Goal: Task Accomplishment & Management: Use online tool/utility

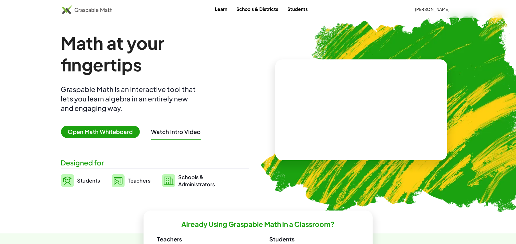
click at [97, 136] on span "Open Math Whiteboard" at bounding box center [100, 132] width 79 height 12
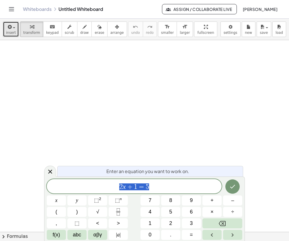
click at [15, 33] on button "insert" at bounding box center [11, 28] width 16 height 15
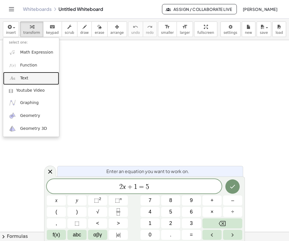
click at [26, 80] on span "Text" at bounding box center [24, 78] width 8 height 6
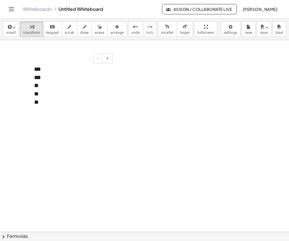
click at [48, 88] on div "**" at bounding box center [71, 85] width 74 height 8
click at [42, 86] on div "***" at bounding box center [71, 85] width 74 height 8
click at [42, 95] on div "**" at bounding box center [71, 94] width 74 height 8
click at [49, 102] on div "**" at bounding box center [71, 102] width 74 height 8
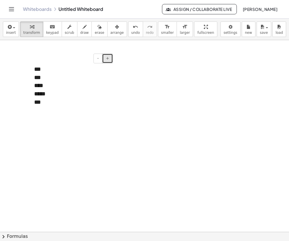
click at [107, 60] on span "+" at bounding box center [107, 58] width 3 height 5
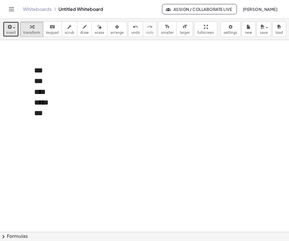
click at [9, 27] on icon "button" at bounding box center [9, 26] width 5 height 7
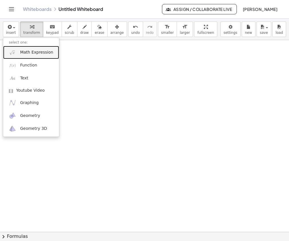
click at [45, 51] on span "Math Expression" at bounding box center [36, 53] width 33 height 6
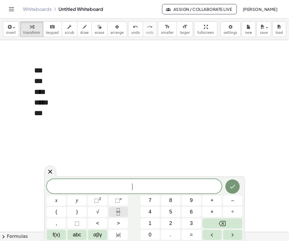
click at [118, 212] on icon "Fraction" at bounding box center [118, 211] width 7 height 7
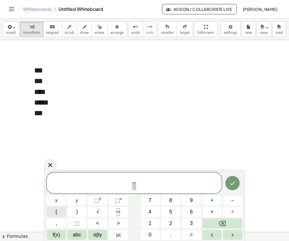
click at [57, 210] on button "(" at bounding box center [56, 212] width 19 height 10
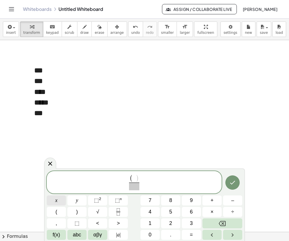
click at [55, 199] on button "x" at bounding box center [56, 200] width 19 height 10
click at [236, 200] on button "–" at bounding box center [232, 200] width 19 height 10
click at [78, 211] on button ")" at bounding box center [76, 212] width 19 height 10
click at [98, 201] on span "⬚" at bounding box center [96, 200] width 5 height 6
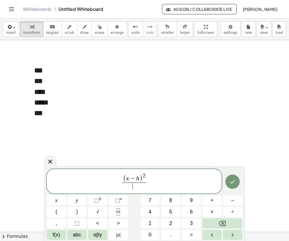
click at [135, 188] on span "​" at bounding box center [134, 186] width 24 height 8
click at [101, 200] on button "⬚ 2" at bounding box center [97, 200] width 19 height 10
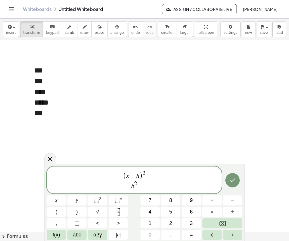
click at [148, 181] on span "( x − h ) 2 b 2 ​ ​" at bounding box center [134, 180] width 175 height 21
click at [230, 198] on button "–" at bounding box center [232, 200] width 19 height 10
click at [121, 212] on icon "Fraction" at bounding box center [118, 211] width 7 height 7
click at [60, 212] on button "(" at bounding box center [56, 212] width 19 height 10
click at [232, 200] on span "–" at bounding box center [232, 200] width 3 height 8
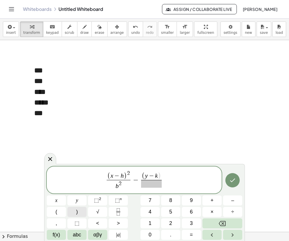
click at [80, 211] on button ")" at bounding box center [76, 212] width 19 height 10
click at [99, 202] on span "⬚ 2" at bounding box center [97, 200] width 7 height 8
click at [143, 186] on span at bounding box center [150, 184] width 23 height 8
click at [94, 201] on span "⬚" at bounding box center [96, 200] width 5 height 6
click at [169, 180] on span "( x − h ) 2 b 2 ​ − ( y − k ) 2 a 2 ​ ​" at bounding box center [134, 180] width 175 height 21
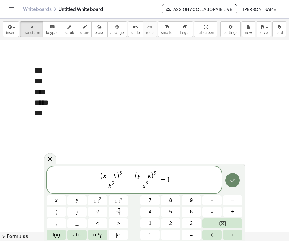
click at [233, 179] on icon "Done" at bounding box center [232, 180] width 7 height 7
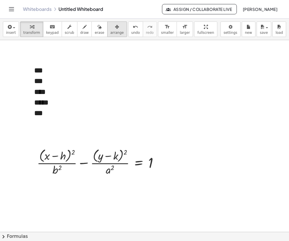
click at [110, 33] on span "arrange" at bounding box center [116, 33] width 13 height 4
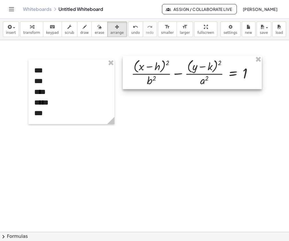
drag, startPoint x: 95, startPoint y: 162, endPoint x: 187, endPoint y: 70, distance: 130.0
click at [187, 70] on div at bounding box center [192, 72] width 139 height 33
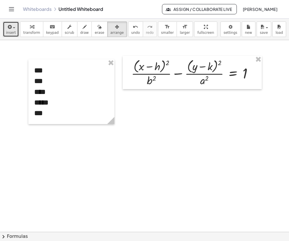
click at [7, 32] on span "insert" at bounding box center [11, 33] width 10 height 4
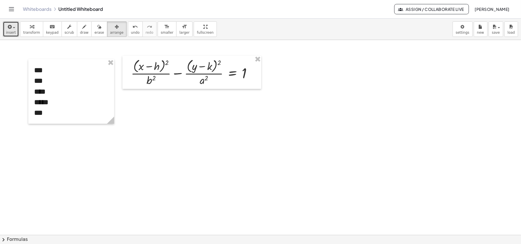
drag, startPoint x: 195, startPoint y: 167, endPoint x: 179, endPoint y: 132, distance: 38.3
click at [10, 29] on icon "button" at bounding box center [9, 26] width 5 height 7
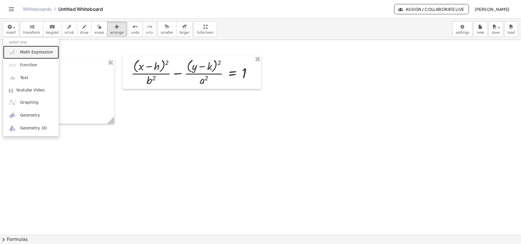
click at [32, 50] on span "Math Expression" at bounding box center [36, 53] width 33 height 6
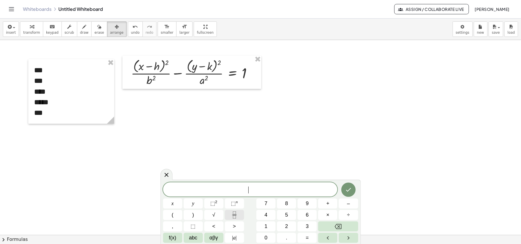
click at [236, 217] on icon "Fraction" at bounding box center [234, 215] width 7 height 7
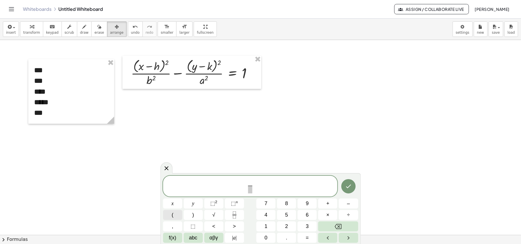
click at [172, 214] on span "(" at bounding box center [173, 216] width 2 height 8
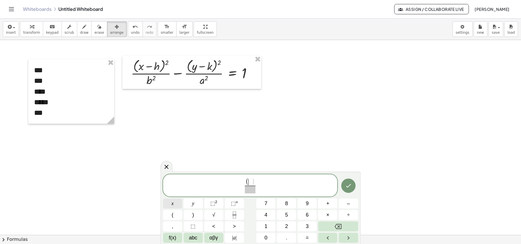
click at [172, 204] on span "x" at bounding box center [172, 204] width 2 height 8
click at [351, 204] on button "–" at bounding box center [348, 204] width 19 height 10
click at [287, 227] on span "2" at bounding box center [286, 227] width 3 height 8
click at [193, 214] on span ")" at bounding box center [193, 216] width 2 height 8
click at [249, 192] on span at bounding box center [250, 190] width 21 height 8
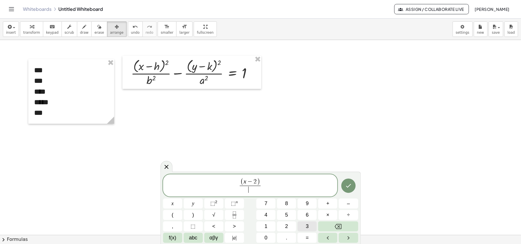
click at [308, 227] on button "3" at bounding box center [307, 227] width 19 height 10
click at [286, 238] on span "." at bounding box center [286, 238] width 1 height 8
click at [282, 216] on button "5" at bounding box center [286, 215] width 19 height 10
click at [210, 203] on button "⬚ 2" at bounding box center [213, 204] width 19 height 10
click at [268, 185] on span "( x − 2 ) 3 . 5 2 ​ ​" at bounding box center [250, 184] width 175 height 19
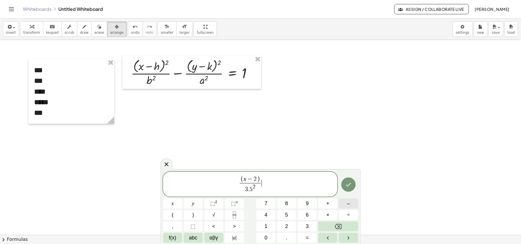
click at [350, 204] on span "–" at bounding box center [348, 204] width 3 height 8
click at [237, 216] on icon "Fraction" at bounding box center [234, 215] width 7 height 7
click at [173, 212] on button "(" at bounding box center [172, 215] width 19 height 10
click at [194, 205] on span "y" at bounding box center [193, 204] width 2 height 8
click at [350, 206] on span "–" at bounding box center [348, 204] width 3 height 8
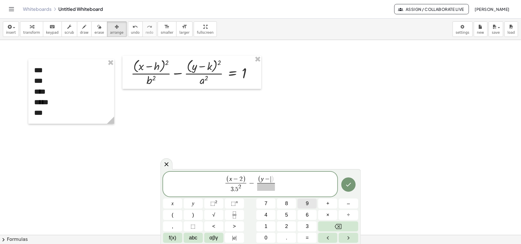
click at [307, 203] on span "9" at bounding box center [307, 204] width 3 height 8
click at [197, 217] on button ")" at bounding box center [193, 215] width 19 height 10
click at [265, 188] on span at bounding box center [266, 188] width 21 height 8
click at [285, 227] on button "2" at bounding box center [286, 227] width 19 height 10
click at [212, 203] on span "⬚" at bounding box center [212, 204] width 5 height 6
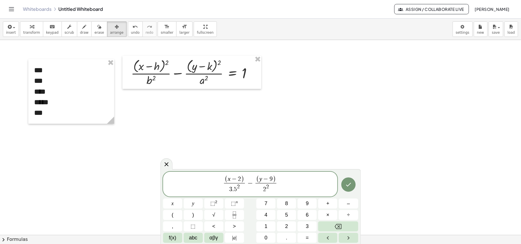
click at [281, 185] on span "( x − 2 ) 3 . 5 2 ​ − ( y − 9 ) 2 2 ​ ​" at bounding box center [250, 184] width 175 height 19
click at [306, 238] on span "=" at bounding box center [307, 238] width 3 height 8
click at [265, 224] on span "1" at bounding box center [266, 227] width 3 height 8
click at [271, 180] on span "( y − 9 ) 2 2 ​ ​" at bounding box center [259, 185] width 23 height 18
click at [272, 180] on span "( y − 9 ) 2 2 ​ ​" at bounding box center [259, 185] width 23 height 18
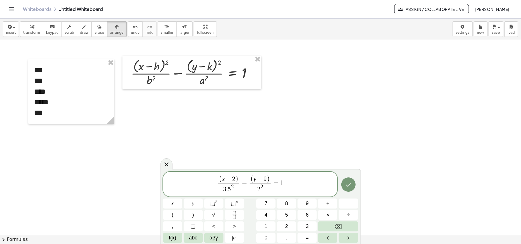
click at [269, 177] on span ")" at bounding box center [268, 179] width 3 height 7
click at [218, 200] on button "⬚ 2" at bounding box center [213, 204] width 19 height 10
click at [237, 180] on span "( x − 2 ) ​" at bounding box center [227, 179] width 21 height 7
click at [216, 201] on sup "2" at bounding box center [216, 202] width 2 height 4
click at [295, 186] on span "( x − 2 ) 2 3 . 5 2 ​ − ( y − 9 ) 2 2 2 ​ = 1 ​" at bounding box center [250, 183] width 175 height 21
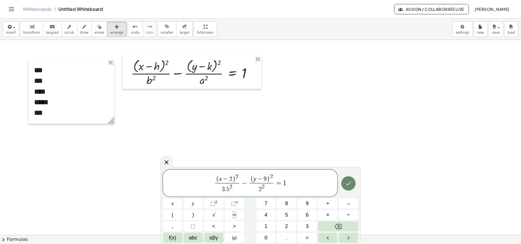
click at [348, 187] on icon "Done" at bounding box center [348, 183] width 7 height 7
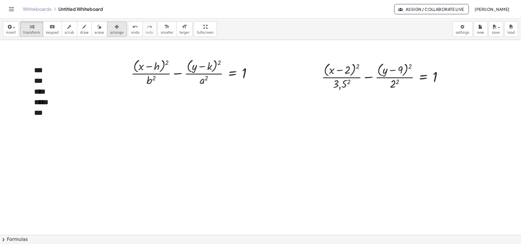
click at [110, 31] on span "arrange" at bounding box center [116, 33] width 13 height 4
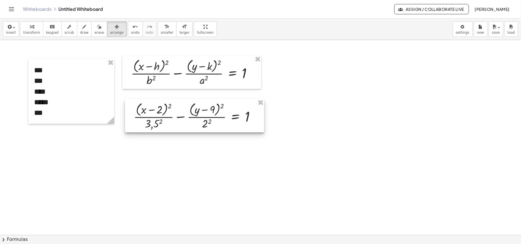
drag, startPoint x: 300, startPoint y: 132, endPoint x: 199, endPoint y: 125, distance: 101.9
click at [199, 125] on div at bounding box center [194, 115] width 139 height 33
click at [467, 30] on body "Graspable Math Activities Get Started Activity Bank Assigned Work Classes White…" at bounding box center [260, 122] width 521 height 244
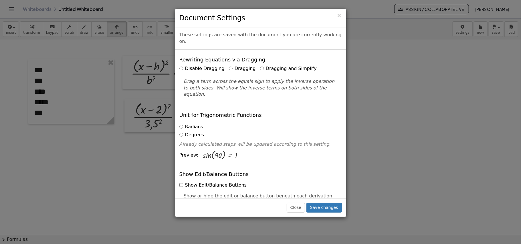
click at [261, 66] on label "Dragging and Simplify" at bounding box center [288, 69] width 57 height 7
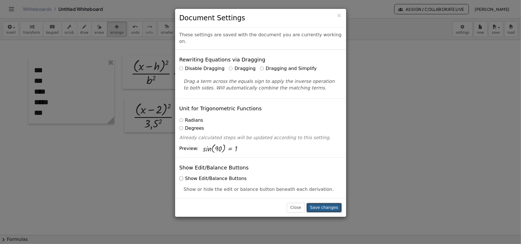
click at [329, 208] on button "Save changes" at bounding box center [324, 208] width 35 height 10
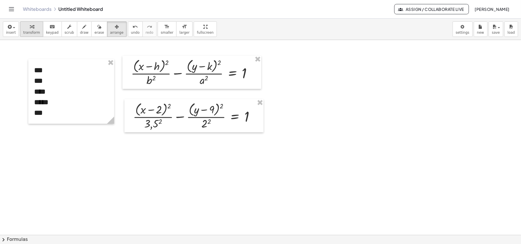
click at [31, 31] on span "transform" at bounding box center [31, 33] width 17 height 4
click at [153, 125] on div at bounding box center [196, 116] width 132 height 30
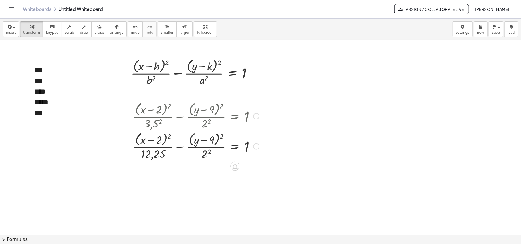
click at [205, 156] on div at bounding box center [196, 146] width 132 height 30
click at [81, 31] on span "draw" at bounding box center [84, 33] width 9 height 4
drag, startPoint x: 275, startPoint y: 146, endPoint x: 295, endPoint y: 141, distance: 21.1
click at [97, 29] on icon "button" at bounding box center [99, 26] width 4 height 7
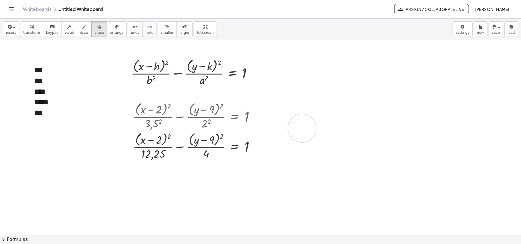
drag, startPoint x: 267, startPoint y: 157, endPoint x: 291, endPoint y: 145, distance: 26.8
click at [30, 25] on icon "button" at bounding box center [32, 26] width 4 height 7
click at [169, 136] on div at bounding box center [196, 146] width 132 height 30
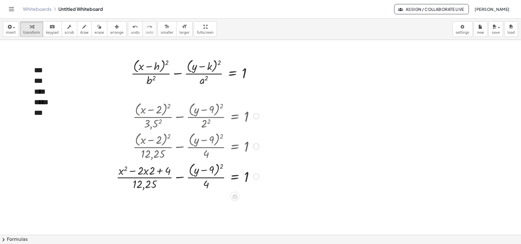
click at [223, 167] on div at bounding box center [187, 176] width 149 height 30
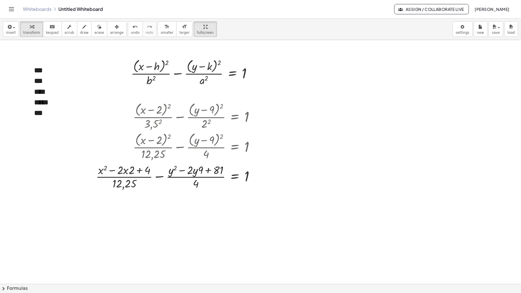
drag, startPoint x: 187, startPoint y: 28, endPoint x: 187, endPoint y: 61, distance: 33.2
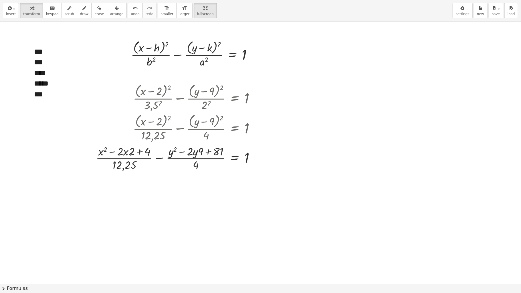
click at [187, 61] on div "insert select one: Math Expression Function Text Youtube Video Graphing Geometr…" at bounding box center [260, 146] width 521 height 293
drag, startPoint x: 131, startPoint y: 153, endPoint x: 121, endPoint y: 149, distance: 10.6
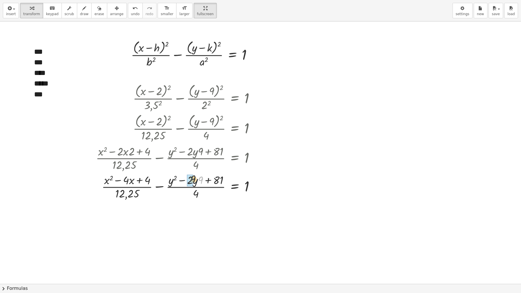
drag, startPoint x: 203, startPoint y: 179, endPoint x: 194, endPoint y: 177, distance: 9.3
click at [194, 177] on div at bounding box center [177, 186] width 169 height 29
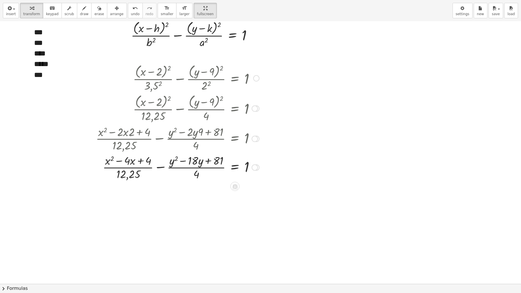
scroll to position [38, 0]
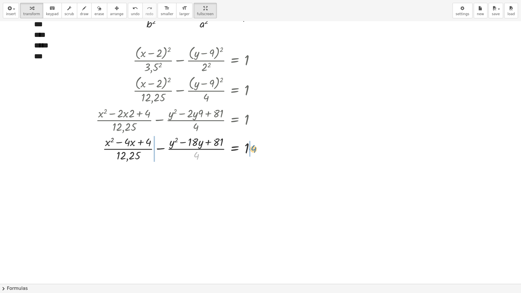
drag, startPoint x: 198, startPoint y: 156, endPoint x: 255, endPoint y: 149, distance: 57.7
click at [255, 149] on div at bounding box center [177, 148] width 169 height 29
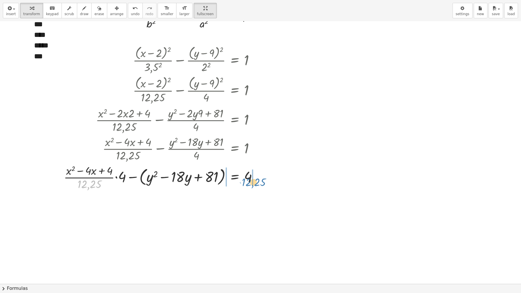
drag, startPoint x: 93, startPoint y: 186, endPoint x: 257, endPoint y: 184, distance: 164.3
click at [257, 184] on div at bounding box center [163, 177] width 204 height 29
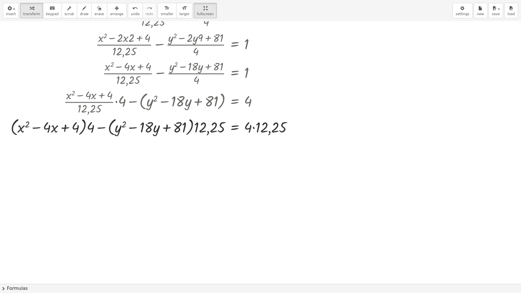
scroll to position [115, 0]
drag, startPoint x: 216, startPoint y: 129, endPoint x: 110, endPoint y: 135, distance: 106.4
click at [110, 135] on div at bounding box center [154, 126] width 292 height 22
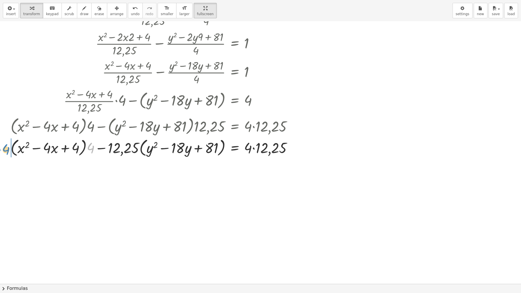
drag, startPoint x: 90, startPoint y: 150, endPoint x: 5, endPoint y: 151, distance: 84.8
click at [5, 151] on div "+ · ( + x − 2 ) 2 · 3,5 2 − · ( + y − 9 ) 2 · 2 2 = 1 + · ( + x − 2 ) 2 · 12,25…" at bounding box center [151, 63] width 299 height 194
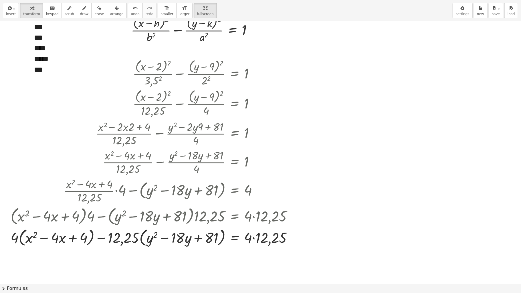
scroll to position [38, 0]
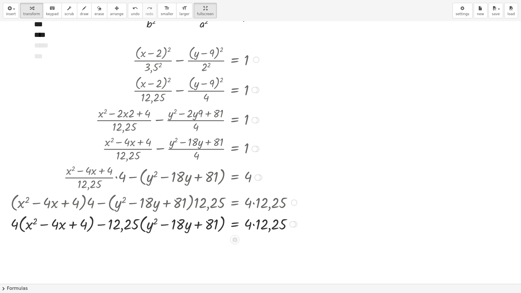
click at [255, 226] on div at bounding box center [154, 224] width 292 height 22
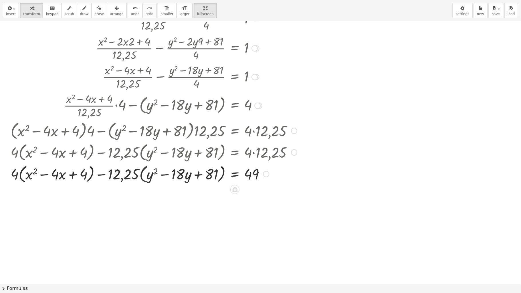
scroll to position [115, 0]
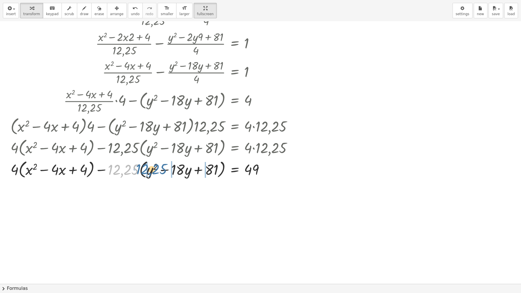
drag, startPoint x: 127, startPoint y: 172, endPoint x: 155, endPoint y: 172, distance: 28.1
click at [155, 172] on div at bounding box center [154, 169] width 292 height 22
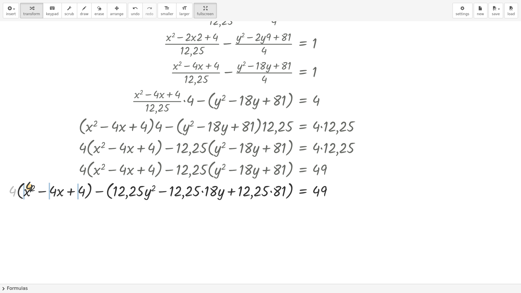
drag, startPoint x: 12, startPoint y: 194, endPoint x: 32, endPoint y: 191, distance: 20.5
click at [32, 191] on div at bounding box center [187, 191] width 362 height 22
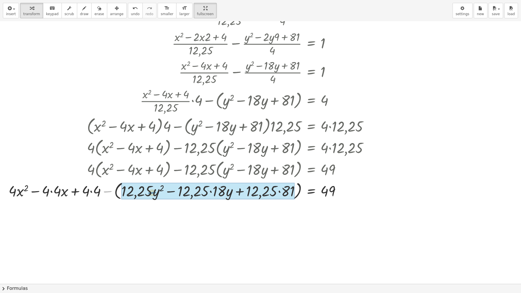
drag, startPoint x: 107, startPoint y: 191, endPoint x: 147, endPoint y: 193, distance: 40.4
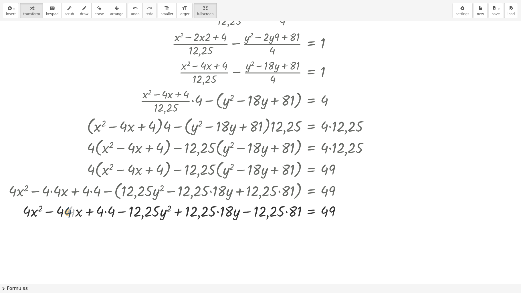
drag, startPoint x: 72, startPoint y: 212, endPoint x: 67, endPoint y: 213, distance: 5.2
click at [67, 213] on div at bounding box center [191, 211] width 371 height 19
click at [66, 211] on div at bounding box center [191, 211] width 371 height 19
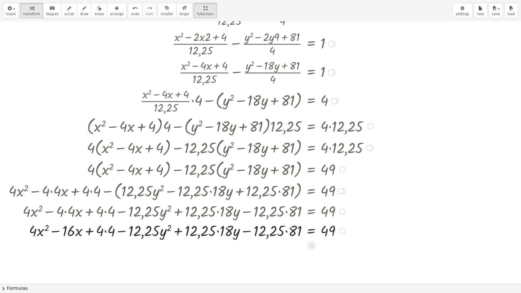
click at [105, 232] on div at bounding box center [191, 230] width 371 height 19
click at [216, 231] on div at bounding box center [191, 230] width 371 height 19
click at [220, 232] on div at bounding box center [191, 230] width 371 height 19
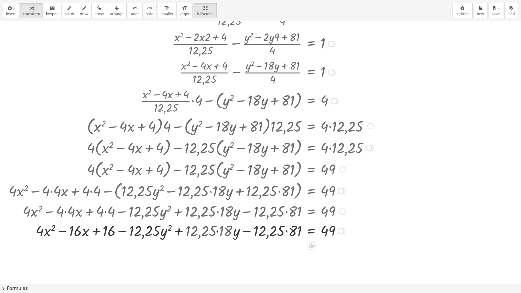
click at [220, 232] on div at bounding box center [191, 230] width 371 height 19
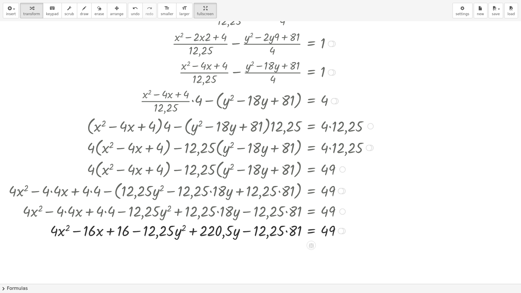
click at [285, 231] on div at bounding box center [191, 230] width 371 height 19
click at [287, 231] on div at bounding box center [191, 230] width 371 height 19
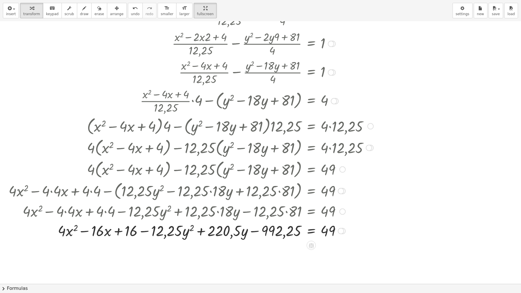
scroll to position [191, 0]
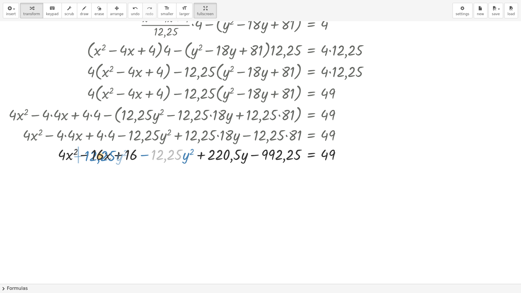
drag, startPoint x: 181, startPoint y: 157, endPoint x: 115, endPoint y: 158, distance: 66.7
click at [115, 158] on div at bounding box center [191, 154] width 371 height 19
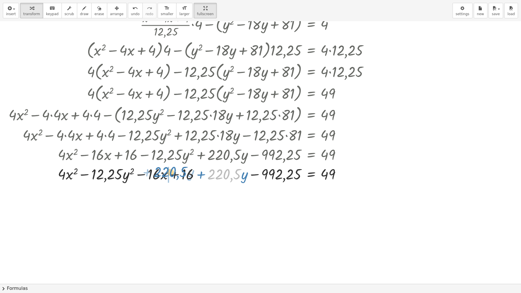
drag, startPoint x: 240, startPoint y: 176, endPoint x: 187, endPoint y: 174, distance: 53.9
click at [187, 174] on div at bounding box center [191, 173] width 371 height 19
click at [257, 175] on div at bounding box center [191, 173] width 371 height 19
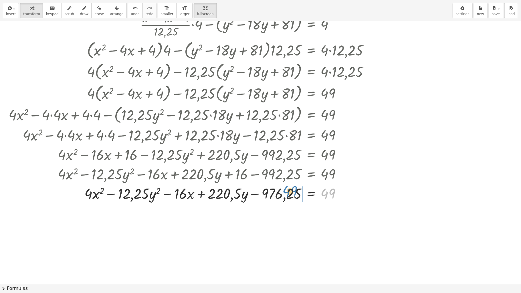
drag, startPoint x: 332, startPoint y: 196, endPoint x: 294, endPoint y: 194, distance: 38.2
click at [294, 194] on div at bounding box center [191, 193] width 371 height 19
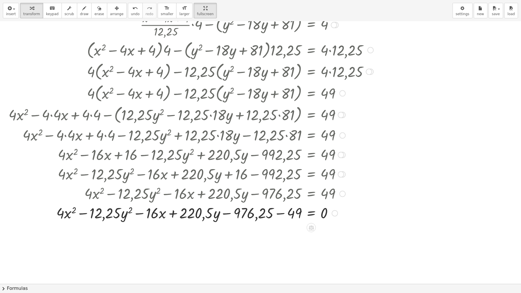
click at [281, 214] on div at bounding box center [191, 212] width 371 height 19
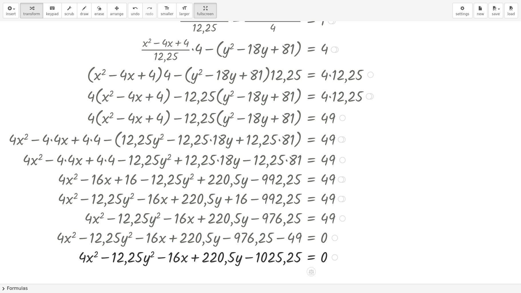
scroll to position [153, 0]
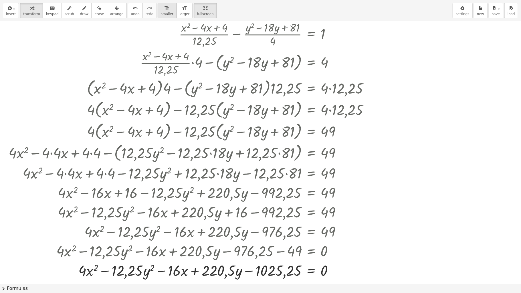
click at [161, 12] on span "smaller" at bounding box center [167, 14] width 13 height 4
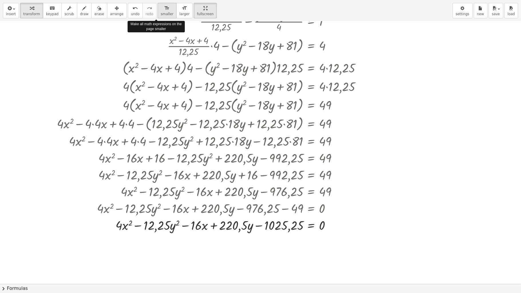
click at [161, 12] on span "smaller" at bounding box center [167, 14] width 13 height 4
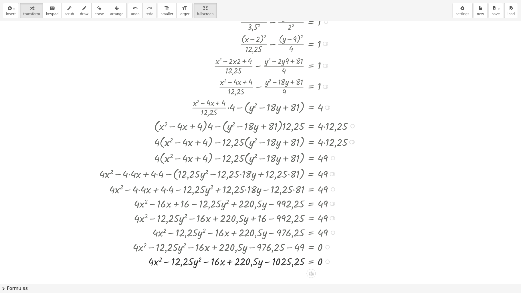
scroll to position [76, 0]
click at [180, 13] on span "larger" at bounding box center [185, 14] width 10 height 4
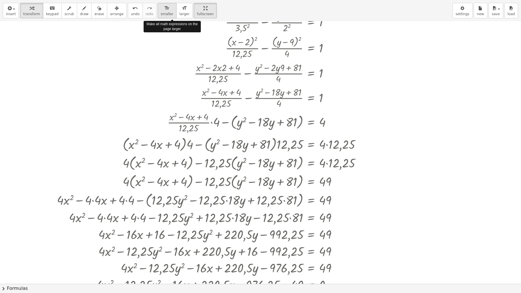
click at [161, 12] on span "smaller" at bounding box center [167, 14] width 13 height 4
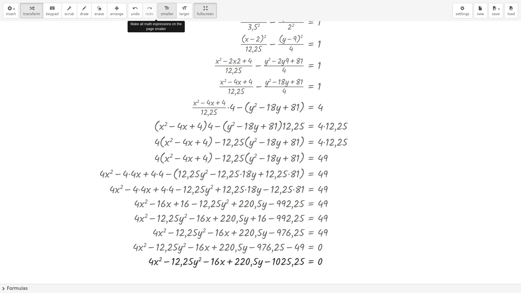
click at [161, 12] on span "smaller" at bounding box center [167, 14] width 13 height 4
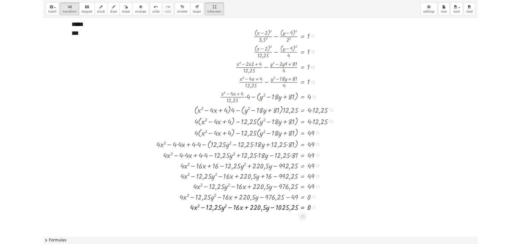
scroll to position [38, 0]
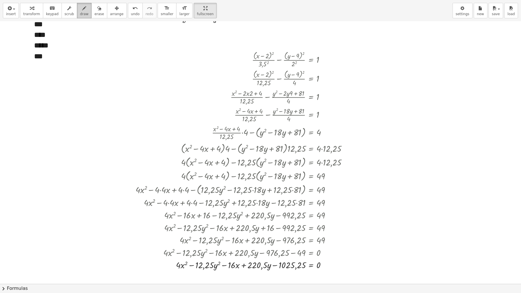
click at [82, 7] on div "button" at bounding box center [84, 8] width 9 height 7
drag, startPoint x: 331, startPoint y: 265, endPoint x: 347, endPoint y: 261, distance: 16.7
click at [347, 244] on div at bounding box center [260, 245] width 521 height 525
drag, startPoint x: 194, startPoint y: 9, endPoint x: 194, endPoint y: -24, distance: 33.2
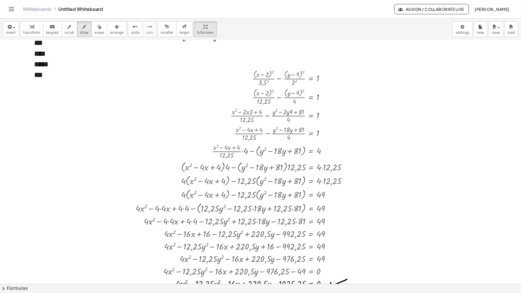
click at [194, 0] on html "Graspable Math Activities Get Started Activity Bank Assigned Work Classes White…" at bounding box center [260, 146] width 521 height 293
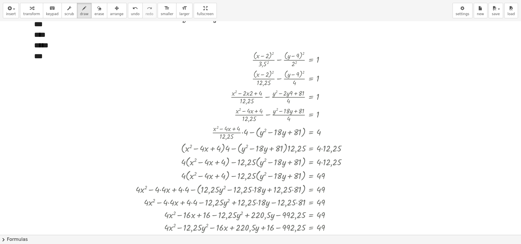
click at [194, 65] on div "insert select one: Math Expression Function Text Youtube Video Graphing Geometr…" at bounding box center [260, 122] width 521 height 244
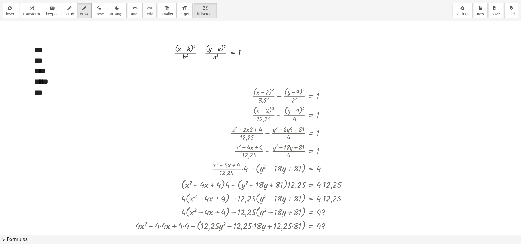
scroll to position [0, 0]
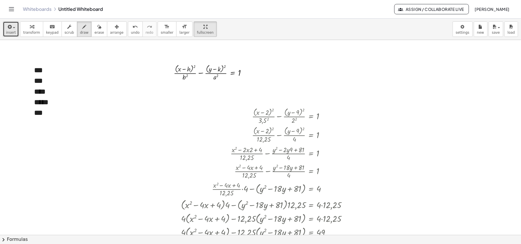
click at [6, 30] on button "insert" at bounding box center [11, 28] width 16 height 15
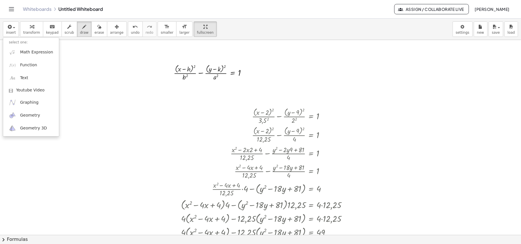
click at [0, 11] on header "Whiteboards Untitled Whiteboard Assign / Collaborate Live [PERSON_NAME]" at bounding box center [260, 9] width 521 height 19
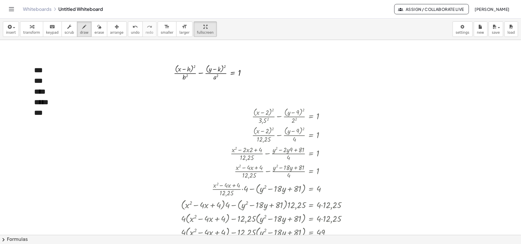
click at [5, 10] on header "Whiteboards Untitled Whiteboard Assign / Collaborate Live [PERSON_NAME]" at bounding box center [260, 9] width 521 height 19
click at [13, 9] on icon "Toggle navigation" at bounding box center [11, 8] width 5 height 3
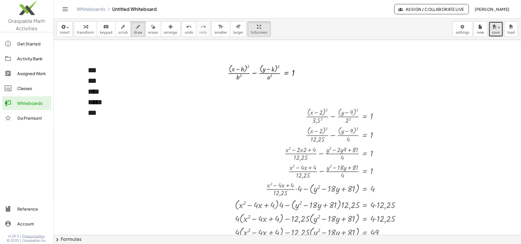
click at [498, 33] on span "save" at bounding box center [496, 33] width 8 height 4
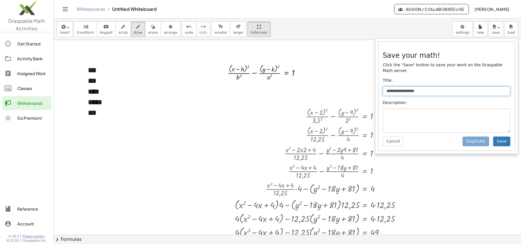
click at [415, 86] on input "**********" at bounding box center [447, 91] width 128 height 10
drag, startPoint x: 439, startPoint y: 86, endPoint x: 358, endPoint y: 97, distance: 82.4
click at [358, 97] on div "**********" at bounding box center [288, 132] width 468 height 226
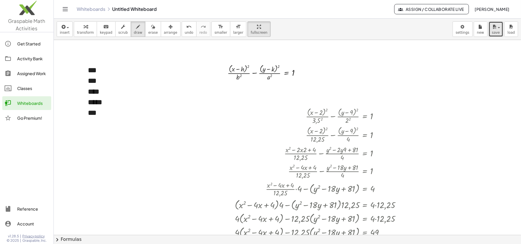
click at [499, 31] on span "save" at bounding box center [496, 33] width 8 height 4
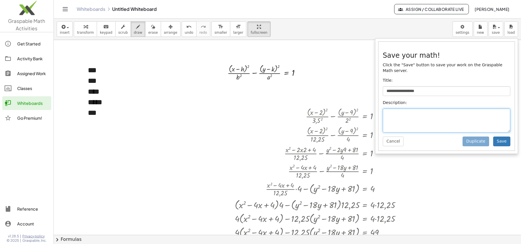
click at [395, 116] on textarea at bounding box center [447, 121] width 128 height 24
type textarea "*"
type textarea "*********"
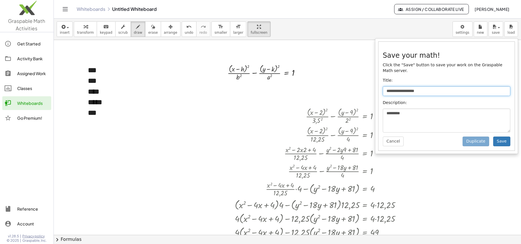
drag, startPoint x: 436, startPoint y: 84, endPoint x: 379, endPoint y: 92, distance: 57.8
click at [379, 92] on div "**********" at bounding box center [447, 96] width 136 height 109
type input "*********"
click at [505, 137] on button "Save" at bounding box center [502, 142] width 17 height 10
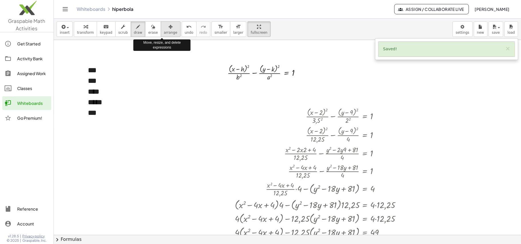
click at [169, 27] on icon "button" at bounding box center [171, 26] width 4 height 7
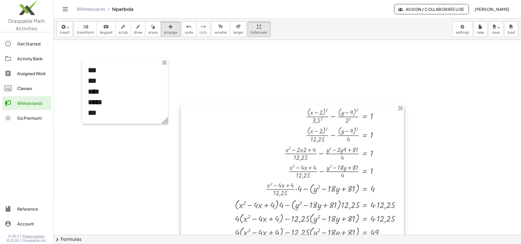
drag, startPoint x: 403, startPoint y: 110, endPoint x: 399, endPoint y: 110, distance: 3.7
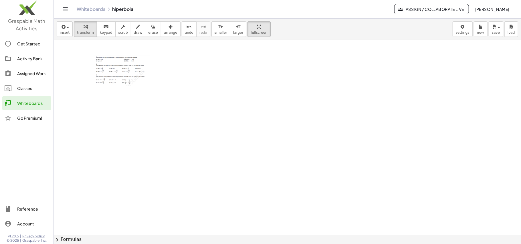
click at [141, 71] on div at bounding box center [122, 71] width 57 height 31
click at [127, 72] on div at bounding box center [122, 71] width 57 height 31
click at [168, 33] on button "arrange" at bounding box center [171, 28] width 20 height 15
click at [149, 82] on icon at bounding box center [147, 83] width 7 height 7
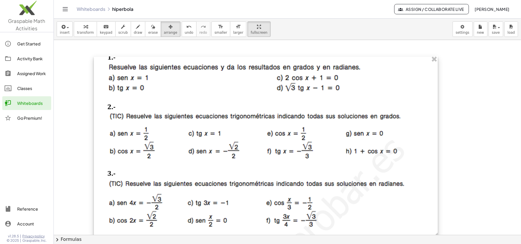
drag, startPoint x: 148, startPoint y: 85, endPoint x: 448, endPoint y: 157, distance: 308.5
click at [438, 161] on div at bounding box center [266, 148] width 344 height 184
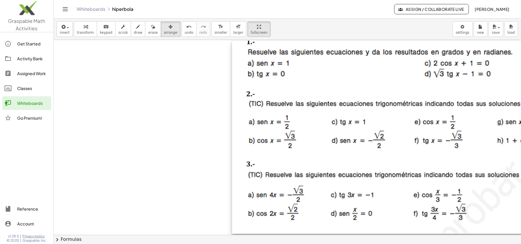
drag, startPoint x: 227, startPoint y: 145, endPoint x: 366, endPoint y: 116, distance: 141.4
click at [366, 116] on div at bounding box center [413, 137] width 362 height 194
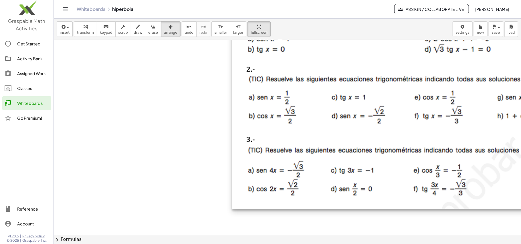
scroll to position [38, 0]
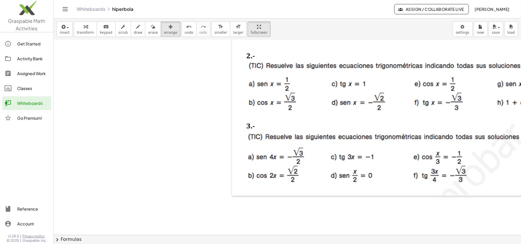
drag, startPoint x: 360, startPoint y: 220, endPoint x: 328, endPoint y: 219, distance: 32.7
click at [322, 221] on div at bounding box center [325, 215] width 542 height 427
click at [65, 31] on span "insert" at bounding box center [65, 33] width 10 height 4
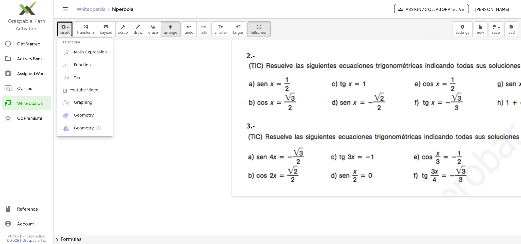
click at [416, 210] on div at bounding box center [325, 215] width 542 height 427
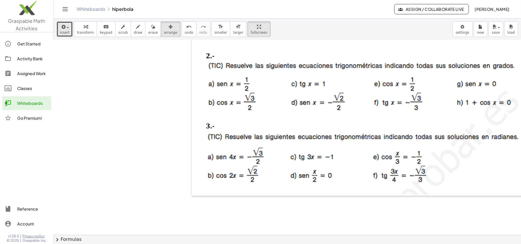
scroll to position [38, 76]
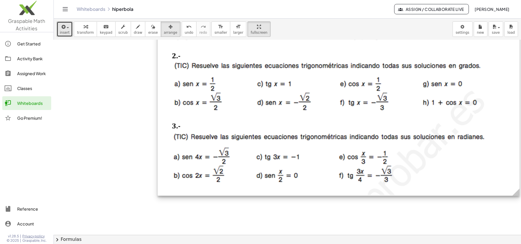
click at [447, 172] on div at bounding box center [339, 99] width 362 height 194
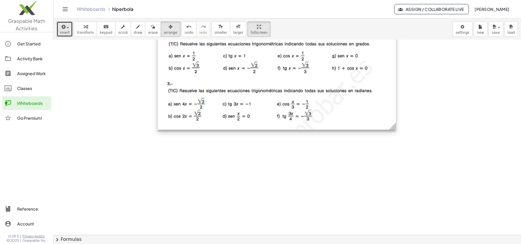
drag, startPoint x: 513, startPoint y: 194, endPoint x: 389, endPoint y: 90, distance: 161.2
click at [389, 90] on div at bounding box center [277, 66] width 238 height 128
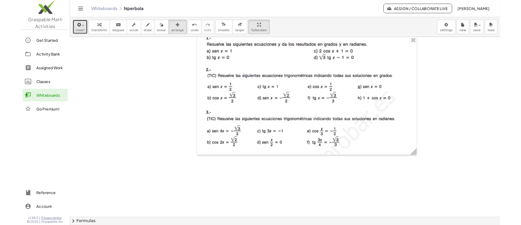
scroll to position [0, 0]
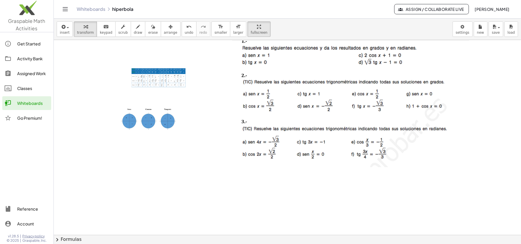
click at [158, 72] on div at bounding box center [159, 78] width 57 height 20
click at [164, 83] on div at bounding box center [159, 78] width 57 height 20
click at [164, 28] on div "button" at bounding box center [170, 26] width 13 height 7
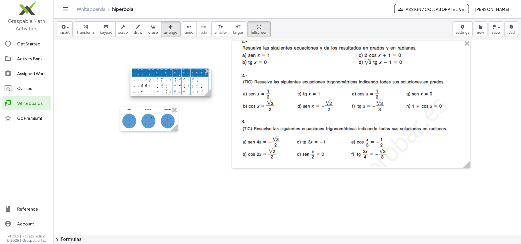
drag, startPoint x: 184, startPoint y: 88, endPoint x: 299, endPoint y: 151, distance: 131.2
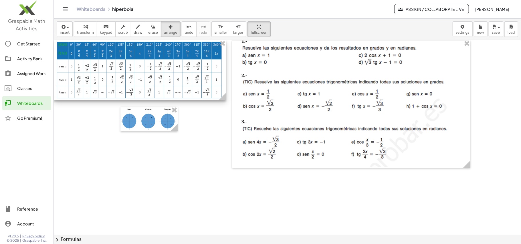
drag, startPoint x: 230, startPoint y: 117, endPoint x: 140, endPoint y: 78, distance: 98.5
click at [140, 78] on div at bounding box center [140, 70] width 172 height 60
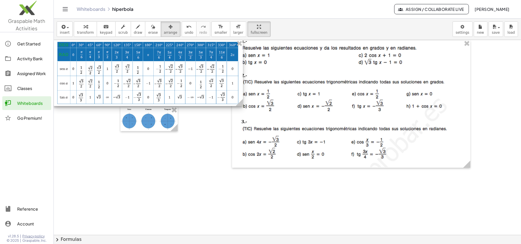
drag, startPoint x: 222, startPoint y: 98, endPoint x: 239, endPoint y: 108, distance: 19.2
click at [239, 108] on g at bounding box center [241, 104] width 10 height 10
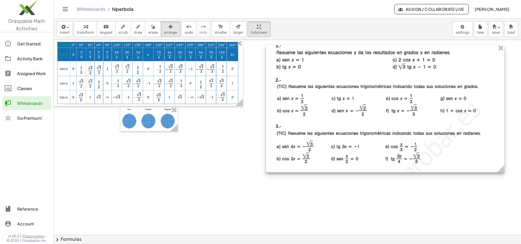
drag, startPoint x: 273, startPoint y: 109, endPoint x: 307, endPoint y: 114, distance: 34.4
click at [307, 114] on div at bounding box center [385, 109] width 238 height 128
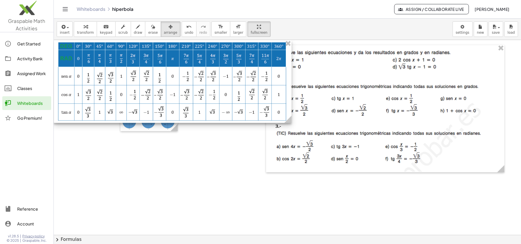
drag, startPoint x: 239, startPoint y: 106, endPoint x: 288, endPoint y: 125, distance: 52.3
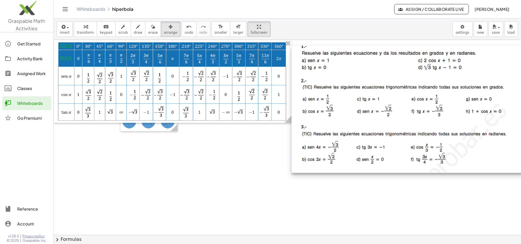
drag, startPoint x: 344, startPoint y: 117, endPoint x: 370, endPoint y: 117, distance: 26.3
click at [370, 117] on div at bounding box center [411, 109] width 238 height 128
click at [167, 130] on div at bounding box center [149, 119] width 57 height 24
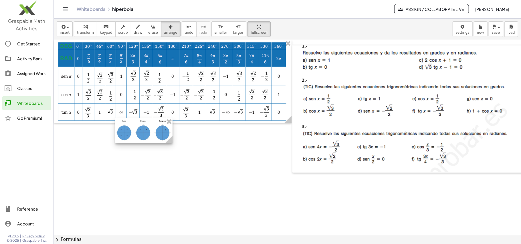
drag, startPoint x: 160, startPoint y: 129, endPoint x: 145, endPoint y: 153, distance: 28.3
click at [145, 143] on div at bounding box center [143, 131] width 57 height 24
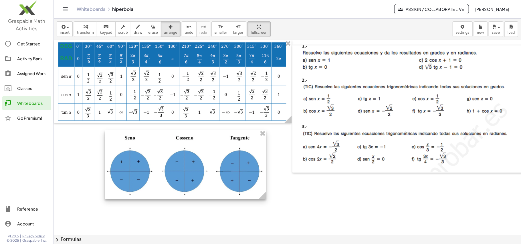
drag, startPoint x: 160, startPoint y: 156, endPoint x: 284, endPoint y: 186, distance: 127.5
click at [266, 187] on div at bounding box center [185, 164] width 161 height 69
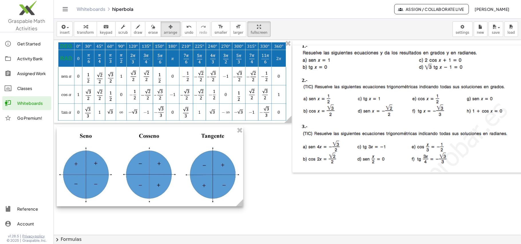
drag, startPoint x: 218, startPoint y: 192, endPoint x: 170, endPoint y: 189, distance: 48.2
click at [170, 189] on div at bounding box center [150, 167] width 187 height 80
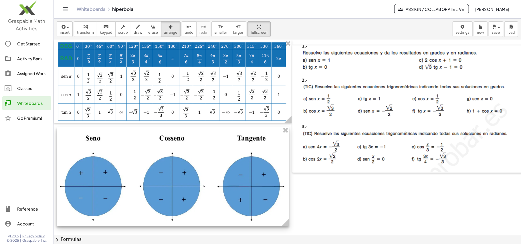
drag, startPoint x: 247, startPoint y: 204, endPoint x: 284, endPoint y: 201, distance: 36.8
click at [284, 201] on div at bounding box center [173, 176] width 232 height 99
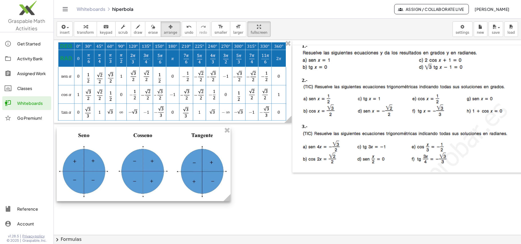
drag, startPoint x: 286, startPoint y: 224, endPoint x: 228, endPoint y: 175, distance: 76.4
click at [228, 175] on div at bounding box center [144, 164] width 174 height 74
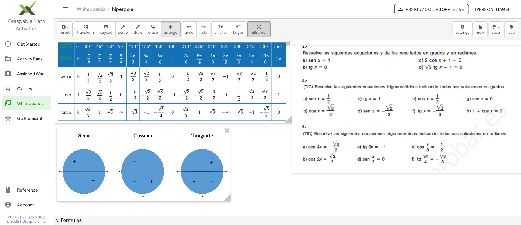
click at [257, 27] on icon "button" at bounding box center [259, 26] width 4 height 7
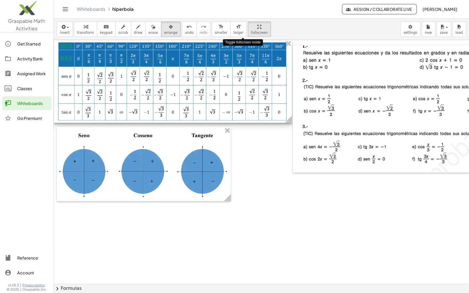
drag, startPoint x: 242, startPoint y: 27, endPoint x: 210, endPoint y: 35, distance: 33.1
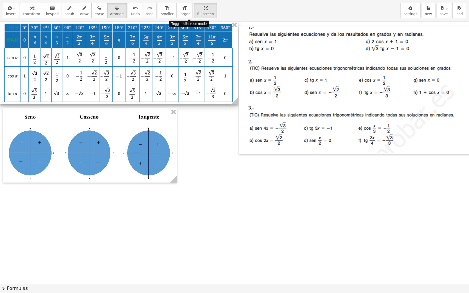
click at [210, 35] on div "insert select one: Math Expression Function Text Youtube Video Graphing Geometr…" at bounding box center [234, 146] width 469 height 293
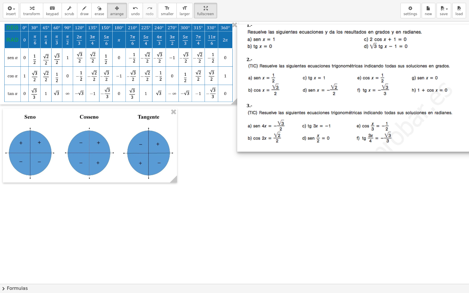
drag, startPoint x: 301, startPoint y: 86, endPoint x: 298, endPoint y: 82, distance: 4.7
click at [298, 82] on div at bounding box center [356, 88] width 238 height 128
drag, startPoint x: 191, startPoint y: 9, endPoint x: 228, endPoint y: 7, distance: 36.7
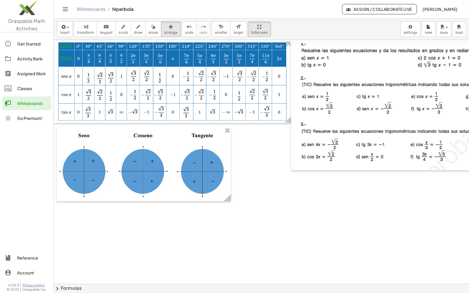
click at [228, 7] on div "Graspable Math Activities Get Started Activity Bank Assigned Work Classes White…" at bounding box center [234, 146] width 469 height 293
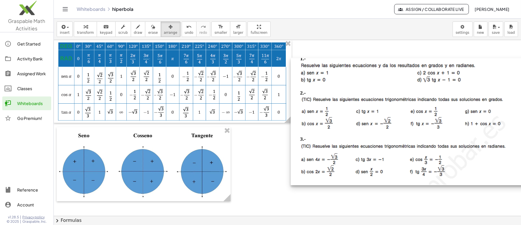
drag, startPoint x: 354, startPoint y: 79, endPoint x: 354, endPoint y: 94, distance: 14.9
click at [354, 94] on div at bounding box center [410, 122] width 238 height 128
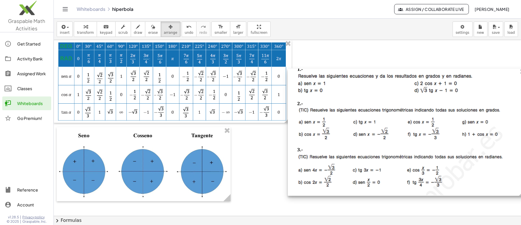
drag, startPoint x: 368, startPoint y: 74, endPoint x: 365, endPoint y: 85, distance: 11.0
click at [365, 85] on div at bounding box center [407, 132] width 238 height 128
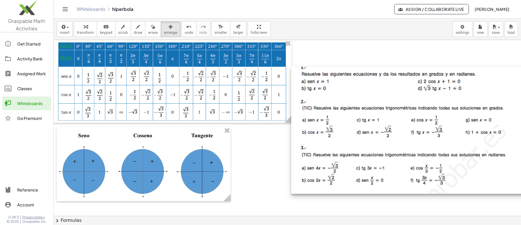
drag, startPoint x: 370, startPoint y: 113, endPoint x: 373, endPoint y: 111, distance: 4.0
click at [373, 111] on div at bounding box center [410, 130] width 238 height 128
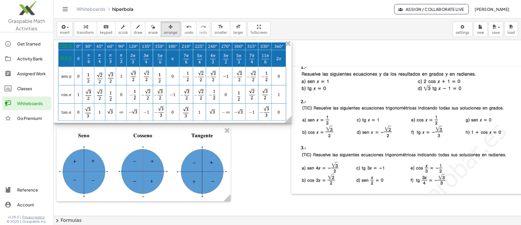
click at [219, 78] on div at bounding box center [173, 81] width 238 height 83
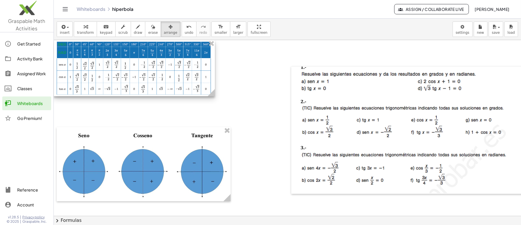
drag, startPoint x: 286, startPoint y: 121, endPoint x: 210, endPoint y: 97, distance: 80.4
click at [210, 97] on g at bounding box center [213, 94] width 10 height 10
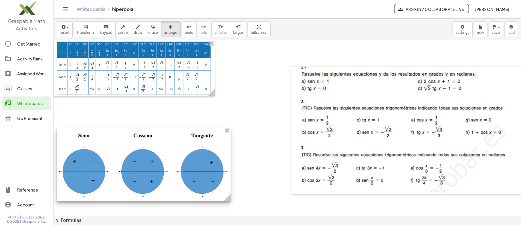
click at [190, 153] on div at bounding box center [144, 164] width 174 height 74
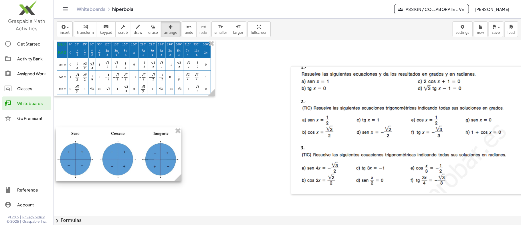
drag, startPoint x: 227, startPoint y: 203, endPoint x: 179, endPoint y: 157, distance: 66.6
click at [179, 157] on div at bounding box center [119, 154] width 126 height 54
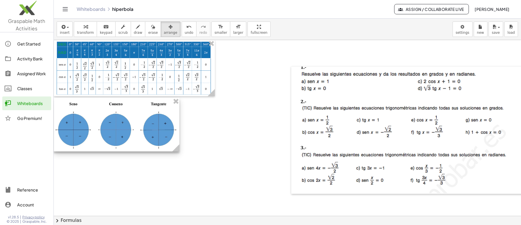
drag, startPoint x: 121, startPoint y: 145, endPoint x: 93, endPoint y: 116, distance: 40.5
click at [93, 116] on div at bounding box center [117, 125] width 126 height 54
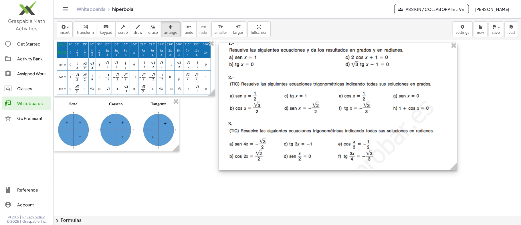
drag, startPoint x: 464, startPoint y: 107, endPoint x: 392, endPoint y: 83, distance: 76.3
click at [392, 83] on div at bounding box center [338, 106] width 238 height 128
click at [307, 89] on div at bounding box center [338, 106] width 238 height 128
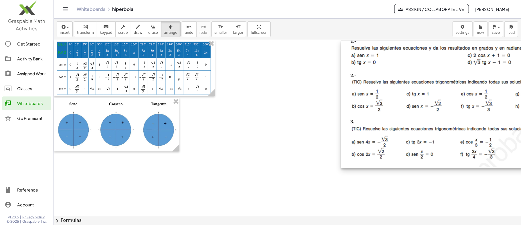
drag, startPoint x: 338, startPoint y: 130, endPoint x: 460, endPoint y: 122, distance: 122.5
click at [460, 122] on div at bounding box center [460, 104] width 238 height 128
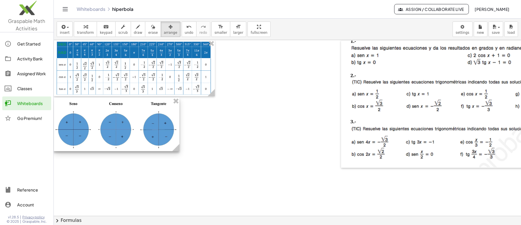
drag, startPoint x: 117, startPoint y: 141, endPoint x: 104, endPoint y: 141, distance: 13.5
click at [104, 141] on div at bounding box center [117, 125] width 126 height 54
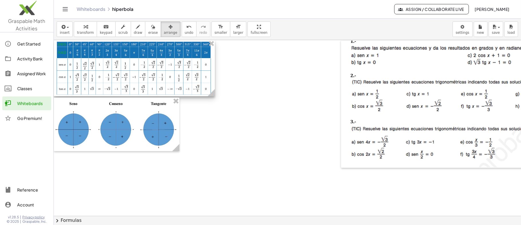
click at [168, 65] on div at bounding box center [134, 68] width 161 height 56
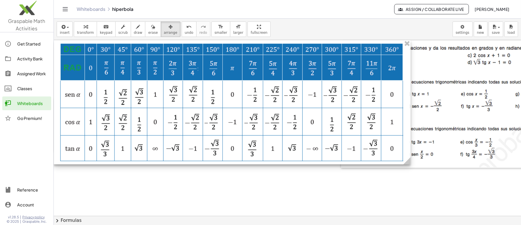
drag, startPoint x: 211, startPoint y: 94, endPoint x: 455, endPoint y: 139, distance: 247.7
click at [411, 139] on div at bounding box center [232, 102] width 357 height 125
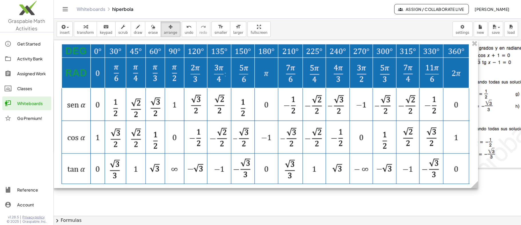
drag, startPoint x: 456, startPoint y: 177, endPoint x: 476, endPoint y: 183, distance: 20.6
click at [476, 183] on g at bounding box center [476, 186] width 10 height 10
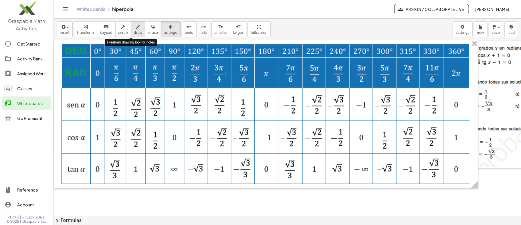
click at [136, 26] on icon "button" at bounding box center [138, 26] width 4 height 7
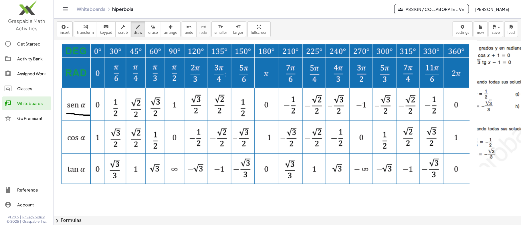
drag, startPoint x: 67, startPoint y: 113, endPoint x: 90, endPoint y: 115, distance: 23.5
drag, startPoint x: 62, startPoint y: 141, endPoint x: 90, endPoint y: 146, distance: 27.6
drag, startPoint x: 64, startPoint y: 175, endPoint x: 87, endPoint y: 176, distance: 23.5
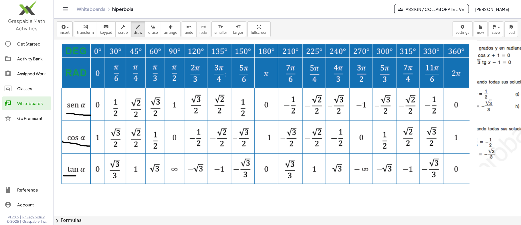
drag, startPoint x: 79, startPoint y: 109, endPoint x: 170, endPoint y: 116, distance: 91.3
drag, startPoint x: 167, startPoint y: 115, endPoint x: 171, endPoint y: 118, distance: 4.9
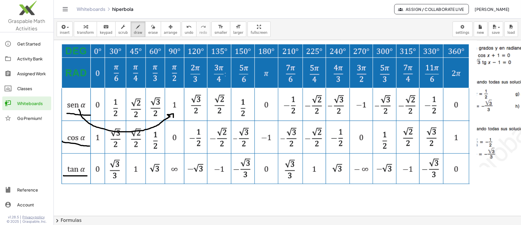
click at [148, 25] on div "button" at bounding box center [152, 26] width 9 height 7
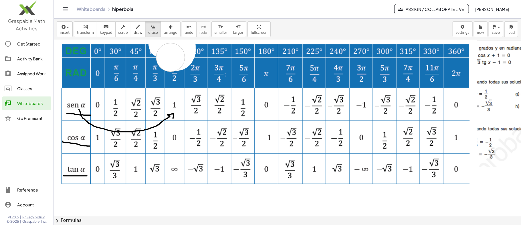
drag, startPoint x: 168, startPoint y: 42, endPoint x: 156, endPoint y: 54, distance: 17.0
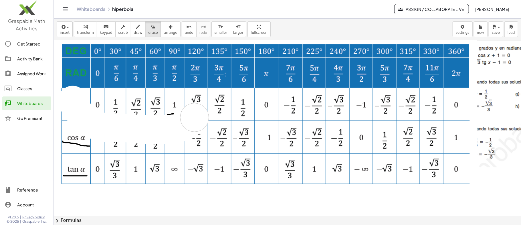
drag, startPoint x: 74, startPoint y: 105, endPoint x: 187, endPoint y: 115, distance: 113.2
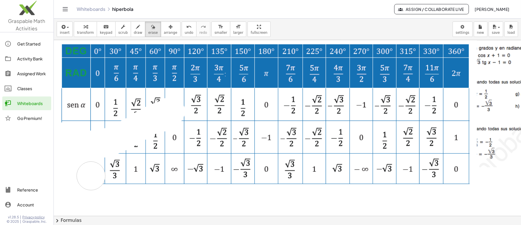
drag, startPoint x: 164, startPoint y: 117, endPoint x: 91, endPoint y: 176, distance: 93.7
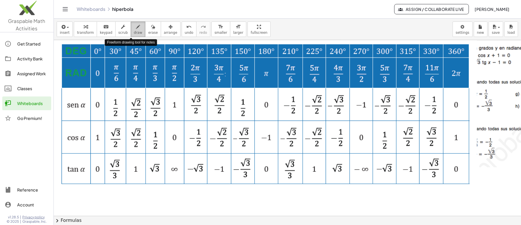
click at [136, 25] on icon "button" at bounding box center [138, 26] width 4 height 7
drag, startPoint x: 69, startPoint y: 114, endPoint x: 85, endPoint y: 114, distance: 15.7
drag, startPoint x: 72, startPoint y: 143, endPoint x: 84, endPoint y: 145, distance: 11.9
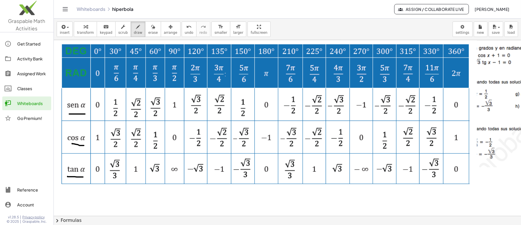
drag, startPoint x: 68, startPoint y: 176, endPoint x: 83, endPoint y: 177, distance: 15.5
drag, startPoint x: 80, startPoint y: 113, endPoint x: 235, endPoint y: 113, distance: 154.3
drag, startPoint x: 235, startPoint y: 113, endPoint x: 235, endPoint y: 121, distance: 8.6
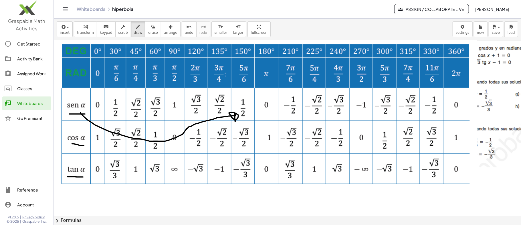
drag, startPoint x: 237, startPoint y: 118, endPoint x: 253, endPoint y: 49, distance: 71.1
drag, startPoint x: 235, startPoint y: 113, endPoint x: 250, endPoint y: 80, distance: 37.0
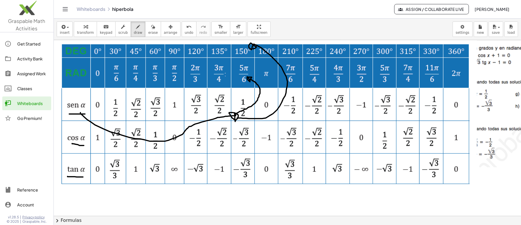
drag, startPoint x: 247, startPoint y: 77, endPoint x: 250, endPoint y: 80, distance: 4.5
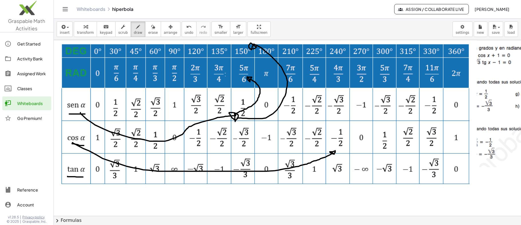
drag, startPoint x: 72, startPoint y: 143, endPoint x: 334, endPoint y: 154, distance: 262.2
drag, startPoint x: 337, startPoint y: 153, endPoint x: 346, endPoint y: 54, distance: 98.6
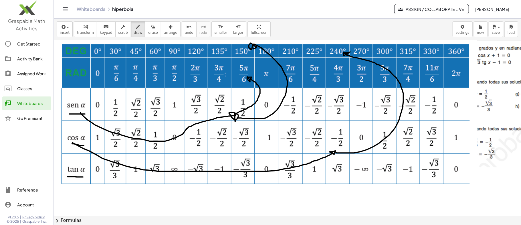
drag, startPoint x: 341, startPoint y: 151, endPoint x: 341, endPoint y: 86, distance: 64.4
click at [151, 30] on icon "button" at bounding box center [153, 26] width 4 height 7
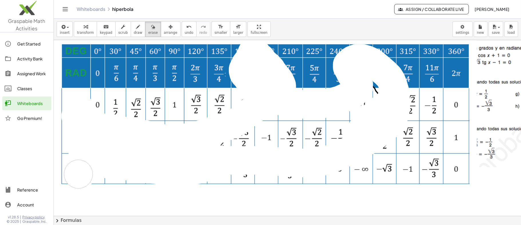
drag, startPoint x: 80, startPoint y: 108, endPoint x: 121, endPoint y: 147, distance: 56.9
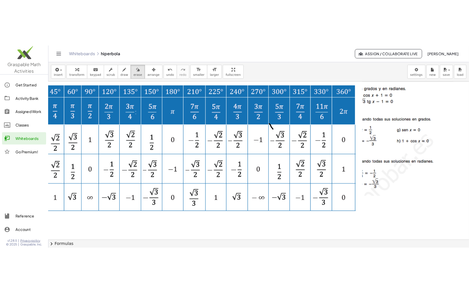
scroll to position [0, 26]
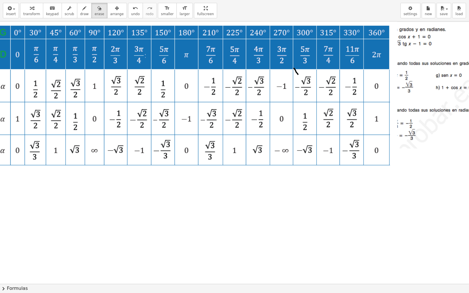
drag, startPoint x: 250, startPoint y: 30, endPoint x: 221, endPoint y: 39, distance: 30.6
click at [221, 39] on div "insert select one: Math Expression Function Text Youtube Video Graphing Geometr…" at bounding box center [234, 146] width 469 height 293
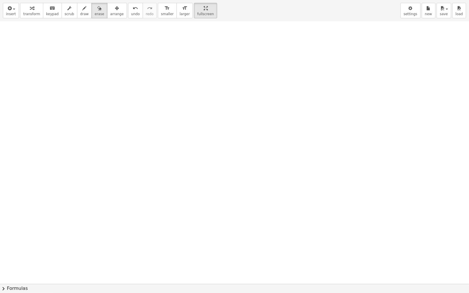
scroll to position [80, 26]
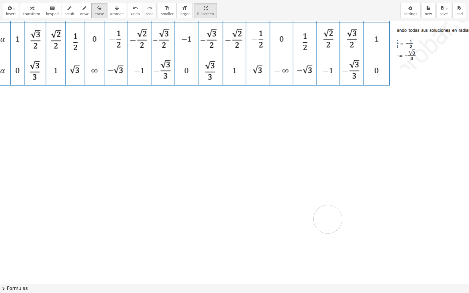
drag, startPoint x: 330, startPoint y: 219, endPoint x: 324, endPoint y: 220, distance: 6.2
click at [30, 6] on icon "button" at bounding box center [32, 8] width 4 height 7
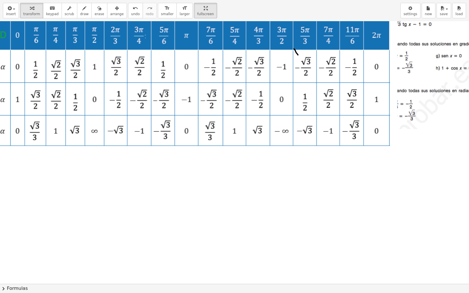
scroll to position [0, 26]
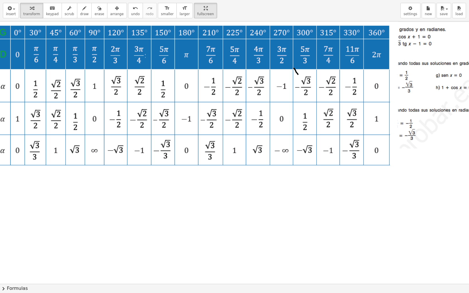
click at [234, 134] on div at bounding box center [186, 95] width 425 height 148
click at [110, 13] on span "arrange" at bounding box center [116, 14] width 13 height 4
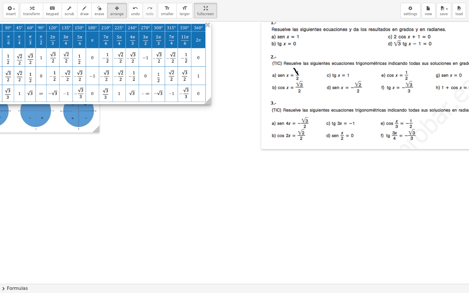
drag, startPoint x: 392, startPoint y: 164, endPoint x: 205, endPoint y: 96, distance: 199.2
click at [205, 96] on icon at bounding box center [207, 101] width 10 height 10
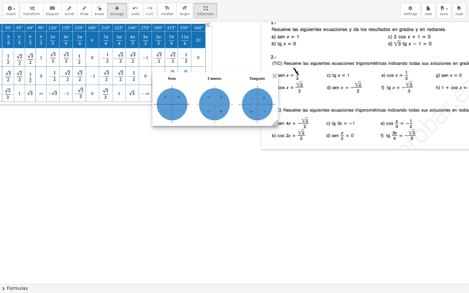
drag, startPoint x: 68, startPoint y: 121, endPoint x: 211, endPoint y: 113, distance: 143.9
click at [216, 113] on div at bounding box center [215, 99] width 126 height 54
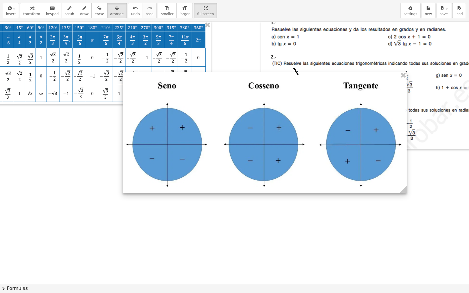
drag, startPoint x: 243, startPoint y: 126, endPoint x: 409, endPoint y: 244, distance: 203.8
click at [409, 244] on div at bounding box center [245, 283] width 542 height 525
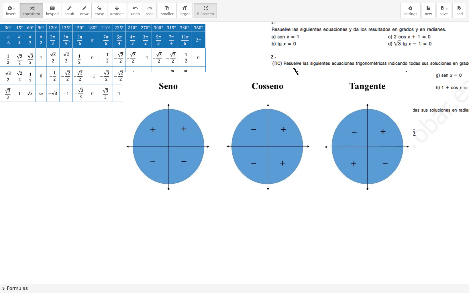
click at [25, 12] on span "transform" at bounding box center [31, 14] width 17 height 4
click at [80, 13] on span "draw" at bounding box center [84, 14] width 9 height 4
drag, startPoint x: 155, startPoint y: 94, endPoint x: 197, endPoint y: 78, distance: 44.8
click at [197, 78] on div at bounding box center [245, 283] width 542 height 525
drag, startPoint x: 167, startPoint y: 146, endPoint x: 218, endPoint y: 126, distance: 54.9
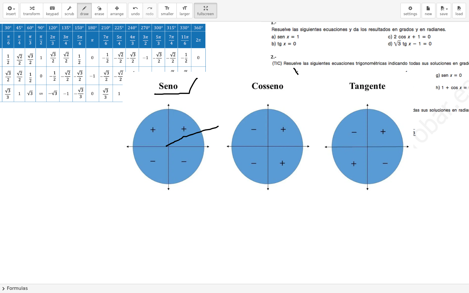
click at [218, 126] on div at bounding box center [245, 283] width 542 height 525
drag, startPoint x: 218, startPoint y: 124, endPoint x: 212, endPoint y: 128, distance: 6.7
click at [212, 128] on div at bounding box center [245, 283] width 542 height 525
drag, startPoint x: 162, startPoint y: 144, endPoint x: 131, endPoint y: 121, distance: 38.7
click at [131, 121] on div at bounding box center [245, 283] width 542 height 525
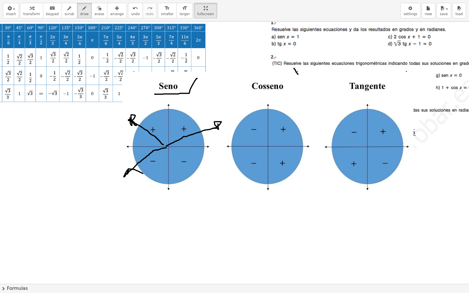
drag, startPoint x: 166, startPoint y: 148, endPoint x: 124, endPoint y: 175, distance: 50.4
click at [124, 176] on div at bounding box center [245, 283] width 542 height 525
drag, startPoint x: 169, startPoint y: 148, endPoint x: 202, endPoint y: 180, distance: 45.8
click at [202, 180] on div at bounding box center [245, 283] width 542 height 525
drag, startPoint x: 204, startPoint y: 174, endPoint x: 192, endPoint y: 183, distance: 15.2
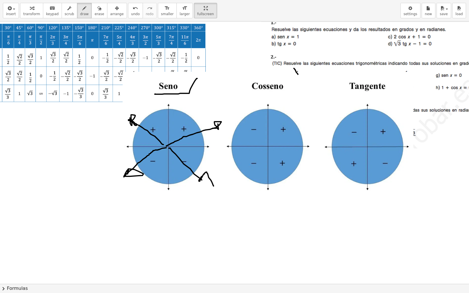
click at [192, 183] on div at bounding box center [245, 283] width 542 height 525
click at [94, 7] on div "button" at bounding box center [98, 8] width 9 height 7
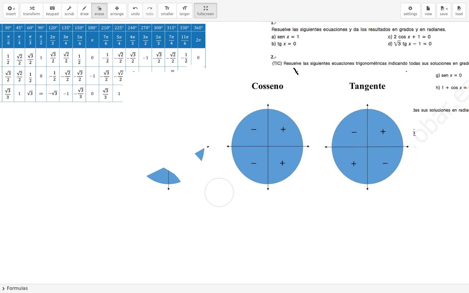
drag, startPoint x: 135, startPoint y: 94, endPoint x: 211, endPoint y: 161, distance: 102.2
click at [204, 166] on div at bounding box center [245, 283] width 542 height 525
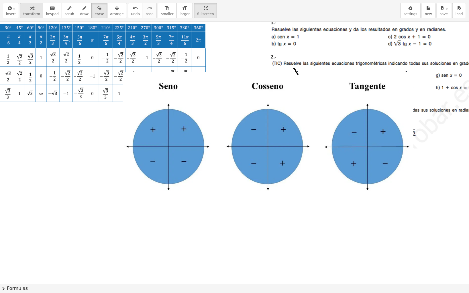
click at [30, 10] on icon "button" at bounding box center [32, 8] width 4 height 7
click at [111, 10] on div "button" at bounding box center [116, 8] width 13 height 7
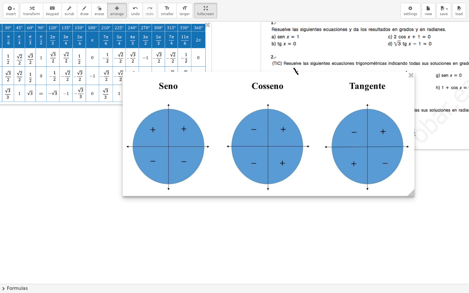
click at [306, 127] on div at bounding box center [269, 134] width 292 height 124
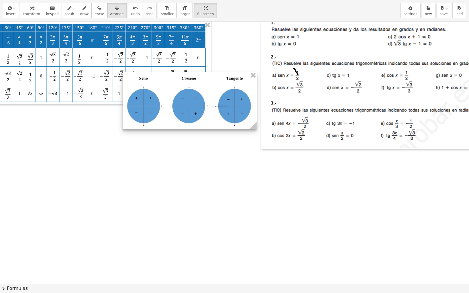
drag, startPoint x: 411, startPoint y: 193, endPoint x: 235, endPoint y: 146, distance: 182.5
click at [235, 146] on div at bounding box center [245, 283] width 542 height 525
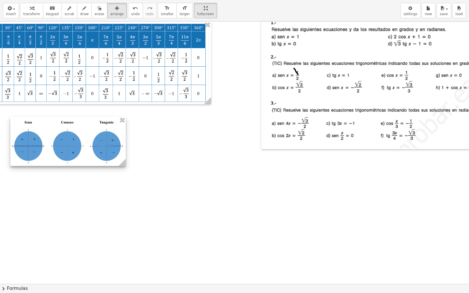
drag, startPoint x: 195, startPoint y: 108, endPoint x: 82, endPoint y: 153, distance: 120.9
click at [82, 153] on div at bounding box center [67, 141] width 115 height 49
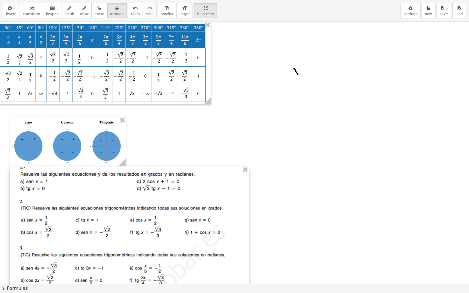
drag, startPoint x: 397, startPoint y: 92, endPoint x: 146, endPoint y: 236, distance: 289.6
click at [146, 236] on div at bounding box center [129, 230] width 238 height 128
click at [26, 12] on span "transform" at bounding box center [31, 14] width 17 height 4
click at [110, 10] on div "button" at bounding box center [116, 8] width 13 height 7
click at [94, 9] on div "button" at bounding box center [98, 8] width 9 height 7
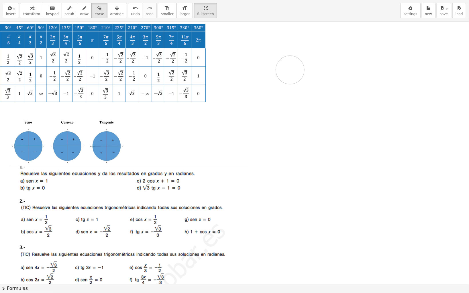
drag, startPoint x: 286, startPoint y: 79, endPoint x: 295, endPoint y: 77, distance: 9.0
click at [295, 77] on div at bounding box center [245, 283] width 542 height 525
click at [5, 9] on button "insert" at bounding box center [11, 10] width 16 height 15
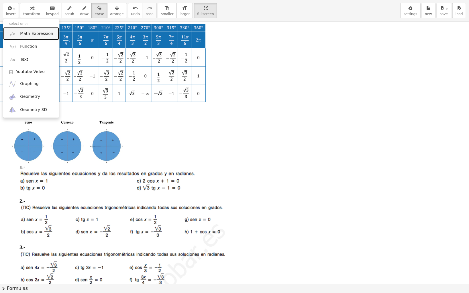
click at [40, 34] on span "Math Expression" at bounding box center [36, 34] width 33 height 6
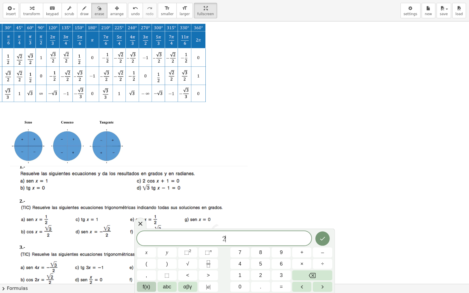
click at [143, 244] on span "f(x)" at bounding box center [146, 287] width 7 height 8
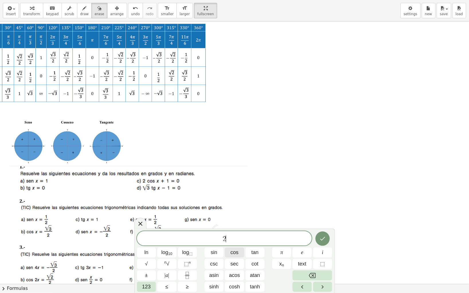
click at [234, 244] on span "cos" at bounding box center [234, 253] width 8 height 8
click at [144, 244] on span "123" at bounding box center [146, 287] width 9 height 8
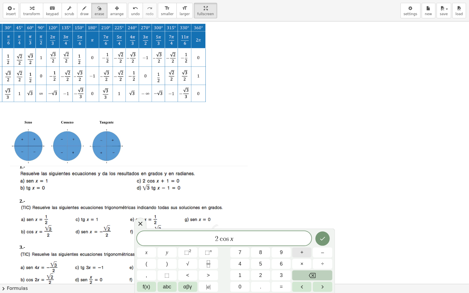
click at [306, 244] on button "+" at bounding box center [301, 253] width 19 height 10
click at [240, 244] on span "1" at bounding box center [239, 276] width 3 height 8
click at [283, 244] on button "=" at bounding box center [280, 287] width 19 height 10
click at [239, 244] on span "0" at bounding box center [239, 287] width 3 height 8
click at [322, 238] on icon "Done" at bounding box center [322, 238] width 7 height 7
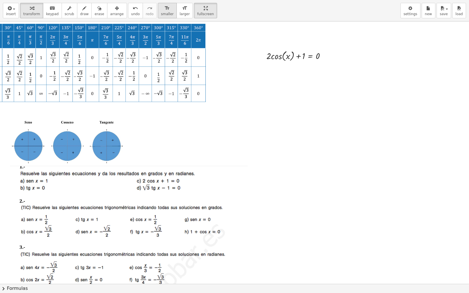
click at [158, 4] on button "format_size smaller" at bounding box center [167, 10] width 19 height 15
click at [182, 9] on icon "format_size" at bounding box center [184, 8] width 5 height 7
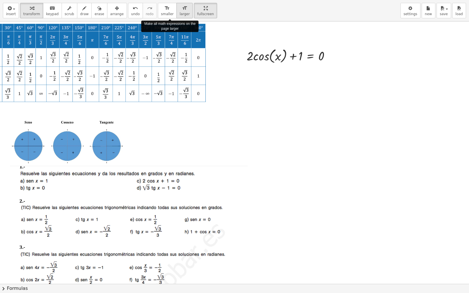
click at [182, 9] on icon "format_size" at bounding box center [184, 8] width 5 height 7
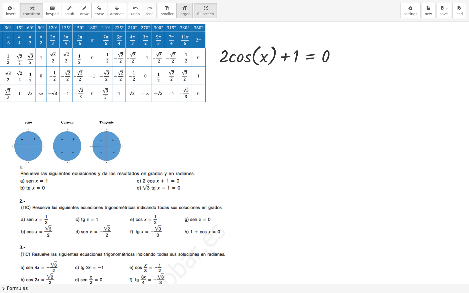
click at [180, 12] on span "larger" at bounding box center [185, 14] width 10 height 4
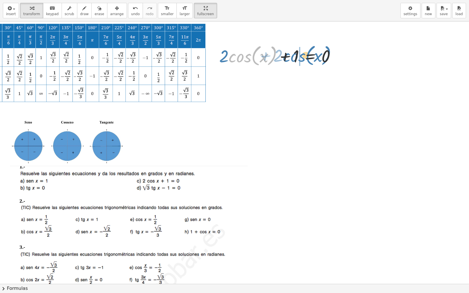
drag, startPoint x: 273, startPoint y: 60, endPoint x: 328, endPoint y: 59, distance: 55.3
click at [328, 59] on div at bounding box center [279, 55] width 127 height 25
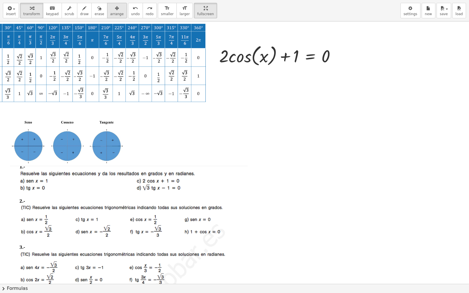
click at [115, 8] on icon "button" at bounding box center [117, 8] width 4 height 7
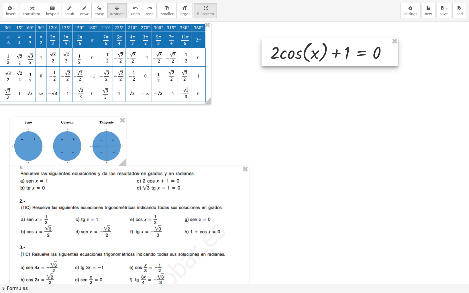
drag, startPoint x: 247, startPoint y: 58, endPoint x: 299, endPoint y: 54, distance: 52.5
click at [299, 54] on div at bounding box center [329, 52] width 137 height 28
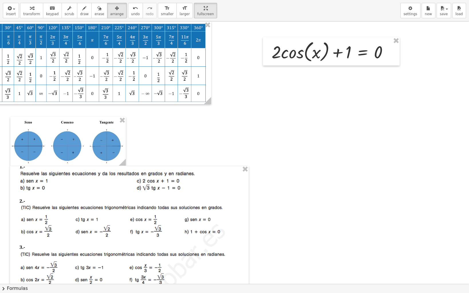
click at [336, 101] on div at bounding box center [245, 283] width 542 height 525
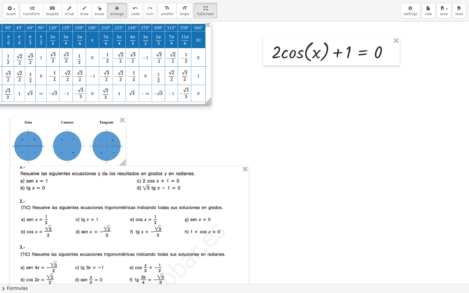
click at [191, 69] on div at bounding box center [92, 62] width 237 height 83
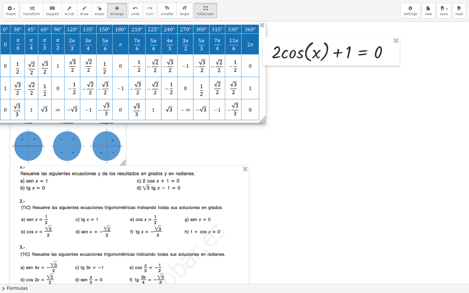
drag, startPoint x: 209, startPoint y: 104, endPoint x: 262, endPoint y: 131, distance: 59.4
click at [262, 131] on div "+ · 2 · cos ( , x ) + 1 = 0" at bounding box center [245, 283] width 542 height 525
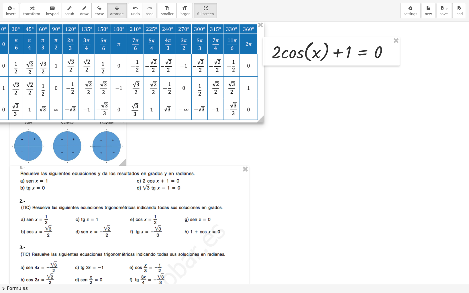
drag, startPoint x: 182, startPoint y: 98, endPoint x: 145, endPoint y: 93, distance: 37.3
click at [145, 93] on div at bounding box center [119, 71] width 290 height 101
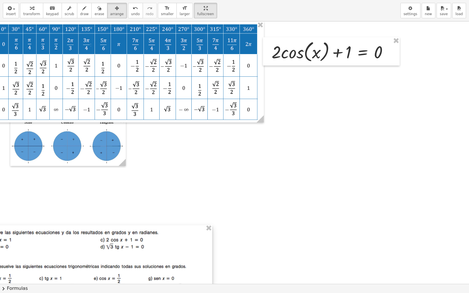
drag, startPoint x: 177, startPoint y: 219, endPoint x: 64, endPoint y: 303, distance: 140.9
click at [64, 244] on html "Graspable Math Activities Get Started Activity Bank Assigned Work Classes White…" at bounding box center [234, 146] width 469 height 293
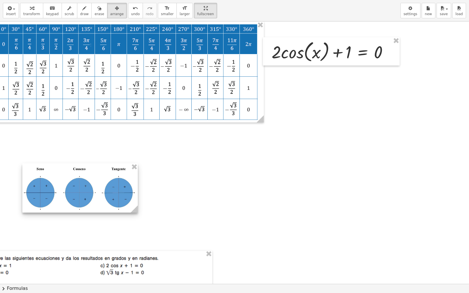
drag, startPoint x: 75, startPoint y: 151, endPoint x: 123, endPoint y: 187, distance: 60.1
click at [90, 197] on div at bounding box center [79, 187] width 115 height 49
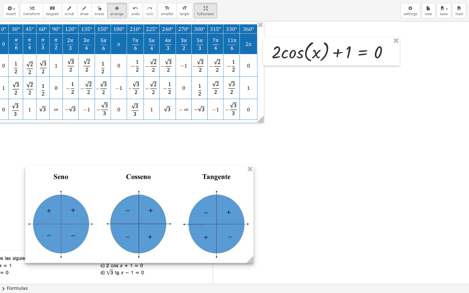
drag, startPoint x: 135, startPoint y: 211, endPoint x: 249, endPoint y: 246, distance: 119.3
click at [249, 244] on div at bounding box center [139, 214] width 228 height 97
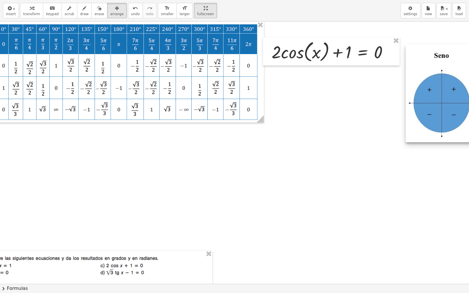
drag, startPoint x: 130, startPoint y: 214, endPoint x: 510, endPoint y: 92, distance: 399.1
click at [469, 92] on html "Graspable Math Activities Get Started Activity Bank Assigned Work Classes White…" at bounding box center [234, 146] width 469 height 293
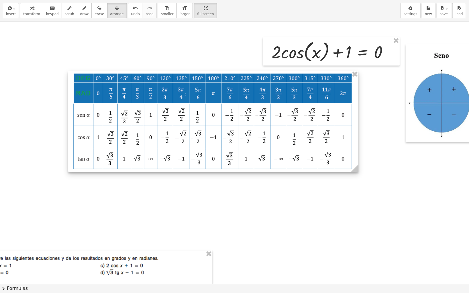
drag, startPoint x: 210, startPoint y: 68, endPoint x: 305, endPoint y: 117, distance: 106.5
click at [305, 117] on div at bounding box center [213, 121] width 290 height 101
click at [353, 170] on icon at bounding box center [354, 168] width 7 height 7
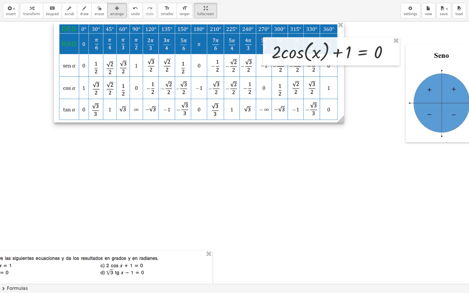
drag, startPoint x: 293, startPoint y: 151, endPoint x: 275, endPoint y: 92, distance: 62.1
click at [275, 92] on div at bounding box center [199, 71] width 290 height 101
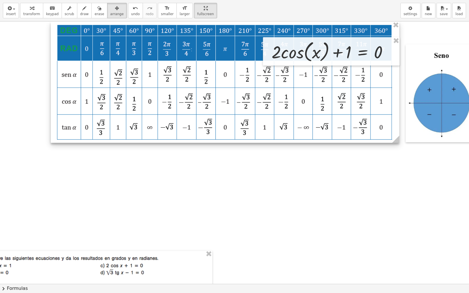
drag, startPoint x: 338, startPoint y: 121, endPoint x: 396, endPoint y: 141, distance: 61.6
click at [396, 141] on icon at bounding box center [395, 139] width 7 height 7
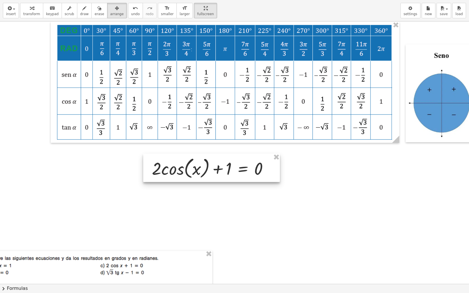
drag, startPoint x: 370, startPoint y: 57, endPoint x: 250, endPoint y: 167, distance: 162.9
click at [250, 172] on div at bounding box center [211, 168] width 137 height 28
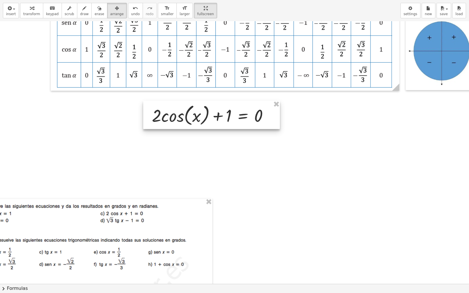
scroll to position [115, 26]
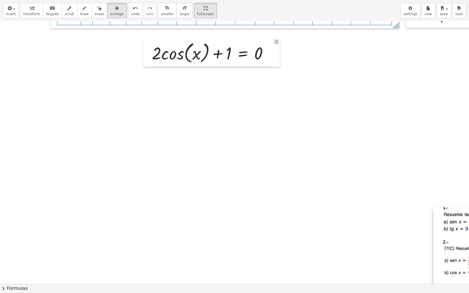
drag, startPoint x: 126, startPoint y: 186, endPoint x: 574, endPoint y: 250, distance: 452.6
click at [469, 244] on html "Graspable Math Activities Get Started Activity Bank Assigned Work Classes White…" at bounding box center [234, 146] width 469 height 293
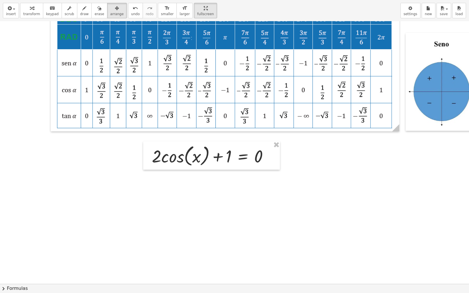
scroll to position [0, 26]
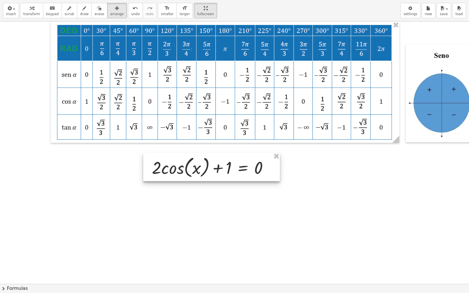
click at [238, 169] on div at bounding box center [211, 167] width 137 height 28
click at [268, 178] on div at bounding box center [211, 167] width 137 height 28
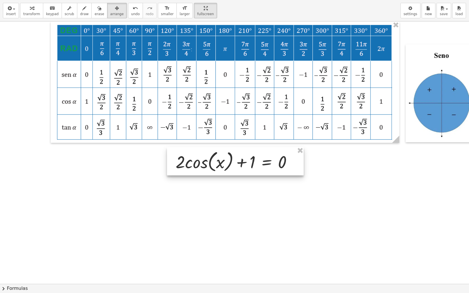
drag, startPoint x: 260, startPoint y: 169, endPoint x: 271, endPoint y: 166, distance: 10.7
click at [271, 166] on div at bounding box center [235, 161] width 137 height 28
click at [347, 208] on div at bounding box center [323, 283] width 699 height 525
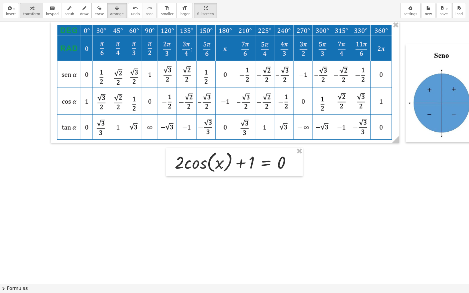
click at [29, 12] on span "transform" at bounding box center [31, 14] width 17 height 4
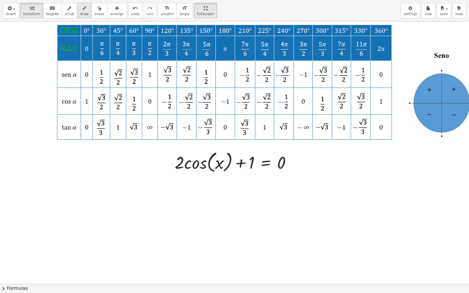
click at [80, 13] on span "draw" at bounding box center [84, 14] width 9 height 4
drag, startPoint x: 238, startPoint y: 173, endPoint x: 255, endPoint y: 173, distance: 16.9
click at [255, 173] on div at bounding box center [323, 283] width 699 height 525
click at [408, 15] on span "settings" at bounding box center [410, 14] width 14 height 4
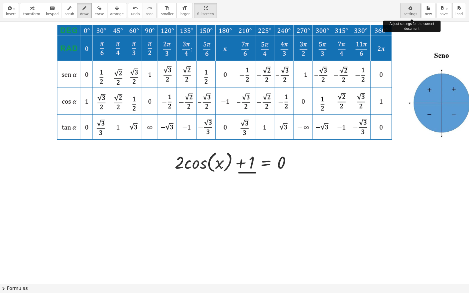
click at [411, 8] on icon "button" at bounding box center [410, 8] width 4 height 7
click at [409, 13] on span "settings" at bounding box center [410, 14] width 14 height 4
click at [409, 11] on div "button" at bounding box center [410, 8] width 14 height 7
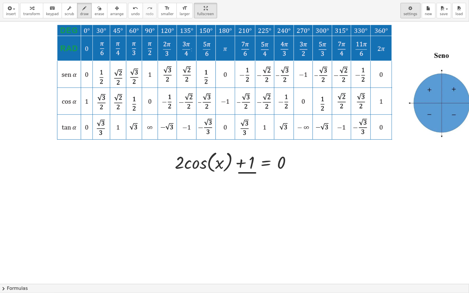
click at [410, 13] on span "settings" at bounding box center [410, 14] width 14 height 4
drag, startPoint x: 250, startPoint y: 161, endPoint x: 277, endPoint y: 149, distance: 28.8
click at [277, 149] on div at bounding box center [323, 283] width 699 height 525
click at [30, 11] on icon "button" at bounding box center [32, 8] width 4 height 7
click at [409, 7] on div "button" at bounding box center [410, 8] width 14 height 7
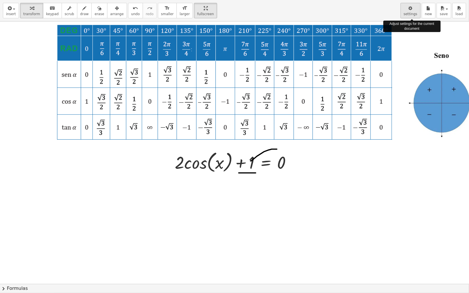
click at [410, 12] on button "settings" at bounding box center [410, 10] width 20 height 15
click at [412, 10] on icon "button" at bounding box center [410, 8] width 4 height 7
click at [94, 9] on div "button" at bounding box center [98, 8] width 9 height 7
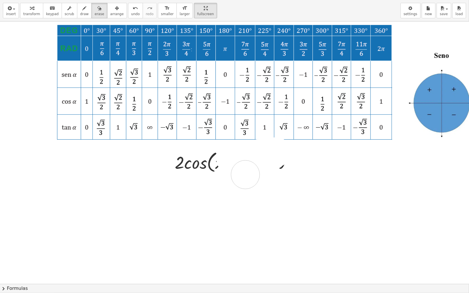
drag, startPoint x: 230, startPoint y: 159, endPoint x: 205, endPoint y: 106, distance: 59.5
click at [244, 175] on div at bounding box center [323, 283] width 699 height 525
click at [33, 11] on div "button" at bounding box center [31, 8] width 17 height 7
drag, startPoint x: 252, startPoint y: 163, endPoint x: 302, endPoint y: 161, distance: 50.1
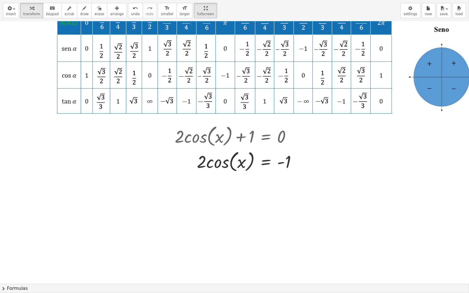
scroll to position [38, 26]
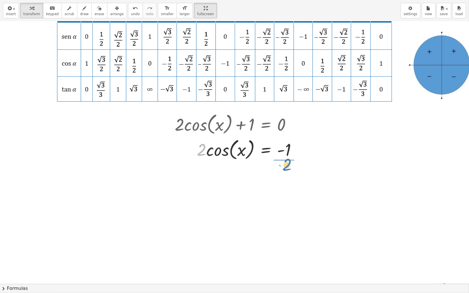
drag, startPoint x: 198, startPoint y: 151, endPoint x: 283, endPoint y: 166, distance: 86.6
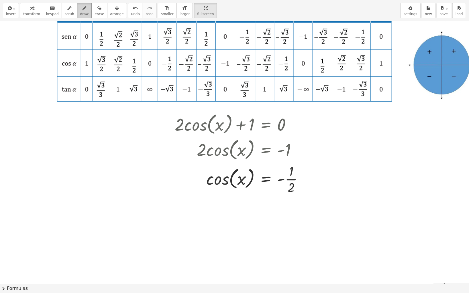
click at [80, 13] on span "draw" at bounding box center [84, 14] width 9 height 4
drag, startPoint x: 205, startPoint y: 199, endPoint x: 301, endPoint y: 202, distance: 96.2
click at [301, 202] on div at bounding box center [323, 245] width 699 height 525
drag, startPoint x: 62, startPoint y: 69, endPoint x: 70, endPoint y: 69, distance: 8.0
click at [70, 69] on div at bounding box center [323, 245] width 699 height 525
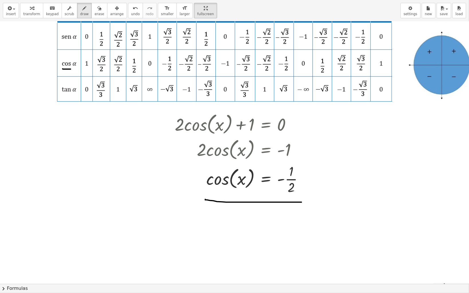
scroll to position [0, 26]
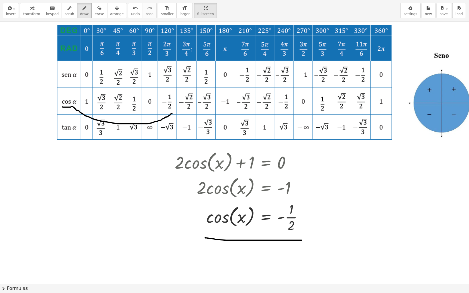
drag, startPoint x: 71, startPoint y: 106, endPoint x: 172, endPoint y: 113, distance: 101.0
click at [172, 113] on div at bounding box center [323, 283] width 699 height 525
drag, startPoint x: 165, startPoint y: 111, endPoint x: 195, endPoint y: 115, distance: 29.7
click at [170, 118] on div at bounding box center [323, 283] width 699 height 525
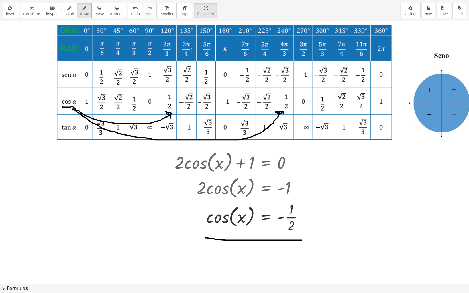
drag, startPoint x: 72, startPoint y: 110, endPoint x: 283, endPoint y: 114, distance: 210.7
click at [283, 114] on div at bounding box center [323, 283] width 699 height 525
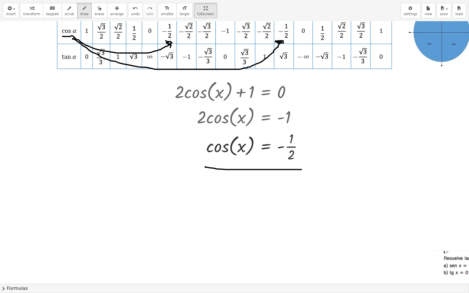
scroll to position [115, 26]
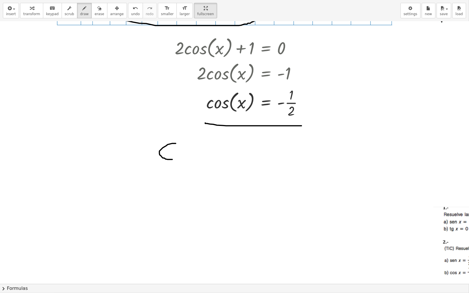
drag, startPoint x: 175, startPoint y: 143, endPoint x: 173, endPoint y: 159, distance: 16.2
click at [173, 159] on div at bounding box center [323, 169] width 699 height 525
drag, startPoint x: 169, startPoint y: 153, endPoint x: 173, endPoint y: 157, distance: 5.9
click at [173, 157] on div at bounding box center [323, 169] width 699 height 525
drag, startPoint x: 193, startPoint y: 145, endPoint x: 188, endPoint y: 158, distance: 14.3
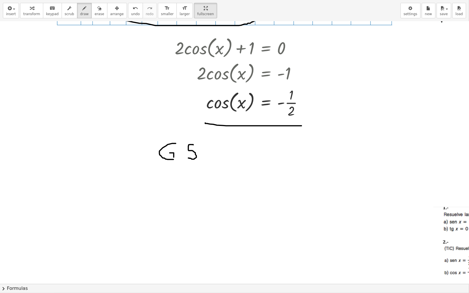
click at [188, 158] on div at bounding box center [323, 169] width 699 height 525
click at [196, 143] on div at bounding box center [323, 169] width 699 height 525
drag, startPoint x: 204, startPoint y: 174, endPoint x: 215, endPoint y: 184, distance: 14.8
click at [215, 184] on div at bounding box center [323, 169] width 699 height 525
drag, startPoint x: 214, startPoint y: 174, endPoint x: 208, endPoint y: 185, distance: 12.7
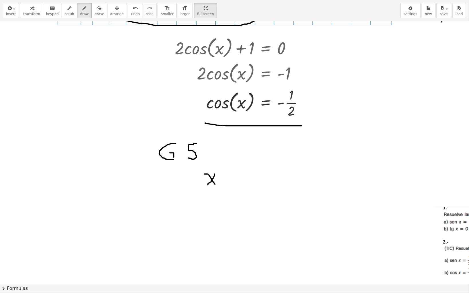
click at [208, 185] on div at bounding box center [323, 169] width 699 height 525
drag, startPoint x: 226, startPoint y: 181, endPoint x: 235, endPoint y: 182, distance: 9.8
click at [235, 182] on div at bounding box center [323, 169] width 699 height 525
drag, startPoint x: 226, startPoint y: 175, endPoint x: 236, endPoint y: 176, distance: 10.4
click at [236, 176] on div at bounding box center [323, 169] width 699 height 525
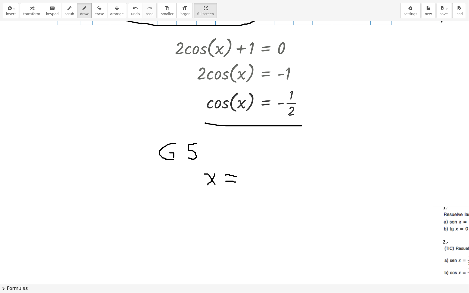
scroll to position [0, 26]
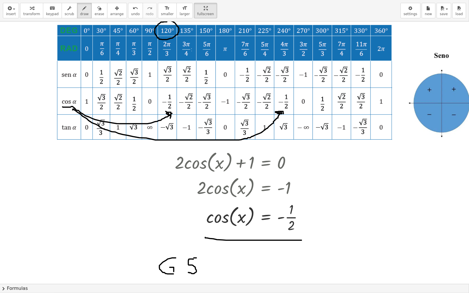
drag, startPoint x: 167, startPoint y: 22, endPoint x: 159, endPoint y: 21, distance: 7.2
click at [160, 20] on div "insert select one: Math Expression Function Text Youtube Video Graphing Geometr…" at bounding box center [234, 146] width 469 height 293
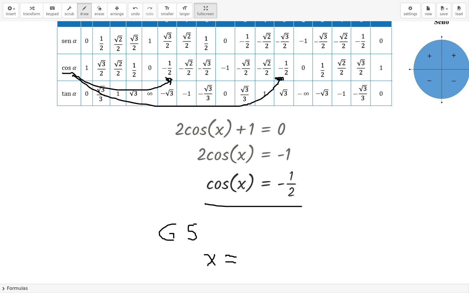
scroll to position [76, 26]
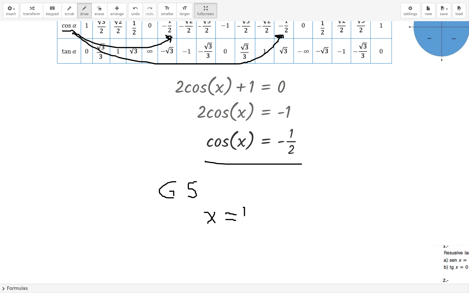
drag, startPoint x: 243, startPoint y: 207, endPoint x: 244, endPoint y: 217, distance: 9.5
click at [244, 217] on div at bounding box center [323, 207] width 699 height 525
drag, startPoint x: 248, startPoint y: 209, endPoint x: 254, endPoint y: 216, distance: 9.3
click at [253, 219] on div at bounding box center [323, 207] width 699 height 525
drag, startPoint x: 260, startPoint y: 206, endPoint x: 258, endPoint y: 210, distance: 4.1
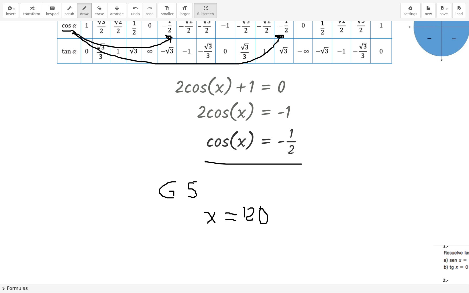
click at [258, 210] on div at bounding box center [323, 207] width 699 height 525
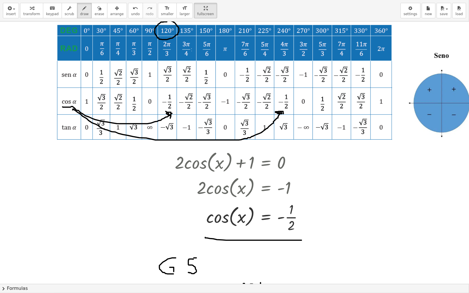
drag, startPoint x: 286, startPoint y: 21, endPoint x: 289, endPoint y: 35, distance: 14.2
click at [289, 35] on div "insert select one: Math Expression Function Text Youtube Video Graphing Geometr…" at bounding box center [234, 146] width 469 height 293
click at [82, 11] on icon "button" at bounding box center [84, 8] width 4 height 7
drag, startPoint x: 275, startPoint y: 22, endPoint x: 272, endPoint y: 22, distance: 2.9
click at [272, 22] on div at bounding box center [323, 283] width 699 height 525
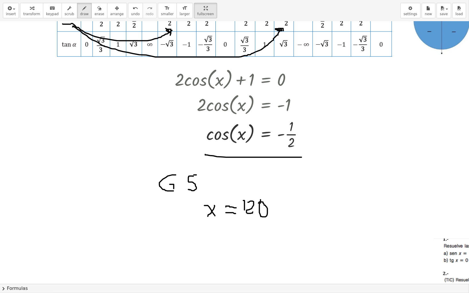
scroll to position [115, 26]
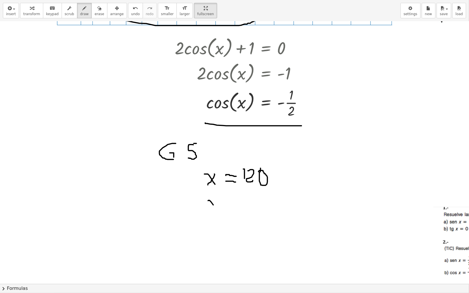
drag, startPoint x: 208, startPoint y: 201, endPoint x: 220, endPoint y: 205, distance: 13.4
click at [221, 212] on div at bounding box center [323, 169] width 699 height 525
drag, startPoint x: 220, startPoint y: 203, endPoint x: 208, endPoint y: 211, distance: 14.9
click at [208, 211] on div at bounding box center [323, 169] width 699 height 525
drag, startPoint x: 229, startPoint y: 211, endPoint x: 236, endPoint y: 211, distance: 6.6
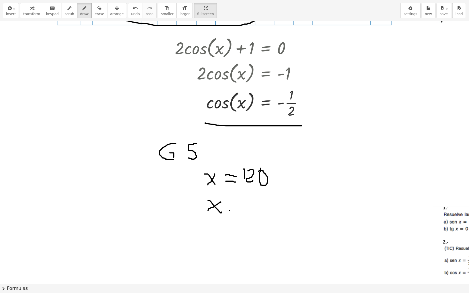
click at [236, 211] on div at bounding box center [323, 169] width 699 height 525
drag, startPoint x: 230, startPoint y: 206, endPoint x: 235, endPoint y: 205, distance: 4.9
click at [235, 205] on div at bounding box center [323, 169] width 699 height 525
drag, startPoint x: 248, startPoint y: 203, endPoint x: 257, endPoint y: 214, distance: 13.7
click at [257, 214] on div at bounding box center [323, 169] width 699 height 525
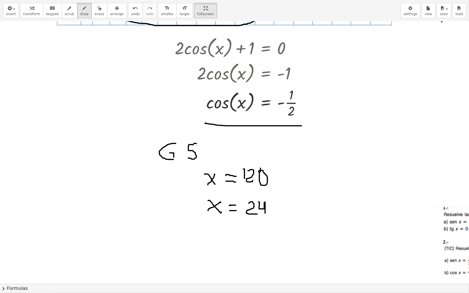
drag, startPoint x: 258, startPoint y: 202, endPoint x: 269, endPoint y: 211, distance: 13.4
click at [266, 216] on div at bounding box center [323, 169] width 699 height 525
drag, startPoint x: 271, startPoint y: 205, endPoint x: 273, endPoint y: 200, distance: 5.6
click at [268, 204] on div at bounding box center [323, 169] width 699 height 525
drag, startPoint x: 277, startPoint y: 164, endPoint x: 277, endPoint y: 188, distance: 23.5
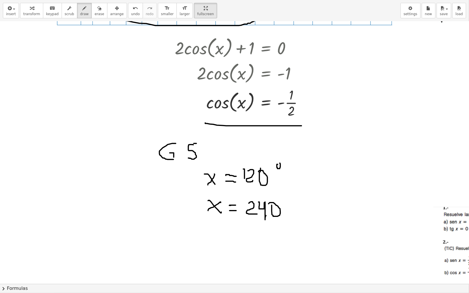
click at [278, 163] on div at bounding box center [323, 169] width 699 height 525
drag, startPoint x: 287, startPoint y: 198, endPoint x: 281, endPoint y: 198, distance: 5.5
click at [281, 198] on div at bounding box center [323, 169] width 699 height 525
drag, startPoint x: 240, startPoint y: 173, endPoint x: 243, endPoint y: 169, distance: 5.2
click at [243, 169] on div at bounding box center [323, 169] width 699 height 525
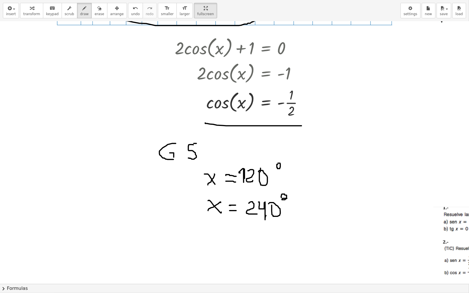
drag, startPoint x: 243, startPoint y: 169, endPoint x: 243, endPoint y: 182, distance: 13.7
click at [243, 182] on div at bounding box center [323, 169] width 699 height 525
drag, startPoint x: 337, startPoint y: 133, endPoint x: 347, endPoint y: 146, distance: 16.7
click at [347, 146] on div at bounding box center [323, 169] width 699 height 525
drag, startPoint x: 353, startPoint y: 143, endPoint x: 356, endPoint y: 146, distance: 4.3
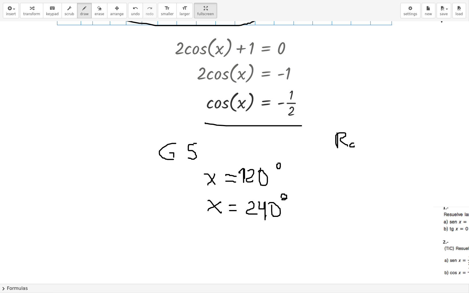
click at [356, 146] on div at bounding box center [323, 169] width 699 height 525
drag, startPoint x: 361, startPoint y: 141, endPoint x: 368, endPoint y: 147, distance: 8.8
click at [368, 147] on div at bounding box center [323, 169] width 699 height 525
drag, startPoint x: 330, startPoint y: 167, endPoint x: 344, endPoint y: 169, distance: 13.8
click at [347, 183] on div at bounding box center [323, 169] width 699 height 525
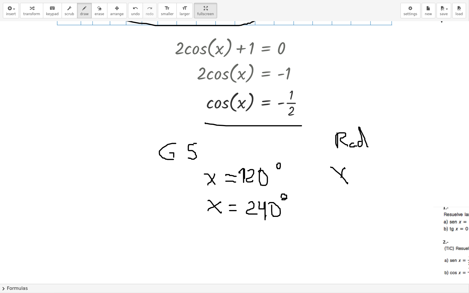
drag, startPoint x: 344, startPoint y: 168, endPoint x: 349, endPoint y: 177, distance: 10.2
click at [341, 179] on div at bounding box center [323, 169] width 699 height 525
drag, startPoint x: 356, startPoint y: 175, endPoint x: 363, endPoint y: 174, distance: 6.9
click at [367, 175] on div at bounding box center [323, 169] width 699 height 525
click at [357, 172] on div at bounding box center [323, 169] width 699 height 525
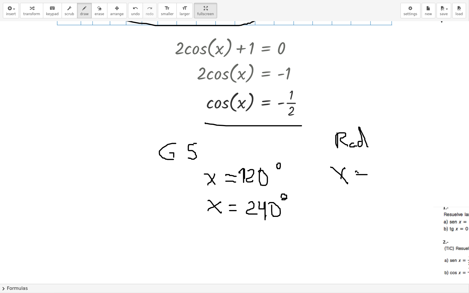
drag
click at [368, 171] on div at bounding box center [323, 169] width 699 height 525
click at [338, 185] on div at bounding box center [323, 169] width 699 height 525
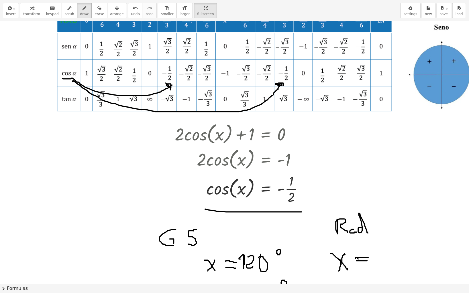
scroll to position [38, 26]
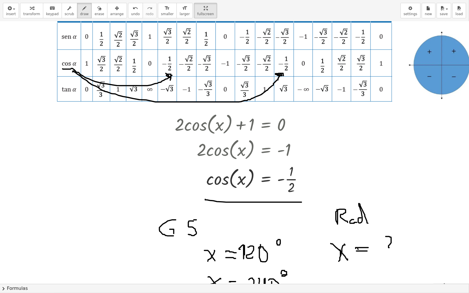
click at [397, 244] on div at bounding box center [323, 245] width 699 height 525
click at [394, 244] on div at bounding box center [323, 245] width 699 height 525
click at [386, 244] on div at bounding box center [323, 245] width 699 height 525
click at [419, 244] on div at bounding box center [323, 245] width 699 height 525
click at [414, 244] on div at bounding box center [323, 245] width 699 height 525
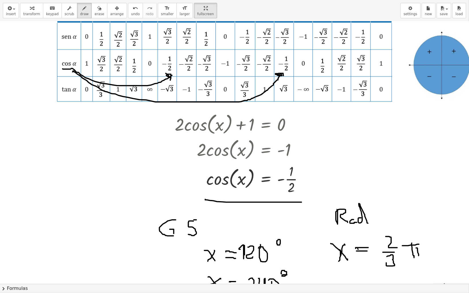
click at [418, 244] on div at bounding box center [323, 245] width 699 height 525
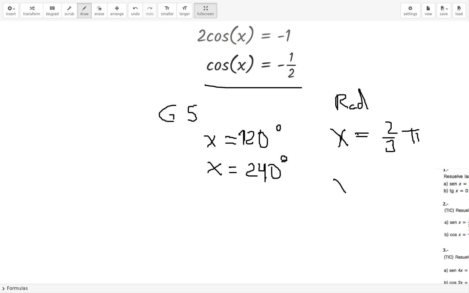
click at [345, 193] on div at bounding box center [323, 131] width 699 height 525
click at [333, 192] on div at bounding box center [323, 131] width 699 height 525
click at [366, 185] on div at bounding box center [323, 131] width 699 height 525
click at [369, 181] on div at bounding box center [323, 131] width 699 height 525
click at [394, 180] on div at bounding box center [323, 131] width 699 height 525
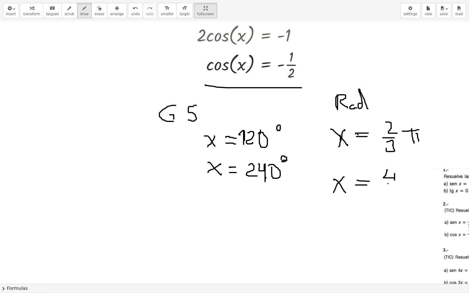
click at [403, 185] on div at bounding box center [323, 131] width 699 height 525
click at [394, 194] on div at bounding box center [323, 131] width 699 height 525
click at [418, 175] on div at bounding box center [323, 131] width 699 height 525
click at [410, 186] on div at bounding box center [323, 131] width 699 height 525
click at [417, 186] on div at bounding box center [323, 131] width 699 height 525
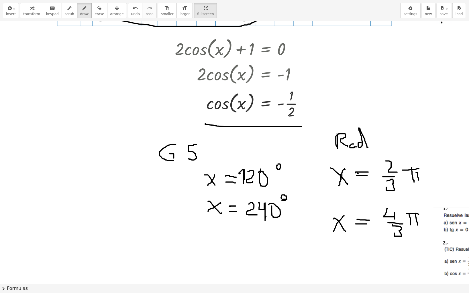
scroll to position [76, 26]
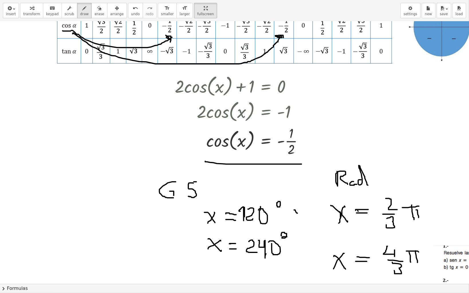
drag, startPoint x: 294, startPoint y: 210, endPoint x: 304, endPoint y: 207, distance: 10.3
click at [304, 207] on div at bounding box center [323, 207] width 699 height 525
drag, startPoint x: 297, startPoint y: 243, endPoint x: 304, endPoint y: 244, distance: 7.3
click at [304, 244] on div at bounding box center [323, 207] width 699 height 525
drag, startPoint x: 437, startPoint y: 211, endPoint x: 445, endPoint y: 210, distance: 8.1
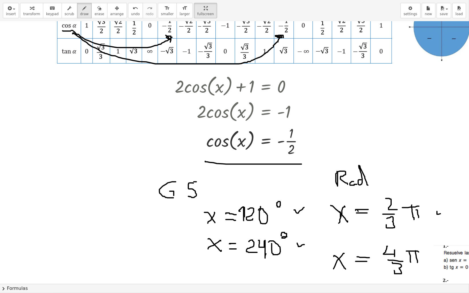
click at [445, 210] on div at bounding box center [323, 207] width 699 height 525
drag, startPoint x: 435, startPoint y: 258, endPoint x: 443, endPoint y: 256, distance: 7.8
click at [443, 244] on div at bounding box center [323, 207] width 699 height 525
drag, startPoint x: 274, startPoint y: 93, endPoint x: 298, endPoint y: 94, distance: 23.5
click at [298, 94] on div at bounding box center [323, 207] width 699 height 525
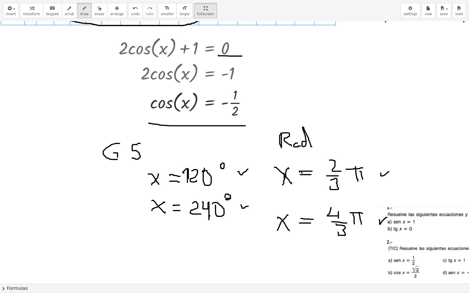
scroll to position [115, 89]
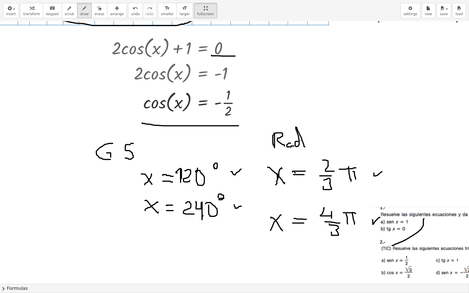
drag, startPoint x: 392, startPoint y: 246, endPoint x: 424, endPoint y: 219, distance: 41.6
click at [424, 219] on div at bounding box center [260, 169] width 699 height 525
click at [107, 4] on button "arrange" at bounding box center [117, 10] width 20 height 15
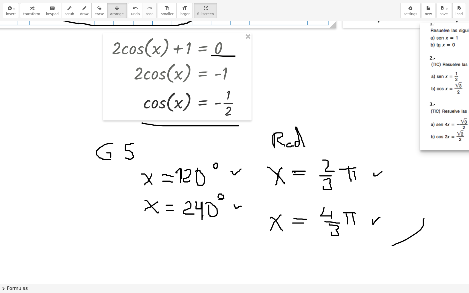
drag, startPoint x: 390, startPoint y: 236, endPoint x: 439, endPoint y: 54, distance: 188.5
click at [28, 12] on span "transform" at bounding box center [31, 14] width 17 height 4
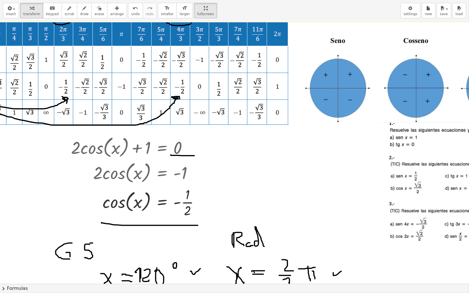
scroll to position [0, 130]
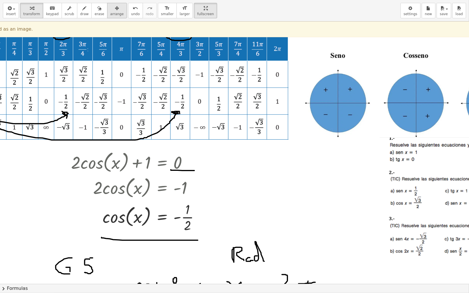
click at [115, 11] on icon "button" at bounding box center [117, 8] width 4 height 7
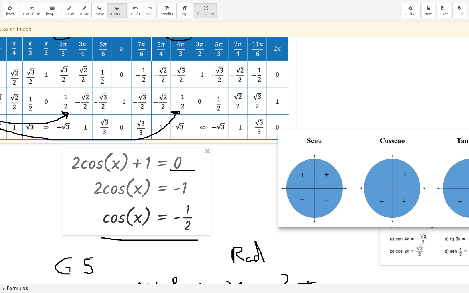
drag, startPoint x: 366, startPoint y: 113, endPoint x: 327, endPoint y: 244, distance: 136.7
click at [329, 228] on div at bounding box center [393, 179] width 230 height 98
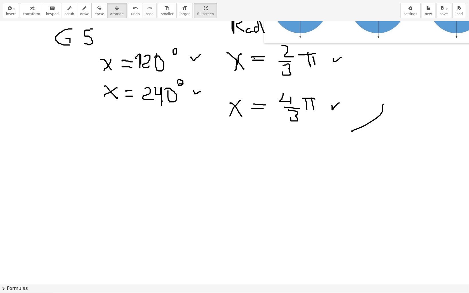
scroll to position [153, 130]
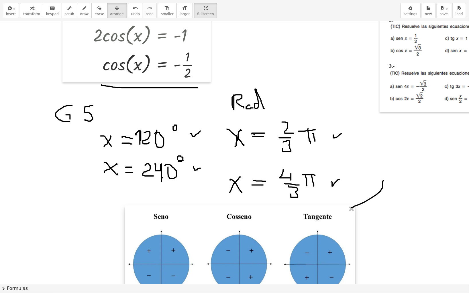
drag, startPoint x: 345, startPoint y: 90, endPoint x: 206, endPoint y: 274, distance: 230.6
click at [206, 244] on div at bounding box center [240, 255] width 230 height 98
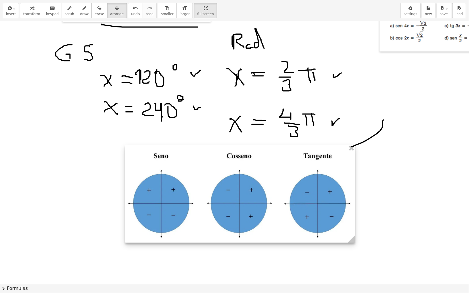
scroll to position [229, 130]
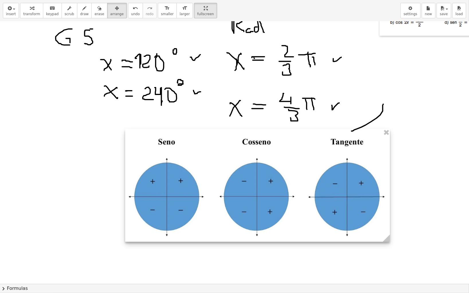
drag, startPoint x: 353, startPoint y: 225, endPoint x: 427, endPoint y: 285, distance: 95.2
click at [427, 244] on div "insert select one: Math Expression Function Text Youtube Video Graphing Geometr…" at bounding box center [234, 146] width 469 height 293
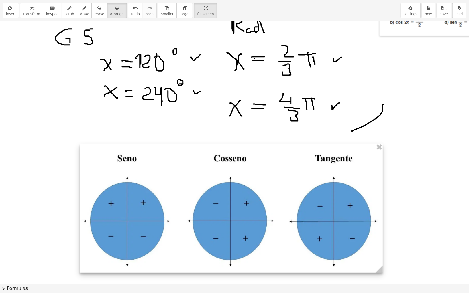
drag, startPoint x: 311, startPoint y: 225, endPoint x: 265, endPoint y: 240, distance: 47.8
click at [265, 240] on div at bounding box center [231, 208] width 303 height 129
click at [193, 195] on div at bounding box center [231, 208] width 303 height 129
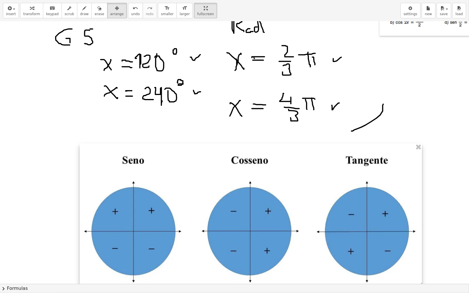
drag, startPoint x: 376, startPoint y: 273, endPoint x: 415, endPoint y: 274, distance: 39.3
click at [415, 244] on div at bounding box center [251, 217] width 342 height 146
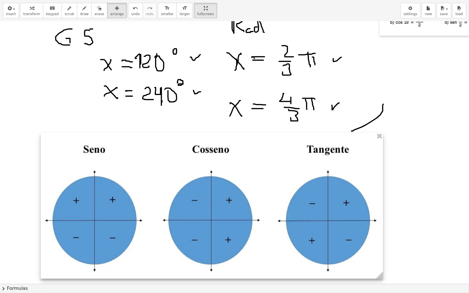
drag, startPoint x: 294, startPoint y: 248, endPoint x: 255, endPoint y: 238, distance: 40.4
click at [255, 238] on div at bounding box center [212, 206] width 342 height 146
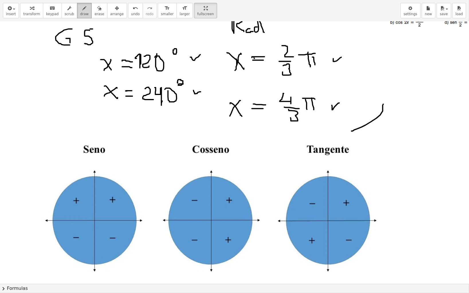
click at [82, 7] on icon "button" at bounding box center [84, 8] width 4 height 7
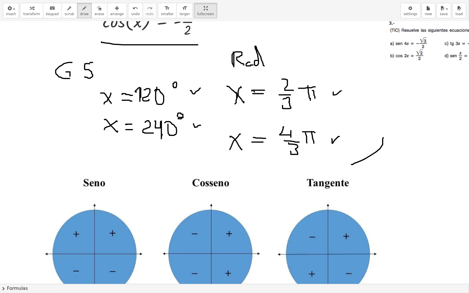
scroll to position [267, 130]
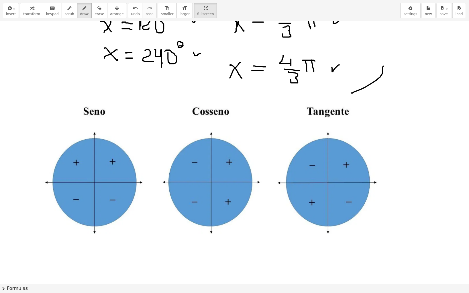
click at [234, 167] on div at bounding box center [244, 148] width 749 height 788
drag, startPoint x: 231, startPoint y: 128, endPoint x: 176, endPoint y: 133, distance: 55.8
click at [176, 133] on div at bounding box center [244, 148] width 749 height 788
drag, startPoint x: 177, startPoint y: 128, endPoint x: 160, endPoint y: 133, distance: 17.6
click at [157, 132] on div at bounding box center [244, 148] width 749 height 788
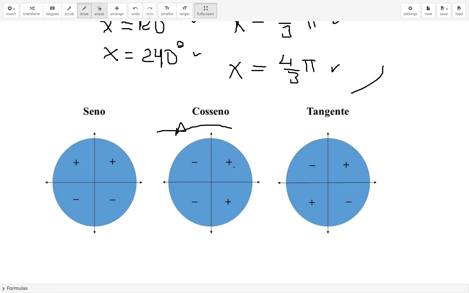
click at [94, 12] on span "erase" at bounding box center [98, 14] width 9 height 4
drag, startPoint x: 157, startPoint y: 127, endPoint x: 225, endPoint y: 131, distance: 67.4
click at [225, 131] on div at bounding box center [244, 148] width 749 height 788
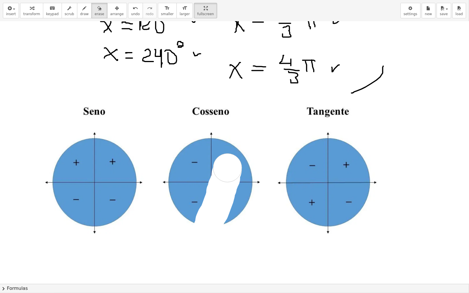
drag, startPoint x: 207, startPoint y: 230, endPoint x: 212, endPoint y: 153, distance: 77.5
click at [227, 167] on div at bounding box center [244, 148] width 749 height 788
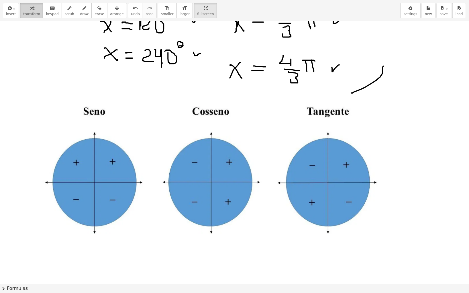
click at [26, 9] on div "button" at bounding box center [31, 8] width 17 height 7
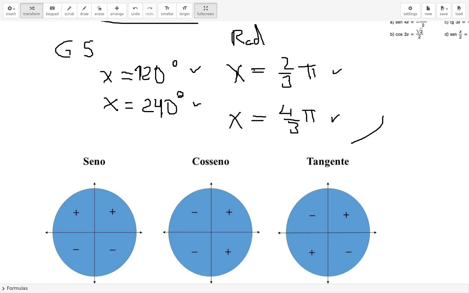
scroll to position [229, 130]
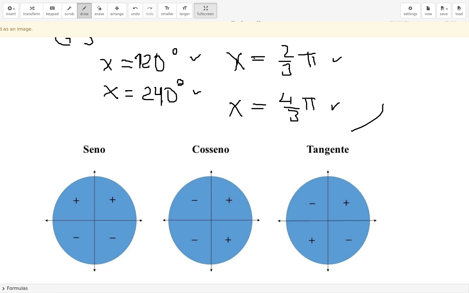
click at [82, 11] on icon "button" at bounding box center [84, 8] width 4 height 7
click at [266, 220] on div at bounding box center [244, 186] width 749 height 788
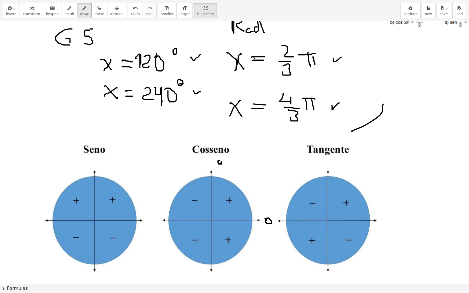
drag, startPoint x: 219, startPoint y: 161, endPoint x: 220, endPoint y: 165, distance: 5.0
click at [221, 165] on div at bounding box center [244, 186] width 749 height 788
click at [223, 161] on div at bounding box center [244, 186] width 749 height 788
drag, startPoint x: 221, startPoint y: 163, endPoint x: 221, endPoint y: 167, distance: 4.0
click at [221, 167] on div at bounding box center [244, 186] width 749 height 788
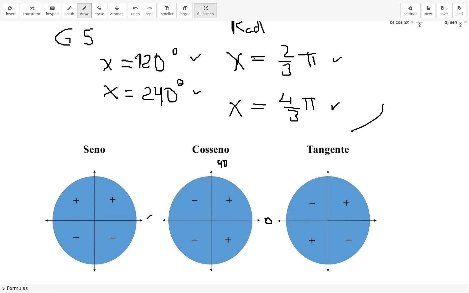
drag, startPoint x: 148, startPoint y: 219, endPoint x: 150, endPoint y: 221, distance: 3.6
click at [151, 222] on div at bounding box center [244, 186] width 749 height 788
drag, startPoint x: 154, startPoint y: 216, endPoint x: 154, endPoint y: 222, distance: 5.2
click at [154, 222] on div at bounding box center [244, 186] width 749 height 788
click at [157, 218] on div at bounding box center [244, 186] width 749 height 788
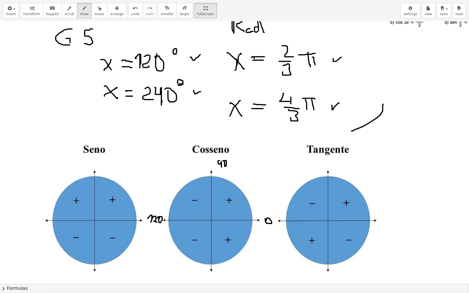
drag, startPoint x: 154, startPoint y: 221, endPoint x: 157, endPoint y: 222, distance: 3.0
click at [157, 222] on div at bounding box center [244, 186] width 749 height 788
drag, startPoint x: 216, startPoint y: 271, endPoint x: 219, endPoint y: 275, distance: 5.3
click at [220, 244] on div "+ · 2 · cos ( , x ) + 1 = 0 · 2 · cos ( , x ) = + 0 − 1 · 2 · cos ( , x ) = - 1…" at bounding box center [234, 152] width 469 height 263
drag, startPoint x: 219, startPoint y: 271, endPoint x: 222, endPoint y: 277, distance: 6.7
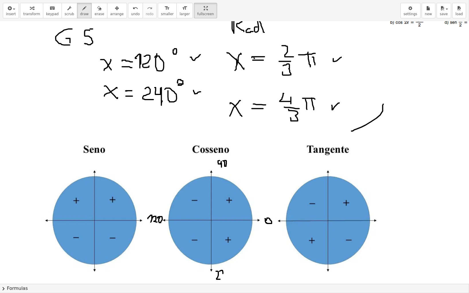
click at [222, 244] on div at bounding box center [244, 186] width 749 height 788
drag, startPoint x: 220, startPoint y: 275, endPoint x: 224, endPoint y: 275, distance: 4.0
click at [224, 244] on div at bounding box center [244, 186] width 749 height 788
drag, startPoint x: 226, startPoint y: 272, endPoint x: 229, endPoint y: 271, distance: 3.7
click at [226, 244] on div at bounding box center [244, 186] width 749 height 788
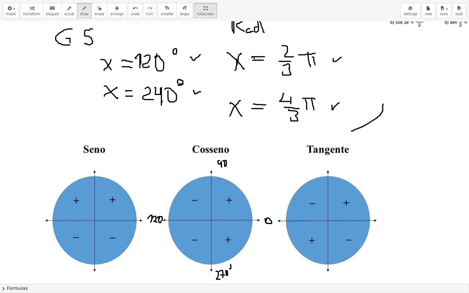
click at [228, 244] on div at bounding box center [244, 186] width 749 height 788
drag, startPoint x: 269, startPoint y: 229, endPoint x: 269, endPoint y: 236, distance: 6.6
click at [269, 236] on div at bounding box center [244, 186] width 749 height 788
drag, startPoint x: 275, startPoint y: 232, endPoint x: 274, endPoint y: 237, distance: 5.3
click at [274, 237] on div at bounding box center [244, 186] width 749 height 788
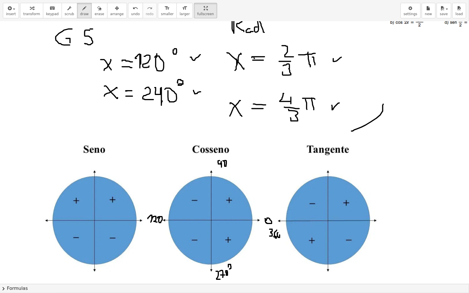
click at [275, 233] on div at bounding box center [244, 186] width 749 height 788
click at [282, 228] on div at bounding box center [244, 186] width 749 height 788
click at [275, 229] on div at bounding box center [244, 186] width 749 height 788
drag, startPoint x: 92, startPoint y: 9, endPoint x: 244, endPoint y: 185, distance: 232.8
click at [94, 10] on div "button" at bounding box center [98, 8] width 9 height 7
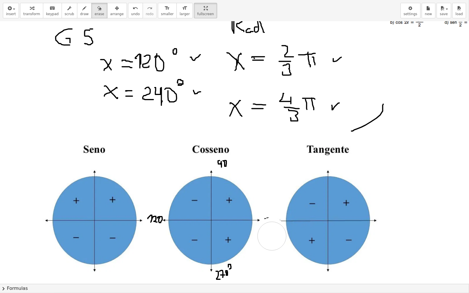
drag, startPoint x: 271, startPoint y: 236, endPoint x: 284, endPoint y: 229, distance: 14.5
click at [284, 229] on div at bounding box center [244, 186] width 749 height 788
click at [82, 7] on icon "button" at bounding box center [84, 8] width 4 height 7
drag, startPoint x: 256, startPoint y: 228, endPoint x: 258, endPoint y: 234, distance: 6.0
click at [258, 234] on div at bounding box center [244, 186] width 749 height 788
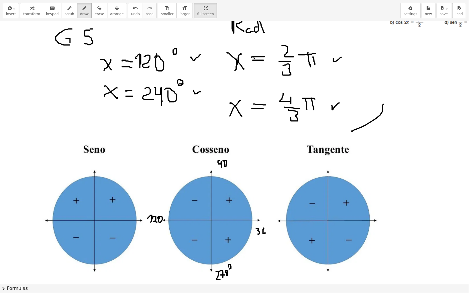
drag, startPoint x: 263, startPoint y: 228, endPoint x: 264, endPoint y: 233, distance: 4.6
click at [264, 233] on div at bounding box center [244, 186] width 749 height 788
click at [269, 229] on div at bounding box center [244, 186] width 749 height 788
click at [274, 227] on div at bounding box center [244, 186] width 749 height 788
click at [266, 218] on div at bounding box center [244, 186] width 749 height 788
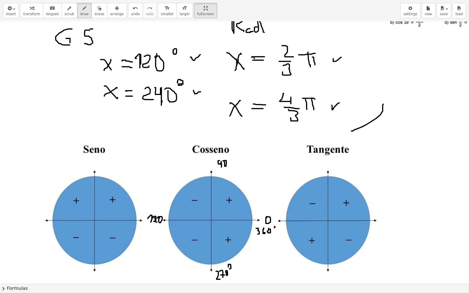
click at [155, 220] on div at bounding box center [244, 186] width 749 height 788
drag, startPoint x: 232, startPoint y: 218, endPoint x: 200, endPoint y: 197, distance: 38.3
click at [200, 197] on div at bounding box center [244, 186] width 749 height 788
click at [232, 218] on div at bounding box center [244, 186] width 749 height 788
drag, startPoint x: 173, startPoint y: 171, endPoint x: 195, endPoint y: 186, distance: 26.1
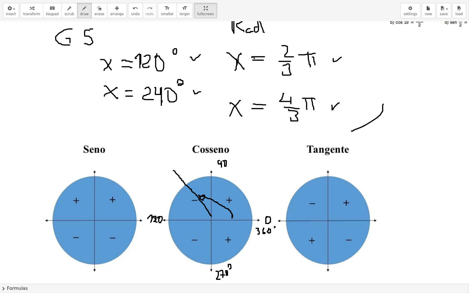
click at [211, 216] on div at bounding box center [244, 186] width 749 height 788
drag, startPoint x: 177, startPoint y: 169, endPoint x: 210, endPoint y: 197, distance: 43.3
click at [177, 175] on div at bounding box center [244, 186] width 749 height 788
drag, startPoint x: 211, startPoint y: 208, endPoint x: 213, endPoint y: 214, distance: 6.0
click at [213, 214] on div at bounding box center [244, 186] width 749 height 788
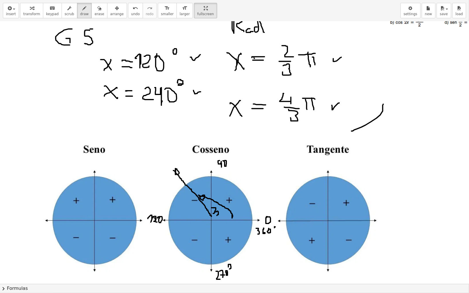
drag, startPoint x: 215, startPoint y: 212, endPoint x: 219, endPoint y: 216, distance: 5.5
click at [219, 216] on div at bounding box center [244, 186] width 749 height 788
drag, startPoint x: 222, startPoint y: 213, endPoint x: 219, endPoint y: 214, distance: 2.9
click at [220, 214] on div at bounding box center [244, 186] width 749 height 788
click at [227, 211] on div at bounding box center [244, 186] width 749 height 788
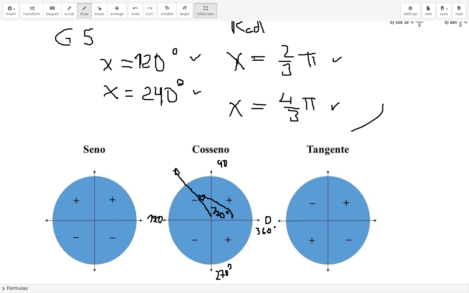
click at [218, 216] on div at bounding box center [244, 186] width 749 height 788
drag, startPoint x: 210, startPoint y: 219, endPoint x: 171, endPoint y: 255, distance: 53.1
click at [171, 244] on div at bounding box center [244, 186] width 749 height 788
drag, startPoint x: 240, startPoint y: 220, endPoint x: 201, endPoint y: 231, distance: 40.4
click at [201, 231] on div at bounding box center [244, 186] width 749 height 788
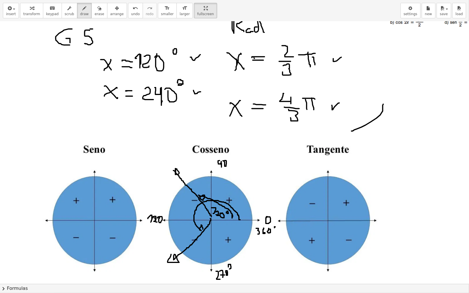
click at [198, 230] on div at bounding box center [244, 186] width 749 height 788
drag, startPoint x: 198, startPoint y: 215, endPoint x: 199, endPoint y: 220, distance: 5.6
click at [199, 220] on div at bounding box center [244, 186] width 749 height 788
drag, startPoint x: 201, startPoint y: 217, endPoint x: 203, endPoint y: 220, distance: 3.7
click at [203, 220] on div at bounding box center [244, 186] width 749 height 788
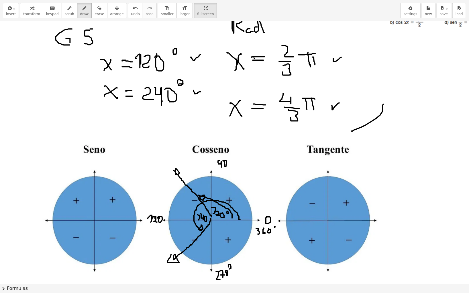
click at [203, 218] on div at bounding box center [244, 186] width 749 height 788
click at [205, 215] on div at bounding box center [244, 186] width 749 height 788
drag, startPoint x: 196, startPoint y: 214, endPoint x: 200, endPoint y: 220, distance: 7.7
click at [200, 220] on div at bounding box center [244, 186] width 749 height 788
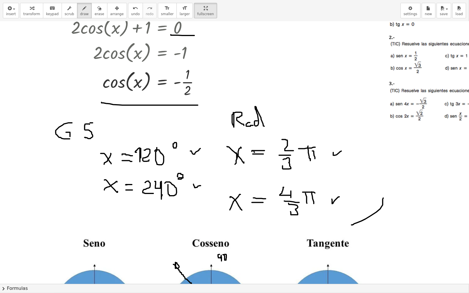
scroll to position [153, 130]
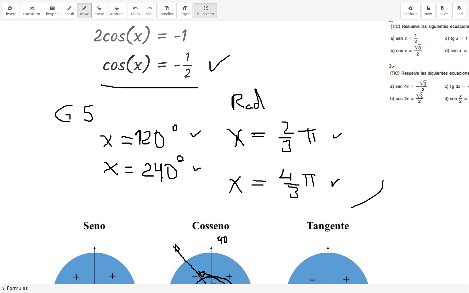
drag, startPoint x: 210, startPoint y: 61, endPoint x: 229, endPoint y: 56, distance: 20.6
click at [229, 56] on div at bounding box center [244, 263] width 749 height 788
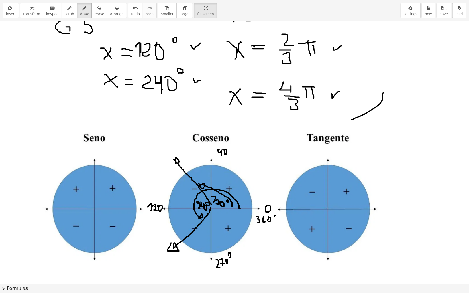
scroll to position [229, 130]
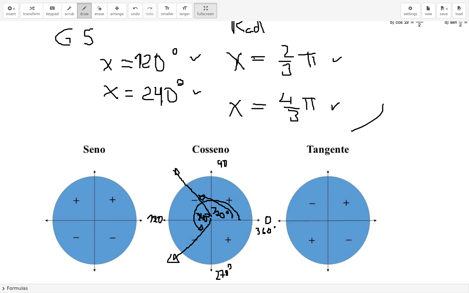
click at [80, 15] on span "draw" at bounding box center [84, 14] width 9 height 4
drag, startPoint x: 145, startPoint y: 205, endPoint x: 155, endPoint y: 205, distance: 9.4
click at [155, 206] on div at bounding box center [244, 186] width 749 height 788
drag, startPoint x: 146, startPoint y: 204, endPoint x: 148, endPoint y: 209, distance: 5.0
click at [147, 209] on div at bounding box center [244, 186] width 749 height 788
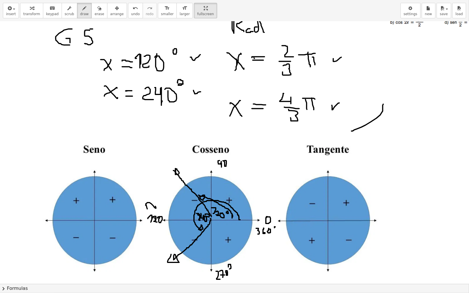
drag, startPoint x: 149, startPoint y: 205, endPoint x: 150, endPoint y: 209, distance: 3.8
click at [150, 209] on div at bounding box center [244, 186] width 749 height 788
drag, startPoint x: 220, startPoint y: 171, endPoint x: 229, endPoint y: 171, distance: 8.9
click at [229, 171] on div at bounding box center [244, 186] width 749 height 788
click at [226, 175] on div at bounding box center [244, 186] width 749 height 788
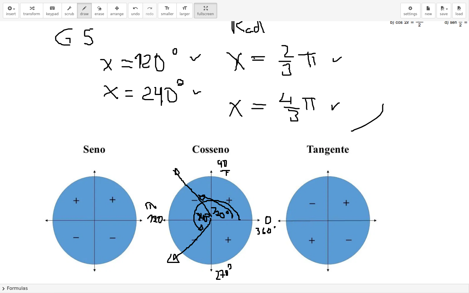
drag, startPoint x: 227, startPoint y: 172, endPoint x: 228, endPoint y: 179, distance: 6.4
click at [228, 179] on div at bounding box center [244, 186] width 749 height 788
drag, startPoint x: 226, startPoint y: 179, endPoint x: 235, endPoint y: 176, distance: 10.2
click at [235, 176] on div at bounding box center [244, 186] width 749 height 788
drag, startPoint x: 229, startPoint y: 183, endPoint x: 193, endPoint y: 241, distance: 68.6
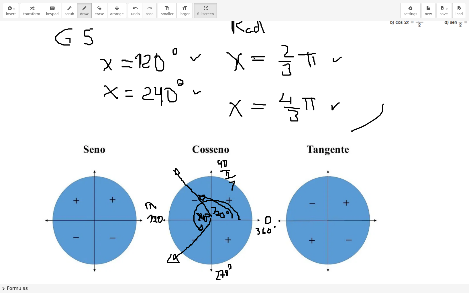
click at [236, 190] on div at bounding box center [244, 186] width 749 height 788
click at [97, 10] on icon "button" at bounding box center [99, 8] width 4 height 7
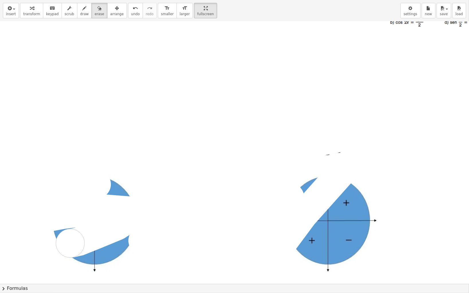
drag, startPoint x: 152, startPoint y: 175, endPoint x: 219, endPoint y: 211, distance: 75.2
click at [136, 244] on div at bounding box center [244, 186] width 749 height 788
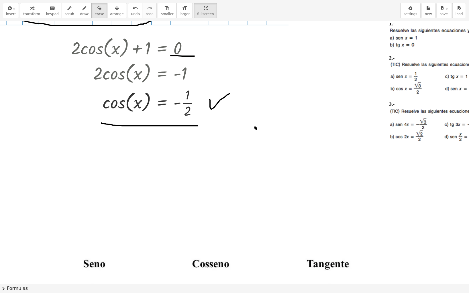
scroll to position [0, 130]
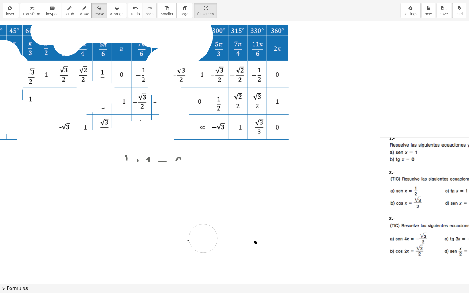
drag, startPoint x: 68, startPoint y: 40, endPoint x: 209, endPoint y: 235, distance: 240.4
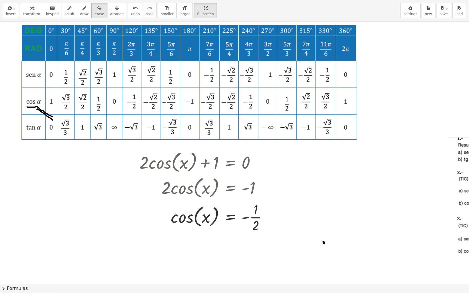
scroll to position [0, 0]
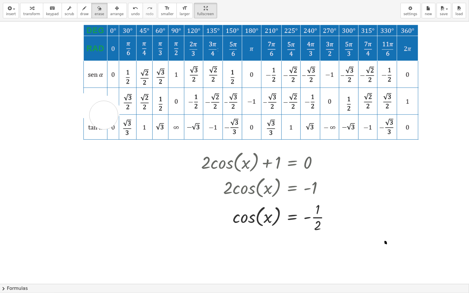
drag, startPoint x: 92, startPoint y: 105, endPoint x: 124, endPoint y: 118, distance: 35.1
click at [30, 8] on icon "button" at bounding box center [32, 8] width 4 height 7
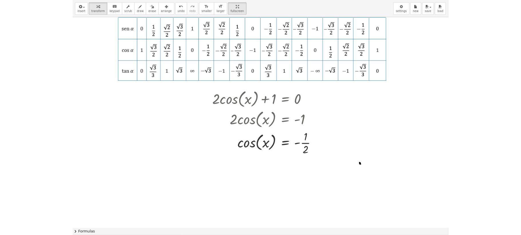
scroll to position [76, 27]
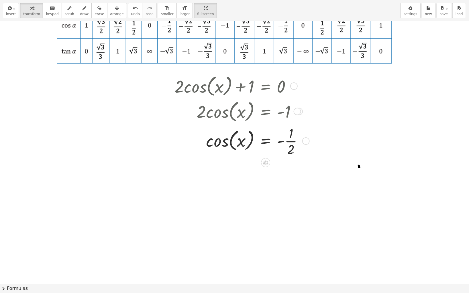
click at [307, 141] on div at bounding box center [305, 140] width 7 height 7
click at [331, 135] on span "Copy line as LaTeX" at bounding box center [335, 136] width 35 height 5
click at [12, 10] on span "button" at bounding box center [12, 9] width 1 height 4
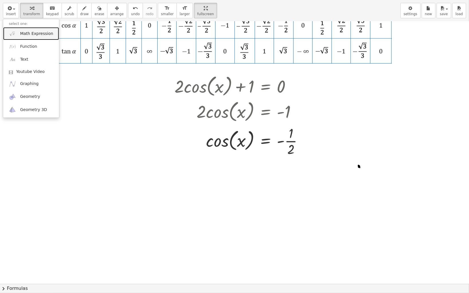
click at [38, 33] on span "Math Expression" at bounding box center [36, 34] width 33 height 6
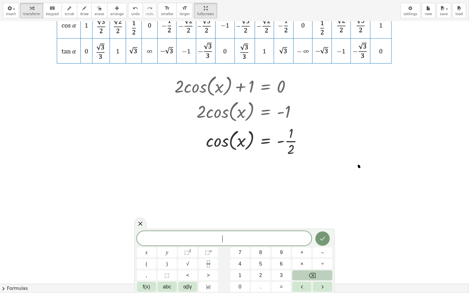
click at [252, 236] on span "​" at bounding box center [224, 239] width 175 height 8
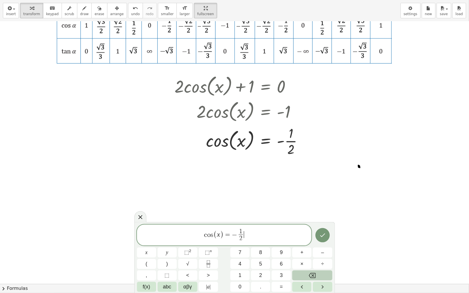
click at [215, 236] on span "(" at bounding box center [215, 235] width 4 height 8
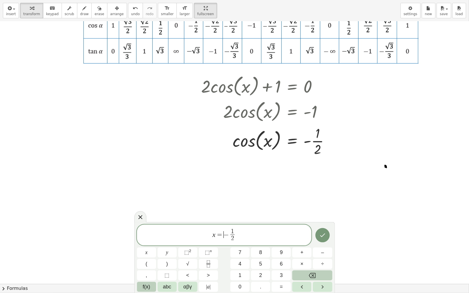
click at [141, 244] on button "f(x)" at bounding box center [146, 287] width 19 height 10
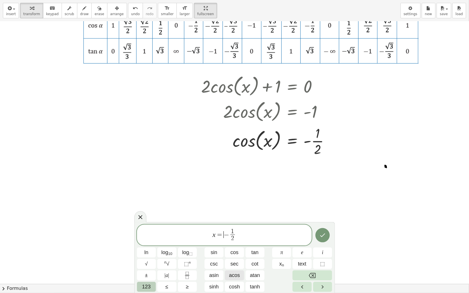
click at [235, 244] on span "acos" at bounding box center [234, 276] width 11 height 8
click at [148, 244] on span "123" at bounding box center [146, 287] width 9 height 8
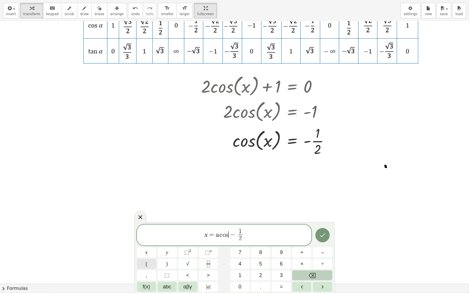
click at [147, 244] on button "(" at bounding box center [146, 264] width 19 height 10
click at [245, 233] on span ")" at bounding box center [244, 235] width 4 height 17
click at [169, 244] on button ")" at bounding box center [166, 264] width 19 height 10
click at [324, 235] on icon "Done" at bounding box center [322, 234] width 7 height 7
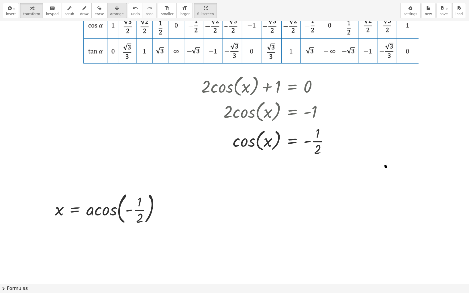
click at [115, 7] on icon "button" at bounding box center [117, 8] width 4 height 7
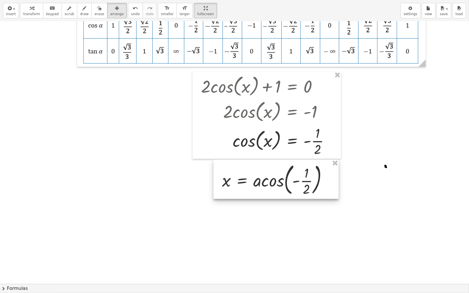
drag, startPoint x: 95, startPoint y: 209, endPoint x: 262, endPoint y: 180, distance: 169.4
click at [262, 180] on div at bounding box center [275, 179] width 125 height 39
drag, startPoint x: 28, startPoint y: 6, endPoint x: 29, endPoint y: 9, distance: 3.6
click at [30, 7] on icon "button" at bounding box center [32, 8] width 4 height 7
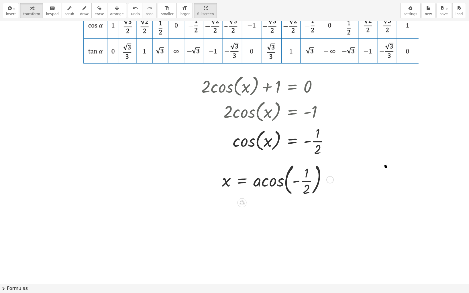
click at [266, 186] on div at bounding box center [276, 179] width 115 height 36
click at [266, 186] on div at bounding box center [254, 179] width 71 height 22
click at [305, 183] on div at bounding box center [276, 179] width 115 height 36
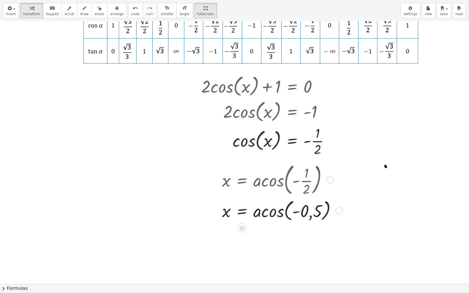
click at [277, 213] on div at bounding box center [281, 210] width 124 height 25
click at [94, 14] on span "erase" at bounding box center [98, 14] width 9 height 4
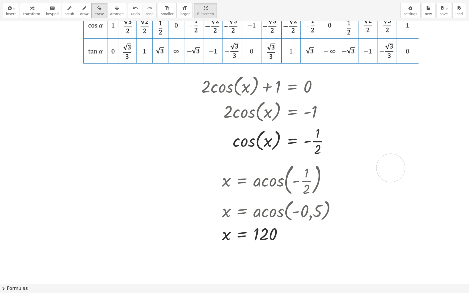
drag, startPoint x: 380, startPoint y: 156, endPoint x: 368, endPoint y: 136, distance: 23.4
click at [30, 8] on icon "button" at bounding box center [32, 8] width 4 height 7
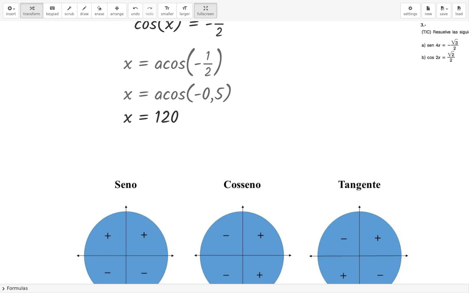
scroll to position [153, 98]
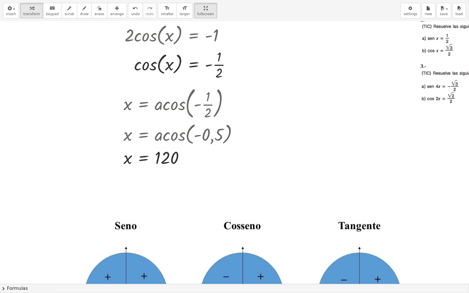
drag, startPoint x: 226, startPoint y: 254, endPoint x: 314, endPoint y: 192, distance: 108.0
click at [314, 192] on div "+ · 2 · cos ( , x ) + 1 = 0 · 2 · cos ( , x ) = + 0 − 1 · 2 · cos ( , x ) = - 1…" at bounding box center [276, 263] width 749 height 788
click at [110, 8] on div "button" at bounding box center [116, 8] width 13 height 7
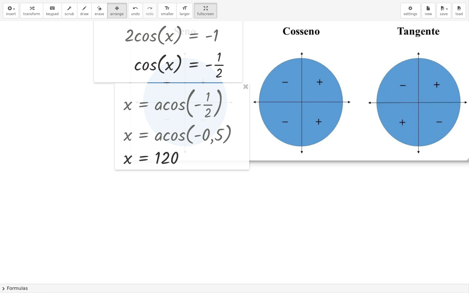
drag, startPoint x: 228, startPoint y: 245, endPoint x: 287, endPoint y: 50, distance: 203.4
click at [287, 50] on div at bounding box center [302, 88] width 342 height 146
click at [27, 10] on div "button" at bounding box center [31, 8] width 17 height 7
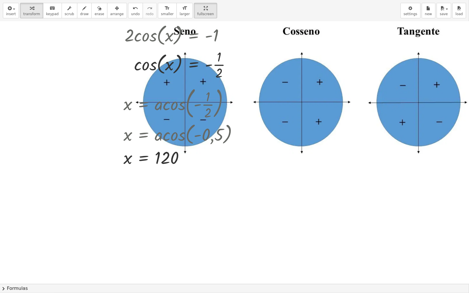
click at [281, 243] on div at bounding box center [276, 263] width 749 height 788
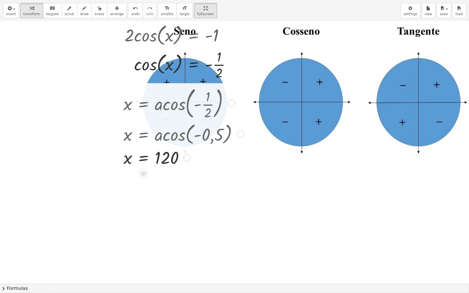
scroll to position [38, 98]
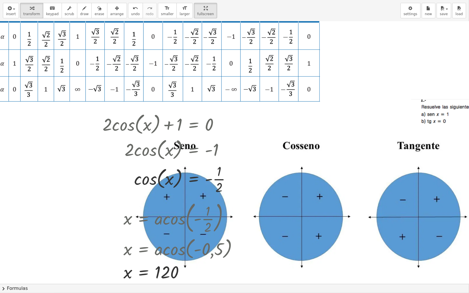
drag, startPoint x: 303, startPoint y: 177, endPoint x: 238, endPoint y: 179, distance: 65.0
click at [97, 9] on icon "button" at bounding box center [99, 8] width 4 height 7
click at [110, 10] on div "button" at bounding box center [116, 8] width 13 height 7
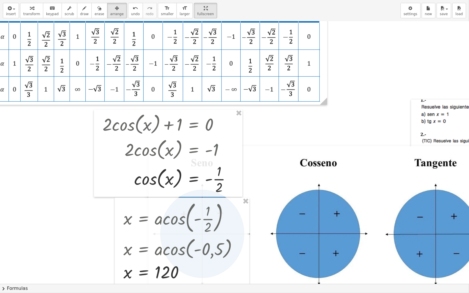
drag, startPoint x: 306, startPoint y: 198, endPoint x: 301, endPoint y: 186, distance: 12.8
click at [323, 215] on div at bounding box center [319, 219] width 342 height 146
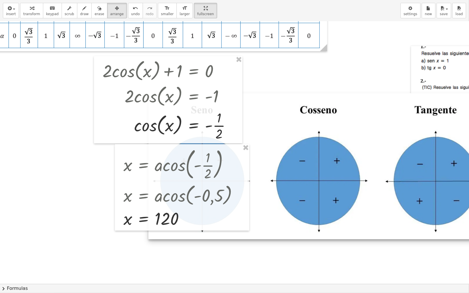
scroll to position [115, 98]
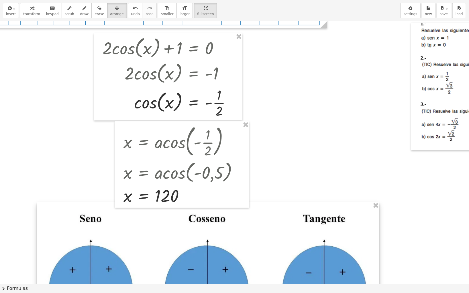
drag, startPoint x: 329, startPoint y: 140, endPoint x: 218, endPoint y: 271, distance: 172.5
click at [218, 244] on div at bounding box center [208, 275] width 342 height 146
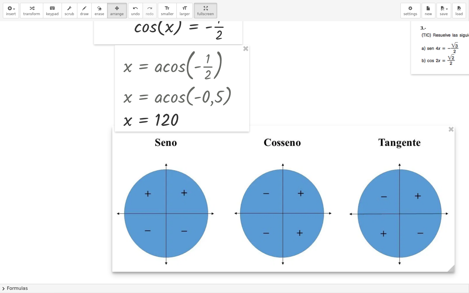
drag, startPoint x: 208, startPoint y: 228, endPoint x: 283, endPoint y: 228, distance: 75.3
click at [283, 228] on div at bounding box center [283, 199] width 342 height 146
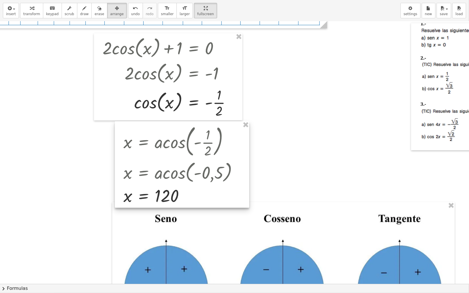
scroll to position [76, 98]
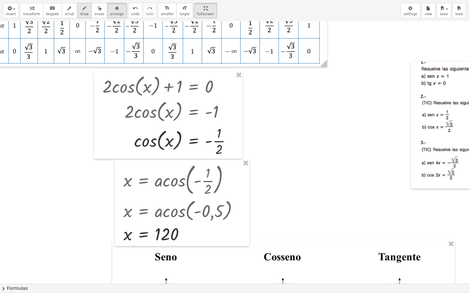
click at [82, 8] on icon "button" at bounding box center [84, 8] width 4 height 7
drag, startPoint x: 309, startPoint y: 125, endPoint x: 317, endPoint y: 220, distance: 95.7
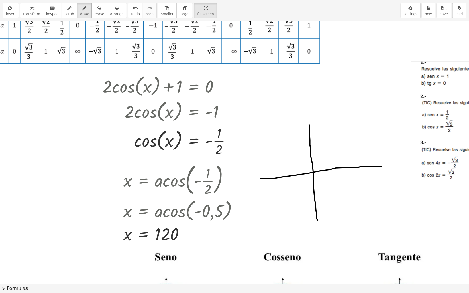
drag, startPoint x: 260, startPoint y: 179, endPoint x: 385, endPoint y: 166, distance: 126.0
drag, startPoint x: 262, startPoint y: 141, endPoint x: 309, endPoint y: 169, distance: 55.6
drag, startPoint x: 263, startPoint y: 138, endPoint x: 266, endPoint y: 148, distance: 10.5
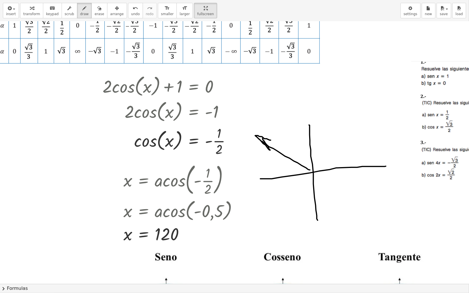
drag, startPoint x: 312, startPoint y: 174, endPoint x: 287, endPoint y: 220, distance: 52.7
drag, startPoint x: 284, startPoint y: 214, endPoint x: 326, endPoint y: 203, distance: 42.8
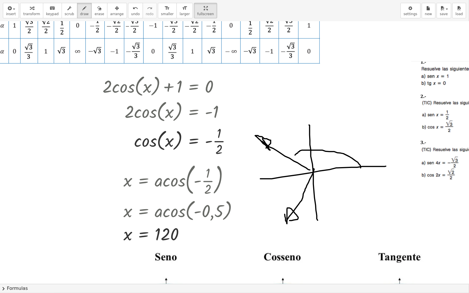
drag, startPoint x: 360, startPoint y: 168, endPoint x: 291, endPoint y: 156, distance: 69.7
drag, startPoint x: 291, startPoint y: 151, endPoint x: 279, endPoint y: 159, distance: 15.0
drag, startPoint x: 395, startPoint y: 164, endPoint x: 375, endPoint y: 160, distance: 20.8
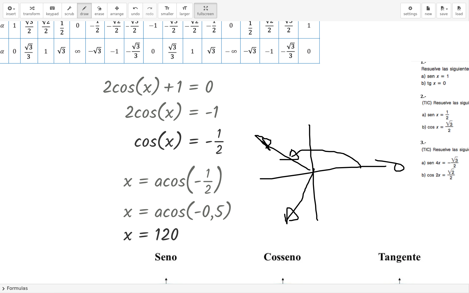
drag, startPoint x: 341, startPoint y: 167, endPoint x: 304, endPoint y: 192, distance: 44.2
drag, startPoint x: 300, startPoint y: 186, endPoint x: 293, endPoint y: 193, distance: 9.7
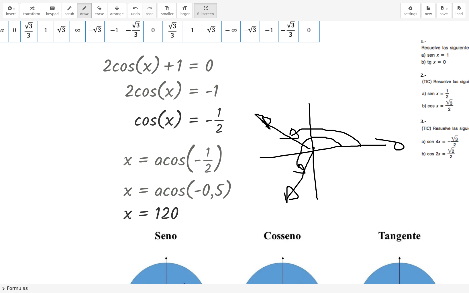
scroll to position [115, 98]
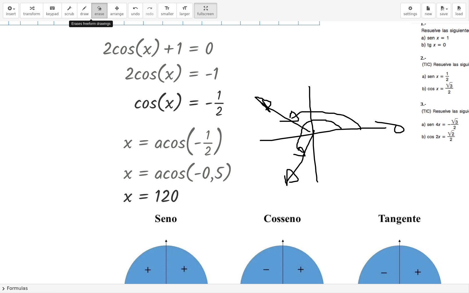
click at [97, 7] on icon "button" at bounding box center [99, 8] width 4 height 7
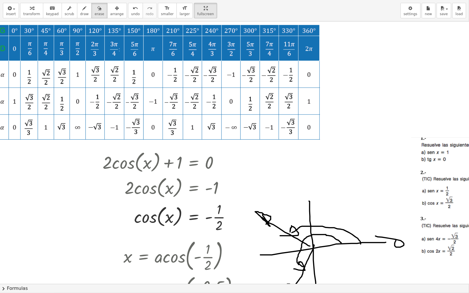
scroll to position [76, 98]
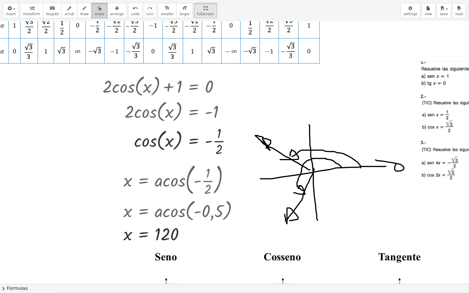
click at [97, 10] on icon "button" at bounding box center [99, 8] width 4 height 7
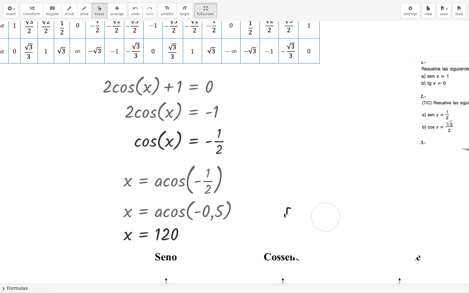
drag, startPoint x: 275, startPoint y: 139, endPoint x: 322, endPoint y: 215, distance: 89.6
drag, startPoint x: 301, startPoint y: 205, endPoint x: 298, endPoint y: 217, distance: 12.0
drag, startPoint x: 72, startPoint y: 11, endPoint x: 95, endPoint y: 30, distance: 29.7
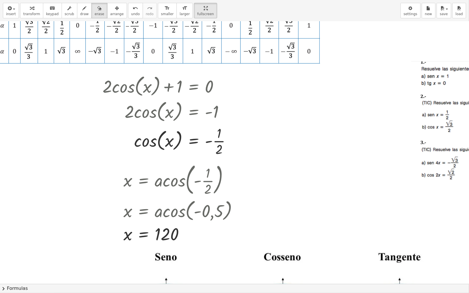
click at [77, 13] on button "draw" at bounding box center [84, 10] width 15 height 15
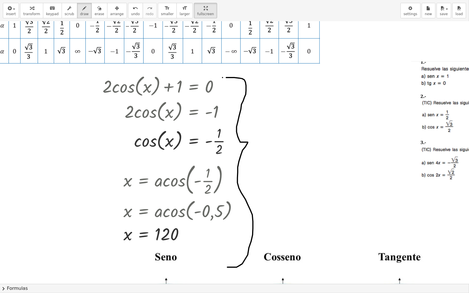
drag, startPoint x: 228, startPoint y: 77, endPoint x: 226, endPoint y: 264, distance: 186.7
click at [97, 7] on icon "button" at bounding box center [99, 8] width 4 height 7
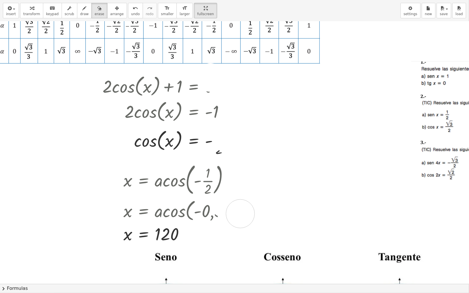
drag, startPoint x: 210, startPoint y: 77, endPoint x: 236, endPoint y: 201, distance: 126.2
click at [110, 10] on div "button" at bounding box center [116, 8] width 13 height 7
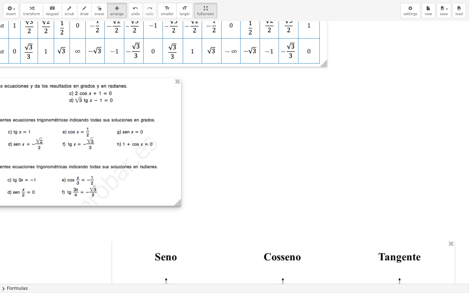
drag, startPoint x: 457, startPoint y: 99, endPoint x: -9, endPoint y: 116, distance: 466.7
click at [0, 116] on html "Graspable Math Activities Get Started Activity Bank Assigned Work Classes White…" at bounding box center [234, 146] width 469 height 293
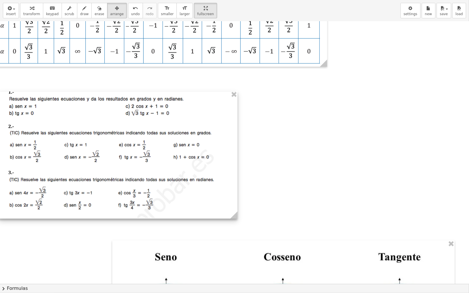
drag, startPoint x: 9, startPoint y: 118, endPoint x: 69, endPoint y: 106, distance: 60.7
click at [69, 106] on div at bounding box center [118, 155] width 238 height 128
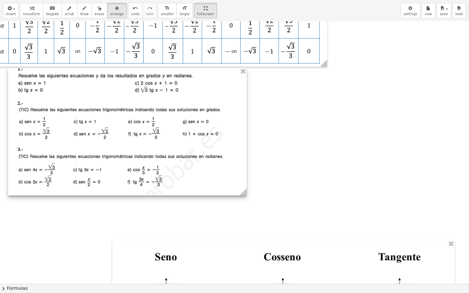
click at [241, 191] on circle at bounding box center [244, 193] width 10 height 10
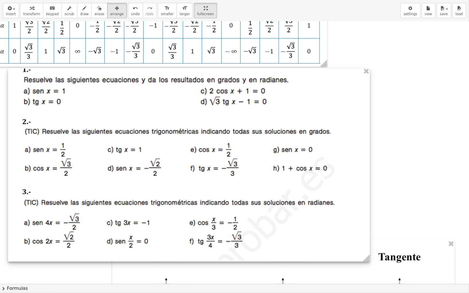
drag, startPoint x: 240, startPoint y: 190, endPoint x: 423, endPoint y: 246, distance: 191.0
click at [370, 244] on div at bounding box center [189, 165] width 362 height 194
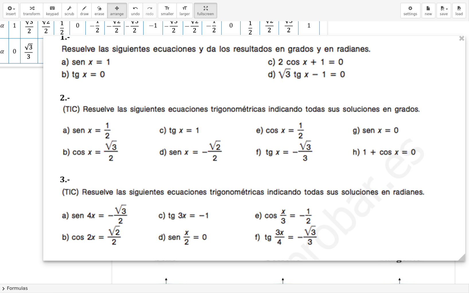
drag, startPoint x: 346, startPoint y: 223, endPoint x: 382, endPoint y: 190, distance: 48.2
click at [382, 190] on div at bounding box center [254, 148] width 422 height 226
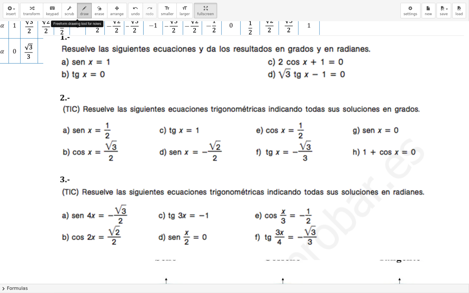
click at [82, 7] on icon "button" at bounding box center [84, 8] width 4 height 7
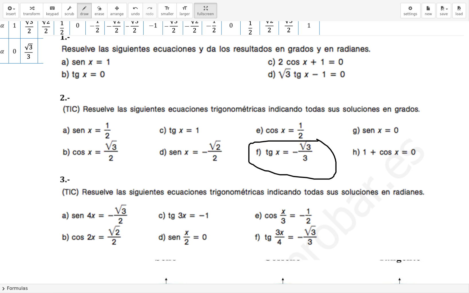
drag, startPoint x: 317, startPoint y: 141, endPoint x: 260, endPoint y: 143, distance: 57.3
click at [7, 9] on icon "button" at bounding box center [9, 8] width 5 height 7
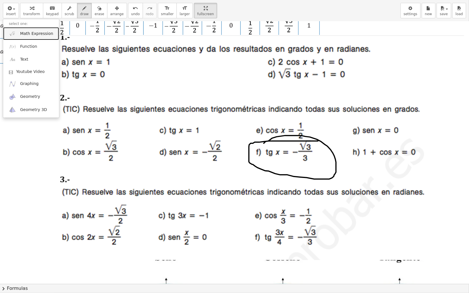
click at [34, 31] on span "Math Expression" at bounding box center [36, 34] width 33 height 6
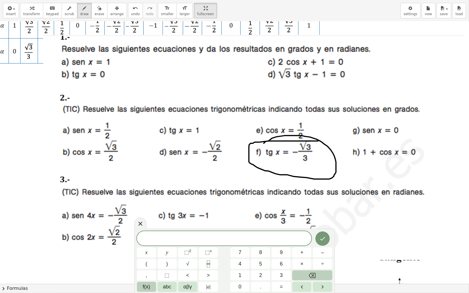
click at [143, 244] on span "f(x)" at bounding box center [146, 287] width 7 height 8
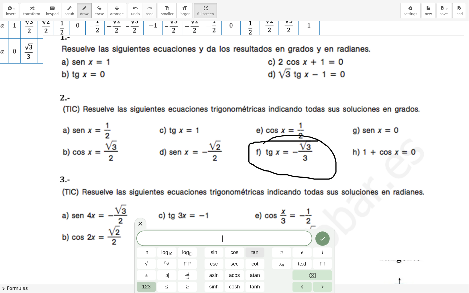
click at [258, 244] on span "tan" at bounding box center [254, 253] width 7 height 8
click at [152, 244] on button "123" at bounding box center [146, 287] width 19 height 10
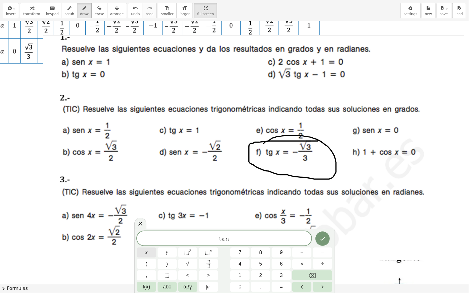
click at [149, 244] on button "x" at bounding box center [146, 253] width 19 height 10
click at [283, 244] on button "=" at bounding box center [280, 287] width 19 height 10
click at [322, 244] on span "–" at bounding box center [322, 253] width 3 height 8
click at [208, 244] on icon "Fraction" at bounding box center [208, 262] width 3 height 3
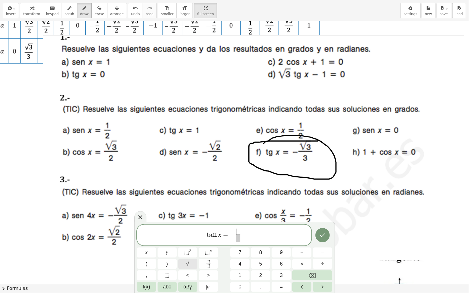
click at [187, 244] on span "√" at bounding box center [187, 264] width 3 height 8
click at [282, 244] on button "3" at bounding box center [280, 276] width 19 height 10
click at [240, 239] on span at bounding box center [238, 239] width 12 height 8
click at [282, 244] on span "3" at bounding box center [281, 276] width 3 height 8
click at [269, 236] on span "t a n x = − √ 3 3 ​ ​" at bounding box center [224, 235] width 175 height 16
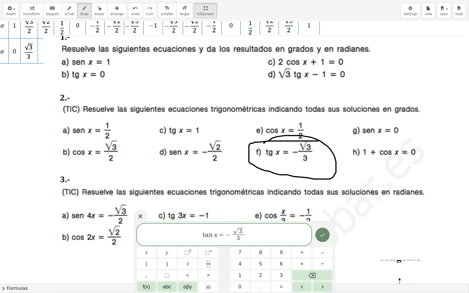
click at [324, 236] on icon "Done" at bounding box center [322, 235] width 7 height 7
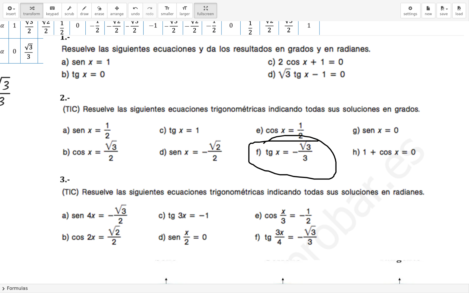
scroll to position [0, 98]
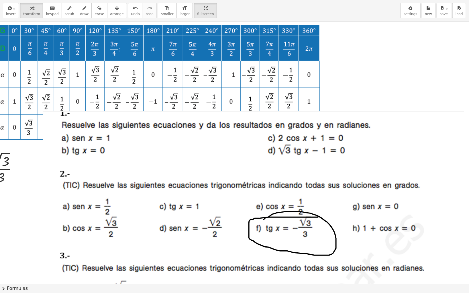
click at [202, 189] on div at bounding box center [254, 224] width 422 height 226
click at [115, 7] on icon "button" at bounding box center [117, 8] width 4 height 7
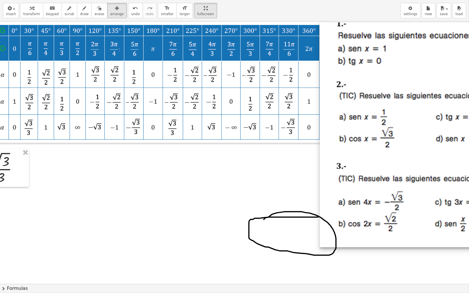
drag, startPoint x: 107, startPoint y: 155, endPoint x: 383, endPoint y: 63, distance: 291.0
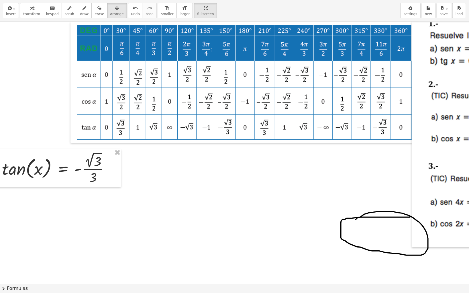
scroll to position [0, 0]
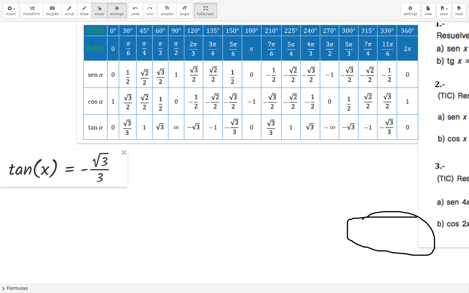
click at [94, 11] on div "button" at bounding box center [98, 8] width 9 height 7
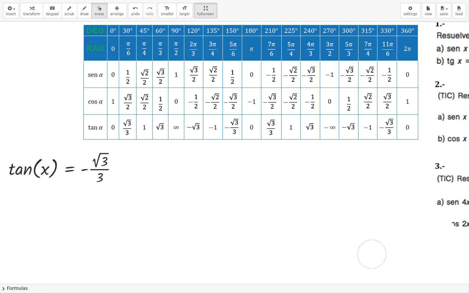
drag, startPoint x: 351, startPoint y: 216, endPoint x: 365, endPoint y: 243, distance: 30.5
click at [27, 13] on span "transform" at bounding box center [31, 14] width 17 height 4
drag, startPoint x: 34, startPoint y: 169, endPoint x: 28, endPoint y: 169, distance: 6.6
click at [27, 169] on div at bounding box center [65, 168] width 118 height 35
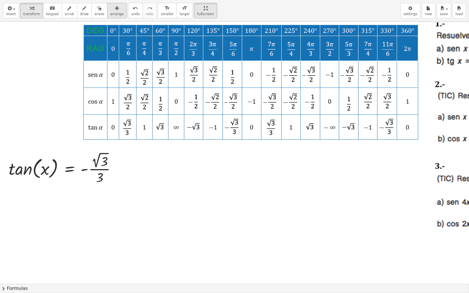
click at [110, 12] on span "arrange" at bounding box center [116, 14] width 13 height 4
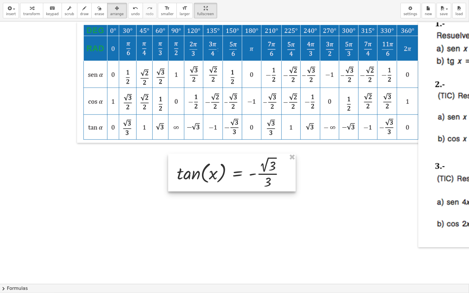
drag, startPoint x: 48, startPoint y: 170, endPoint x: 216, endPoint y: 174, distance: 168.4
click at [216, 174] on div at bounding box center [231, 173] width 127 height 38
click at [31, 14] on span "transform" at bounding box center [31, 14] width 17 height 4
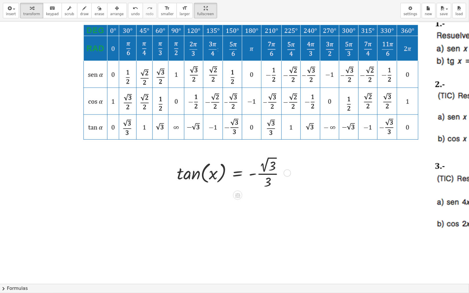
scroll to position [76, 0]
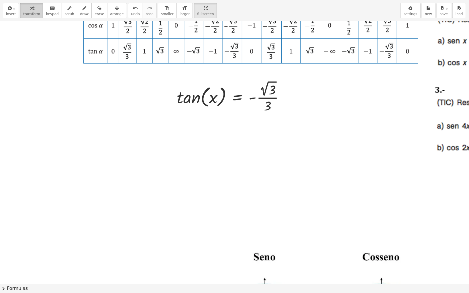
click at [32, 11] on div "button" at bounding box center [31, 8] width 17 height 7
click at [288, 98] on div at bounding box center [286, 96] width 7 height 7
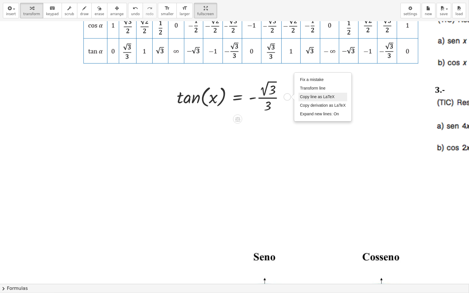
click at [319, 96] on span "Copy line as LaTeX" at bounding box center [317, 96] width 35 height 5
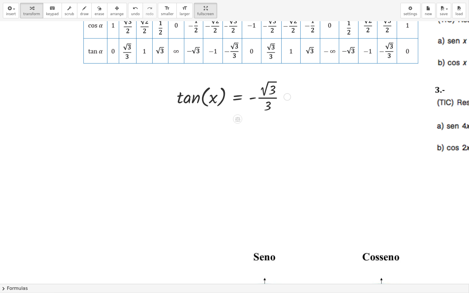
click at [285, 95] on div "Copied done" at bounding box center [286, 96] width 7 height 7
click at [12, 13] on span "insert" at bounding box center [11, 14] width 10 height 4
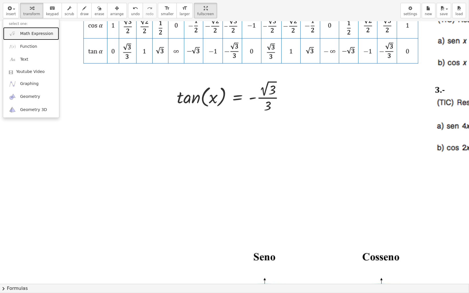
click at [40, 35] on span "Math Expression" at bounding box center [36, 34] width 33 height 6
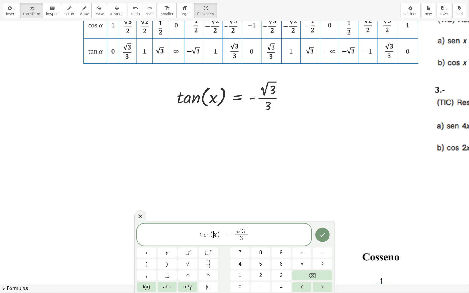
click at [212, 235] on span "(" at bounding box center [212, 235] width 4 height 8
click at [220, 236] on span "−" at bounding box center [222, 234] width 5 height 7
click at [145, 244] on span "f(x)" at bounding box center [146, 287] width 7 height 8
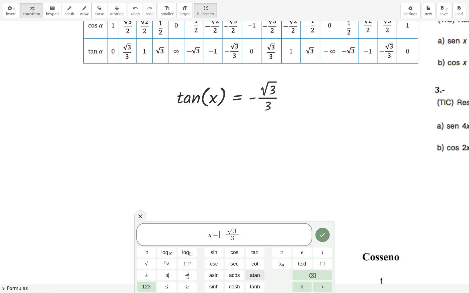
click at [255, 244] on span "atan" at bounding box center [255, 276] width 10 height 8
click at [144, 244] on span "123" at bounding box center [146, 287] width 9 height 8
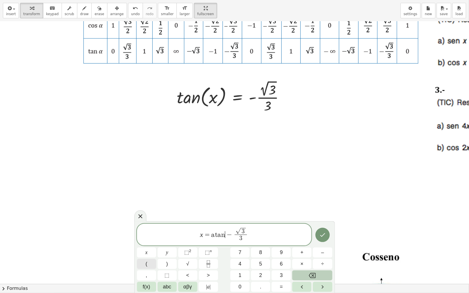
click at [146, 244] on span "(" at bounding box center [146, 264] width 2 height 8
click at [256, 236] on span "x = a t a n ( ​ − √ 3 3 ​ )" at bounding box center [224, 234] width 175 height 17
click at [167, 244] on span ")" at bounding box center [167, 264] width 2 height 8
click at [322, 238] on button "Done" at bounding box center [322, 234] width 14 height 14
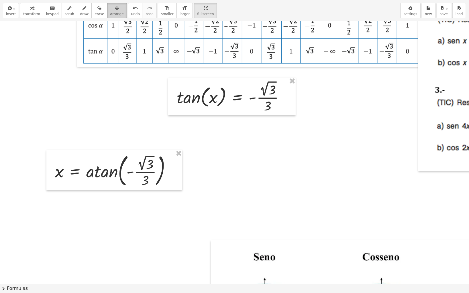
click at [110, 12] on span "arrange" at bounding box center [116, 14] width 13 height 4
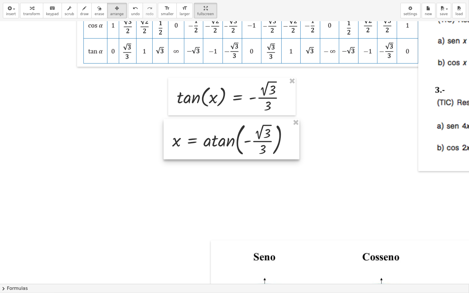
drag, startPoint x: 103, startPoint y: 167, endPoint x: 220, endPoint y: 136, distance: 121.1
click at [220, 136] on div at bounding box center [231, 139] width 136 height 40
click at [26, 11] on div "button" at bounding box center [31, 8] width 17 height 7
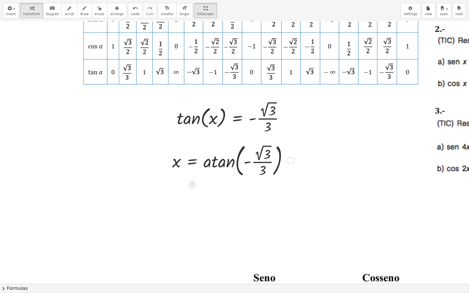
scroll to position [38, 0]
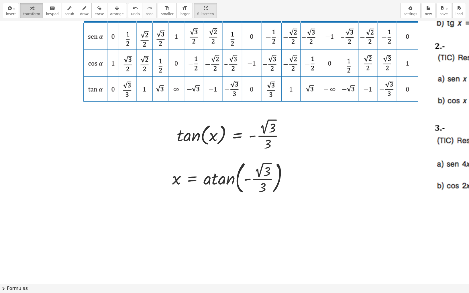
click at [35, 11] on div "button" at bounding box center [31, 8] width 17 height 7
click at [223, 181] on div at bounding box center [232, 178] width 126 height 38
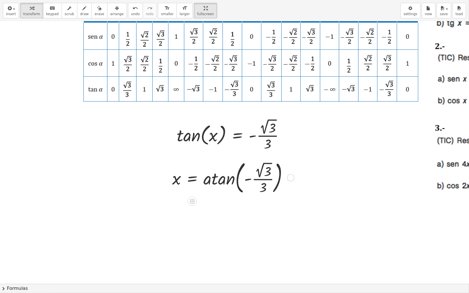
click at [223, 181] on div at bounding box center [232, 178] width 126 height 38
click at [224, 182] on div at bounding box center [232, 178] width 126 height 38
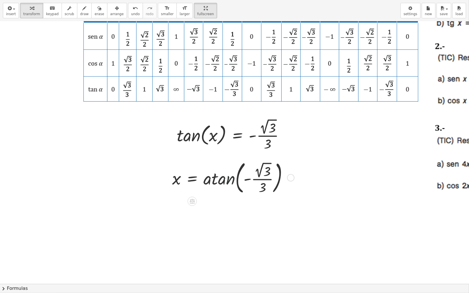
click at [226, 183] on div at bounding box center [232, 178] width 126 height 38
click at [229, 184] on div at bounding box center [232, 178] width 126 height 38
click at [235, 197] on div "x = atan ( , - · 2 √ 3 · 3 )" at bounding box center [231, 177] width 136 height 40
drag, startPoint x: 236, startPoint y: 178, endPoint x: 233, endPoint y: 179, distance: 3.0
click at [236, 178] on div at bounding box center [232, 178] width 126 height 38
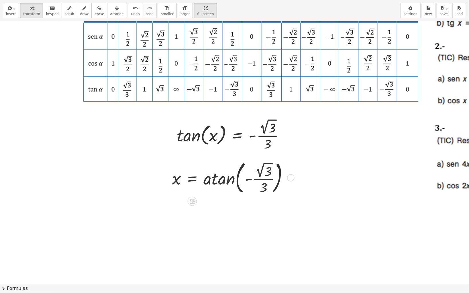
click at [229, 180] on div at bounding box center [232, 178] width 126 height 38
click at [227, 180] on div at bounding box center [232, 178] width 126 height 38
click at [225, 180] on div at bounding box center [232, 178] width 126 height 38
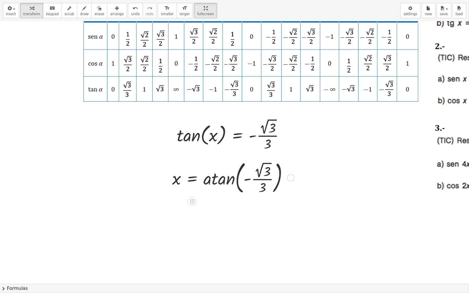
click at [225, 180] on div at bounding box center [232, 178] width 126 height 38
click at [267, 171] on div at bounding box center [232, 178] width 126 height 38
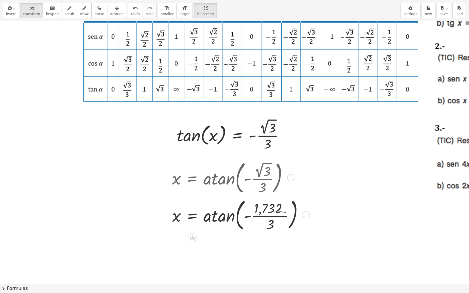
click at [224, 217] on div at bounding box center [239, 214] width 141 height 36
click at [224, 217] on div at bounding box center [232, 215] width 126 height 22
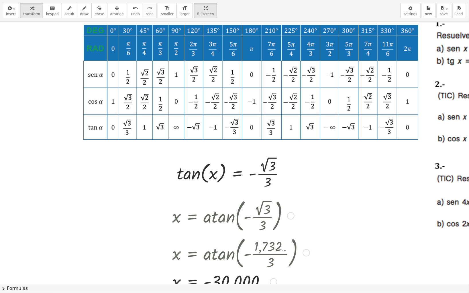
scroll to position [76, 0]
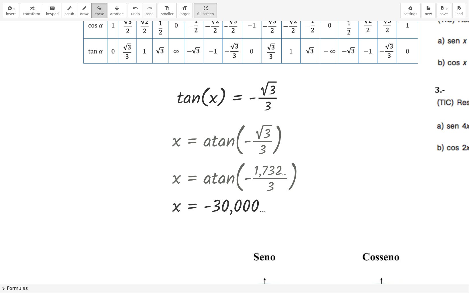
click at [97, 10] on icon "button" at bounding box center [99, 8] width 4 height 7
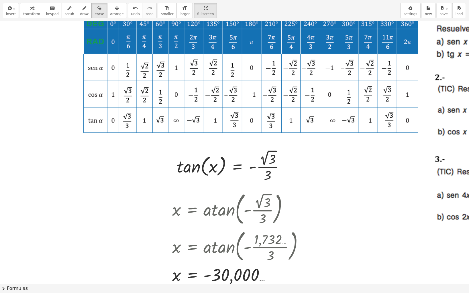
scroll to position [0, 0]
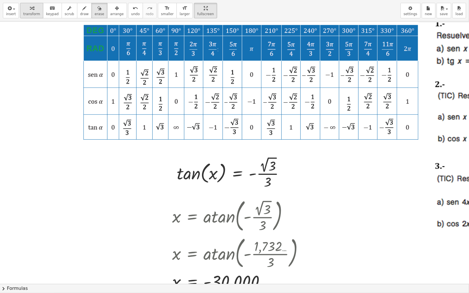
click at [27, 7] on div "button" at bounding box center [31, 8] width 17 height 7
click at [80, 12] on span "draw" at bounding box center [84, 14] width 9 height 4
drag, startPoint x: 90, startPoint y: 133, endPoint x: 101, endPoint y: 133, distance: 10.9
drag, startPoint x: 291, startPoint y: 173, endPoint x: 340, endPoint y: 143, distance: 57.7
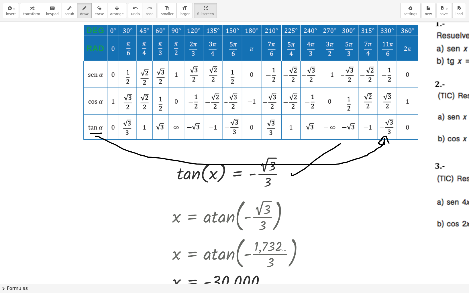
drag, startPoint x: 95, startPoint y: 136, endPoint x: 387, endPoint y: 143, distance: 291.8
drag, startPoint x: 98, startPoint y: 134, endPoint x: 241, endPoint y: 144, distance: 143.5
drag, startPoint x: 227, startPoint y: 21, endPoint x: 223, endPoint y: 32, distance: 11.6
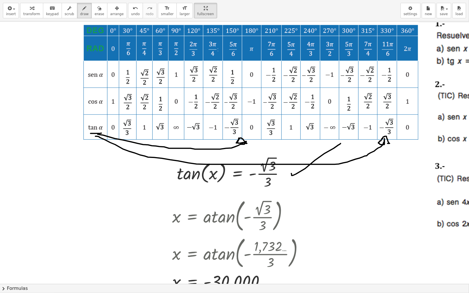
click at [223, 32] on div "insert select one: Math Expression Function Text Youtube Video Graphing Geometr…" at bounding box center [234, 146] width 469 height 293
click at [82, 11] on button "draw" at bounding box center [84, 10] width 15 height 15
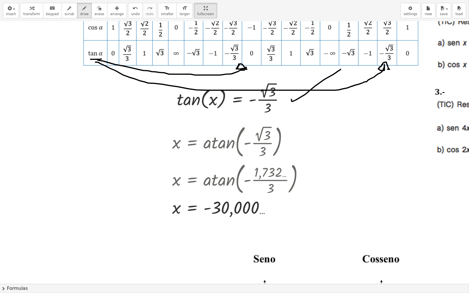
scroll to position [115, 0]
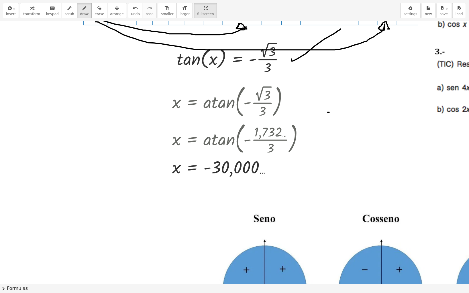
drag, startPoint x: 328, startPoint y: 112, endPoint x: 342, endPoint y: 122, distance: 17.1
drag, startPoint x: 341, startPoint y: 111, endPoint x: 335, endPoint y: 121, distance: 11.5
drag, startPoint x: 346, startPoint y: 118, endPoint x: 357, endPoint y: 117, distance: 10.4
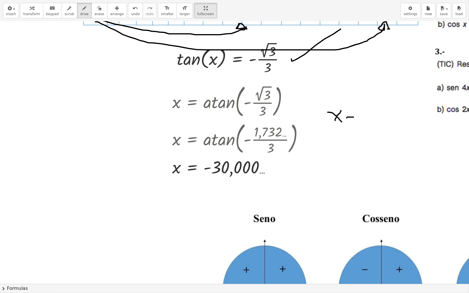
drag, startPoint x: 346, startPoint y: 113, endPoint x: 356, endPoint y: 112, distance: 9.8
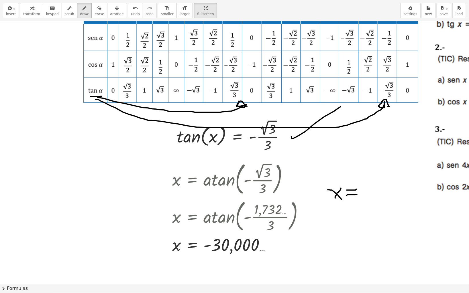
scroll to position [38, 0]
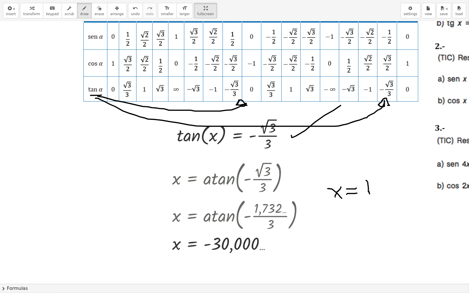
drag, startPoint x: 366, startPoint y: 180, endPoint x: 370, endPoint y: 190, distance: 10.8
drag, startPoint x: 375, startPoint y: 177, endPoint x: 382, endPoint y: 176, distance: 6.9
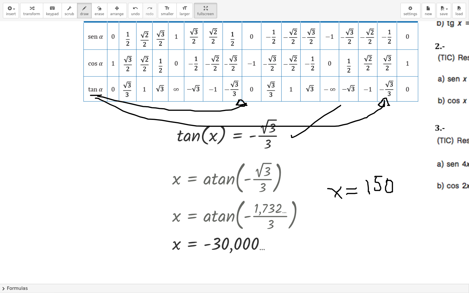
drag, startPoint x: 385, startPoint y: 189, endPoint x: 386, endPoint y: 182, distance: 6.6
drag, startPoint x: 393, startPoint y: 171, endPoint x: 387, endPoint y: 173, distance: 6.1
drag, startPoint x: 337, startPoint y: 212, endPoint x: 343, endPoint y: 220, distance: 10.7
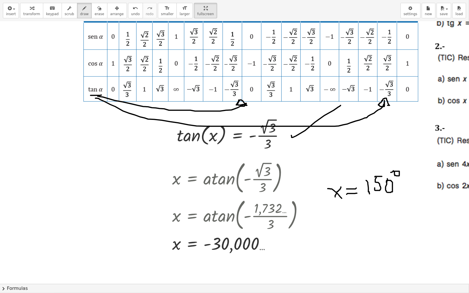
drag, startPoint x: 349, startPoint y: 218, endPoint x: 360, endPoint y: 217, distance: 11.2
drag, startPoint x: 348, startPoint y: 212, endPoint x: 360, endPoint y: 212, distance: 11.2
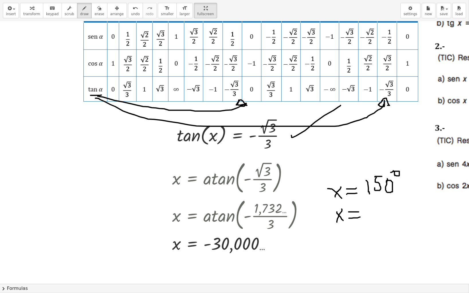
drag, startPoint x: 370, startPoint y: 210, endPoint x: 378, endPoint y: 210, distance: 7.4
drag, startPoint x: 379, startPoint y: 209, endPoint x: 379, endPoint y: 217, distance: 8.0
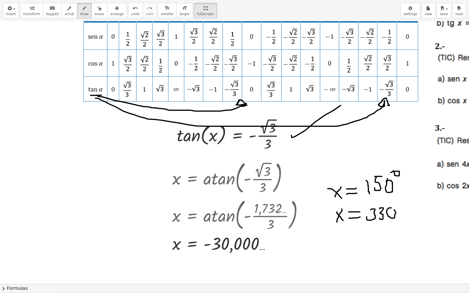
drag, startPoint x: 391, startPoint y: 208, endPoint x: 385, endPoint y: 214, distance: 8.7
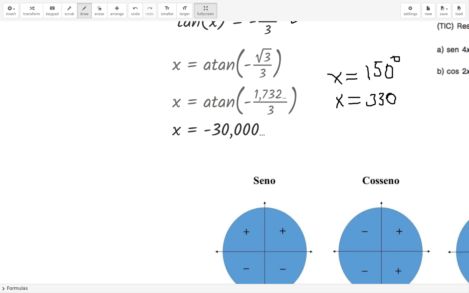
scroll to position [191, 0]
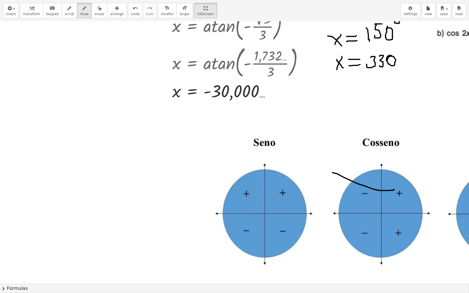
drag, startPoint x: 394, startPoint y: 189, endPoint x: 332, endPoint y: 172, distance: 63.8
click at [332, 172] on div at bounding box center [420, 225] width 841 height 788
click at [29, 13] on span "transform" at bounding box center [31, 14] width 17 height 4
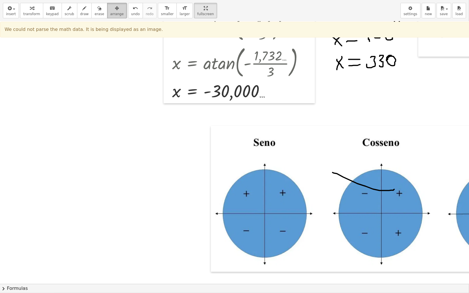
click at [110, 6] on div "button" at bounding box center [116, 8] width 13 height 7
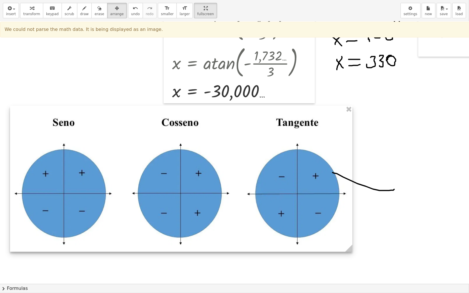
drag, startPoint x: 410, startPoint y: 181, endPoint x: 210, endPoint y: 161, distance: 201.7
click at [210, 161] on div at bounding box center [181, 179] width 342 height 146
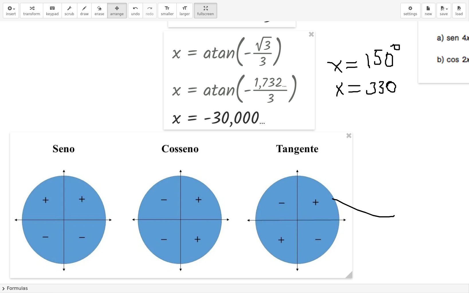
scroll to position [153, 0]
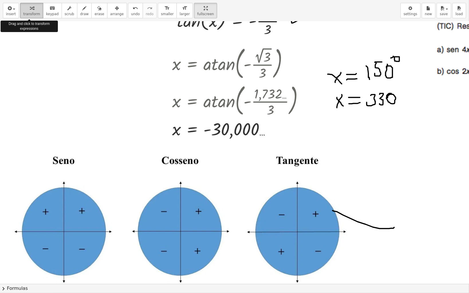
click at [33, 12] on span "transform" at bounding box center [31, 14] width 17 height 4
click at [80, 14] on span "draw" at bounding box center [84, 14] width 9 height 4
drag, startPoint x: 325, startPoint y: 231, endPoint x: 321, endPoint y: 220, distance: 11.5
click at [321, 220] on div at bounding box center [420, 263] width 841 height 788
drag, startPoint x: 320, startPoint y: 220, endPoint x: 321, endPoint y: 227, distance: 7.2
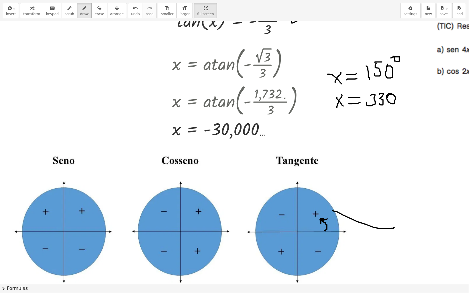
click at [327, 219] on div at bounding box center [420, 263] width 841 height 788
drag, startPoint x: 211, startPoint y: 142, endPoint x: 277, endPoint y: 148, distance: 65.9
click at [277, 148] on div at bounding box center [420, 263] width 841 height 788
drag, startPoint x: 330, startPoint y: 232, endPoint x: 329, endPoint y: 241, distance: 9.2
click at [329, 241] on div at bounding box center [420, 263] width 841 height 788
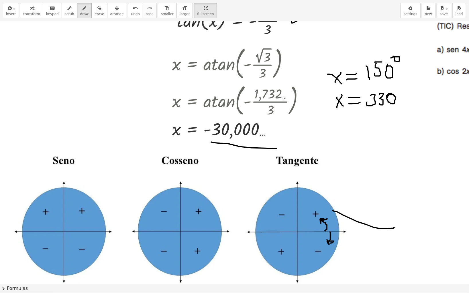
drag, startPoint x: 327, startPoint y: 240, endPoint x: 330, endPoint y: 243, distance: 4.7
click at [330, 243] on div at bounding box center [420, 263] width 841 height 788
drag, startPoint x: 297, startPoint y: 230, endPoint x: 350, endPoint y: 259, distance: 60.7
click at [350, 244] on div at bounding box center [420, 263] width 841 height 788
drag, startPoint x: 315, startPoint y: 229, endPoint x: 295, endPoint y: 242, distance: 24.0
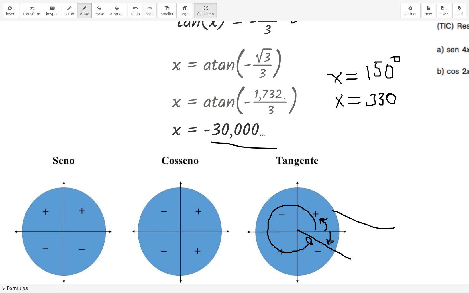
click at [311, 244] on div at bounding box center [420, 263] width 841 height 788
drag, startPoint x: 279, startPoint y: 238, endPoint x: 283, endPoint y: 238, distance: 3.7
click at [282, 243] on div at bounding box center [420, 263] width 841 height 788
drag, startPoint x: 286, startPoint y: 236, endPoint x: 288, endPoint y: 243, distance: 6.7
click at [288, 243] on div at bounding box center [420, 263] width 841 height 788
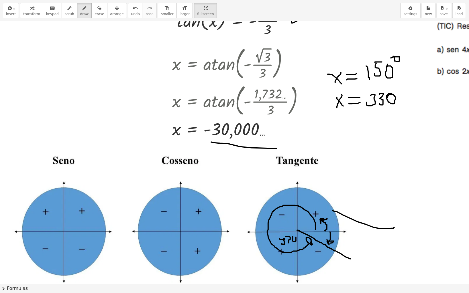
click at [292, 238] on div at bounding box center [420, 263] width 841 height 788
drag, startPoint x: 288, startPoint y: 240, endPoint x: 286, endPoint y: 244, distance: 4.8
click at [288, 244] on div at bounding box center [420, 263] width 841 height 788
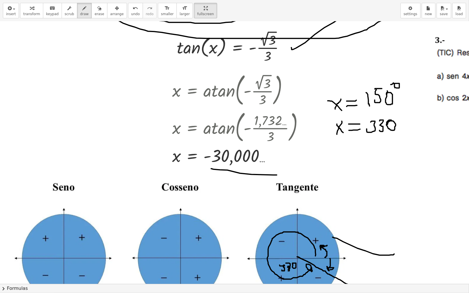
scroll to position [115, 0]
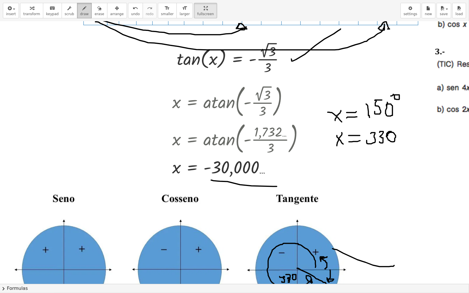
click at [82, 9] on icon "button" at bounding box center [84, 8] width 4 height 7
click at [94, 12] on span "erase" at bounding box center [98, 14] width 9 height 4
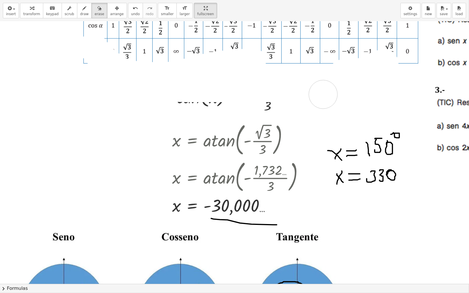
drag, startPoint x: 93, startPoint y: 47, endPoint x: 323, endPoint y: 94, distance: 234.7
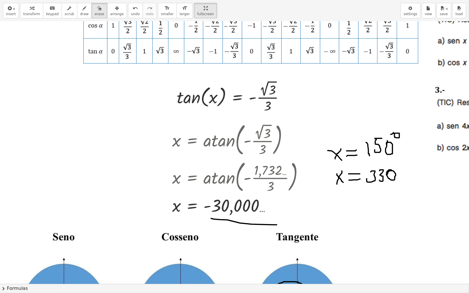
scroll to position [115, 0]
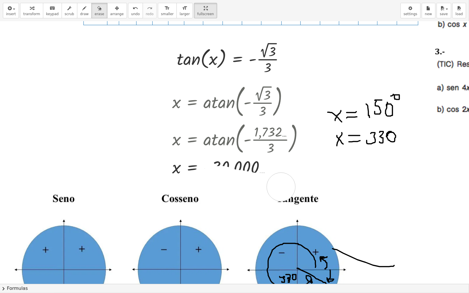
drag, startPoint x: 212, startPoint y: 180, endPoint x: 280, endPoint y: 182, distance: 67.3
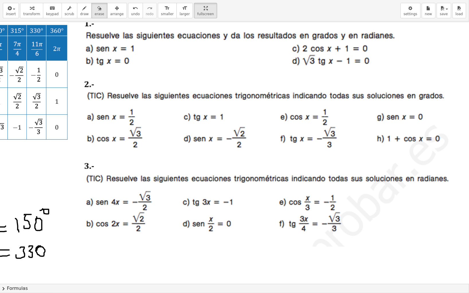
scroll to position [0, 378]
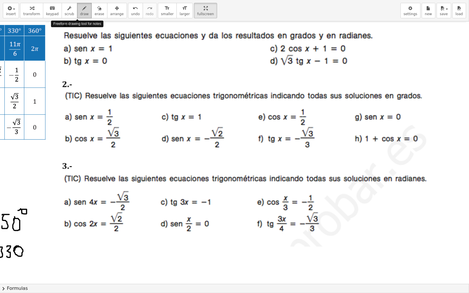
click at [82, 11] on icon "button" at bounding box center [84, 8] width 4 height 7
drag, startPoint x: 256, startPoint y: 149, endPoint x: 320, endPoint y: 149, distance: 64.1
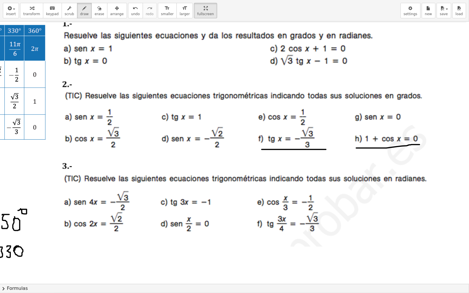
drag, startPoint x: 351, startPoint y: 148, endPoint x: 414, endPoint y: 145, distance: 62.8
drag, startPoint x: 242, startPoint y: 125, endPoint x: 248, endPoint y: 136, distance: 13.4
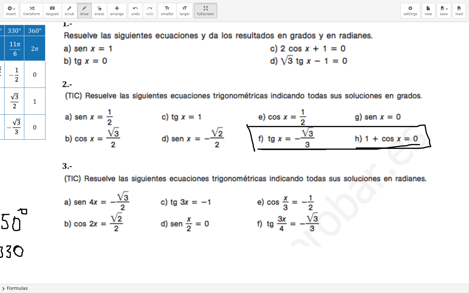
drag, startPoint x: 243, startPoint y: 127, endPoint x: 252, endPoint y: 147, distance: 22.0
click at [97, 9] on icon "button" at bounding box center [99, 8] width 4 height 7
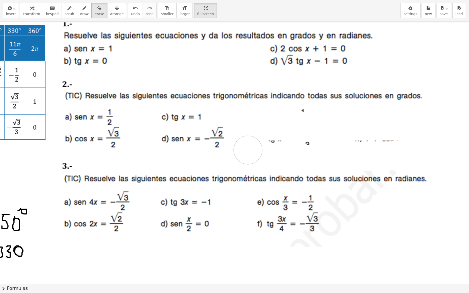
drag, startPoint x: 231, startPoint y: 124, endPoint x: 242, endPoint y: 146, distance: 24.6
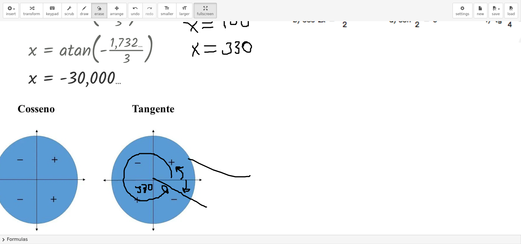
scroll to position [191, 144]
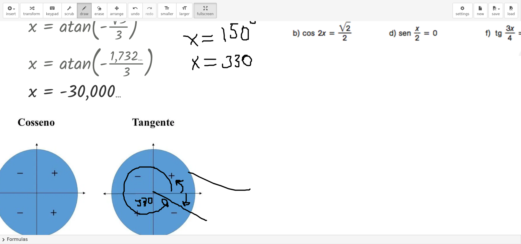
click at [82, 7] on icon "button" at bounding box center [84, 8] width 4 height 7
drag, startPoint x: 152, startPoint y: 192, endPoint x: 144, endPoint y: 173, distance: 20.6
click at [144, 173] on div at bounding box center [276, 225] width 841 height 788
click at [95, 10] on div "button" at bounding box center [98, 8] width 9 height 7
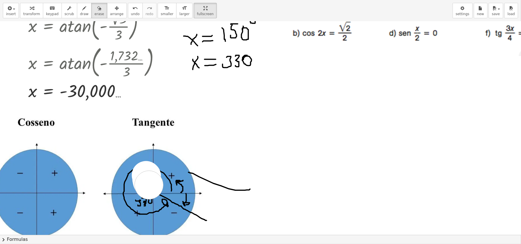
drag, startPoint x: 146, startPoint y: 176, endPoint x: 149, endPoint y: 186, distance: 10.1
click at [149, 186] on div at bounding box center [276, 225] width 841 height 788
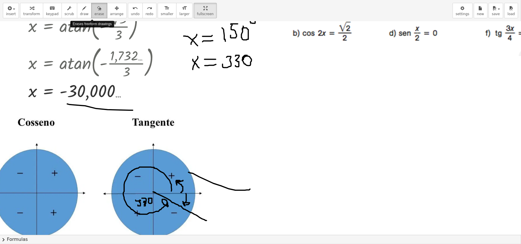
click at [97, 9] on icon "button" at bounding box center [99, 8] width 4 height 7
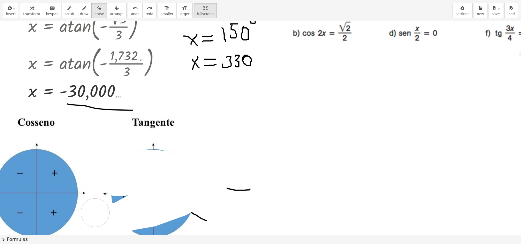
drag, startPoint x: 166, startPoint y: 172, endPoint x: 212, endPoint y: 186, distance: 47.7
click at [132, 182] on div at bounding box center [276, 225] width 841 height 788
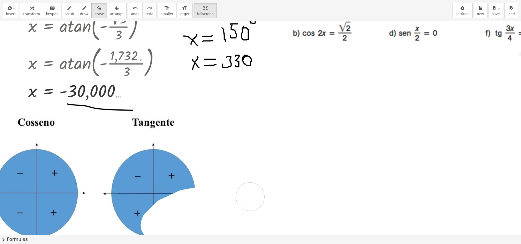
drag, startPoint x: 155, startPoint y: 226, endPoint x: 246, endPoint y: 195, distance: 96.5
click at [246, 196] on div at bounding box center [276, 225] width 841 height 788
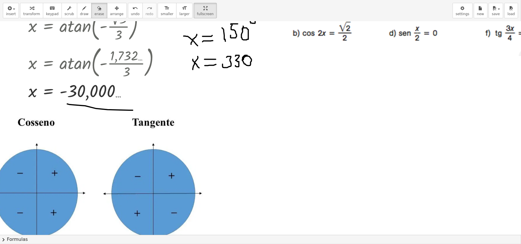
scroll to position [229, 144]
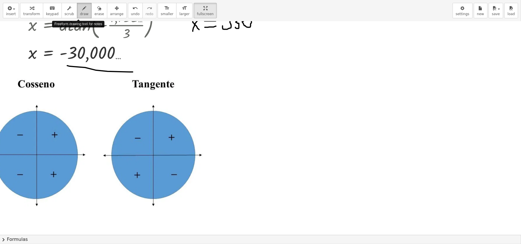
click at [82, 9] on icon "button" at bounding box center [84, 8] width 4 height 7
drag, startPoint x: 152, startPoint y: 155, endPoint x: 200, endPoint y: 180, distance: 54.6
click at [200, 180] on div at bounding box center [276, 186] width 841 height 788
drag, startPoint x: 204, startPoint y: 180, endPoint x: 201, endPoint y: 182, distance: 3.7
click at [202, 184] on div at bounding box center [276, 186] width 841 height 788
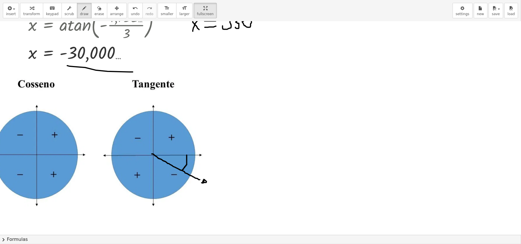
drag, startPoint x: 187, startPoint y: 156, endPoint x: 183, endPoint y: 171, distance: 15.4
click at [183, 171] on div at bounding box center [276, 186] width 841 height 788
drag, startPoint x: 182, startPoint y: 167, endPoint x: 184, endPoint y: 170, distance: 2.9
click at [184, 170] on div at bounding box center [276, 186] width 841 height 788
drag, startPoint x: 165, startPoint y: 154, endPoint x: 154, endPoint y: 171, distance: 20.1
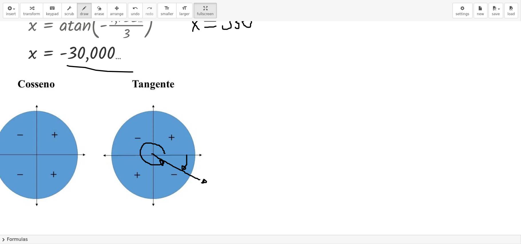
click at [163, 165] on div at bounding box center [276, 186] width 841 height 788
drag, startPoint x: 140, startPoint y: 169, endPoint x: 140, endPoint y: 173, distance: 4.3
click at [140, 173] on div at bounding box center [276, 186] width 841 height 788
drag, startPoint x: 147, startPoint y: 170, endPoint x: 148, endPoint y: 173, distance: 3.9
click at [148, 173] on div at bounding box center [276, 186] width 841 height 788
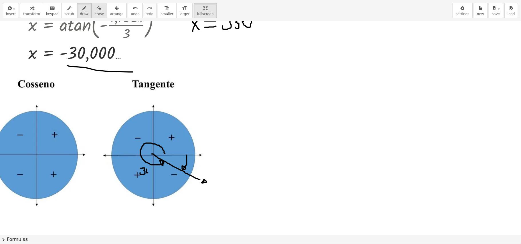
click at [94, 10] on div "button" at bounding box center [98, 8] width 9 height 7
click at [159, 182] on div at bounding box center [276, 186] width 841 height 788
drag, startPoint x: 141, startPoint y: 175, endPoint x: 144, endPoint y: 174, distance: 2.9
click at [144, 174] on div at bounding box center [276, 186] width 841 height 788
click at [82, 15] on span "draw" at bounding box center [84, 14] width 9 height 4
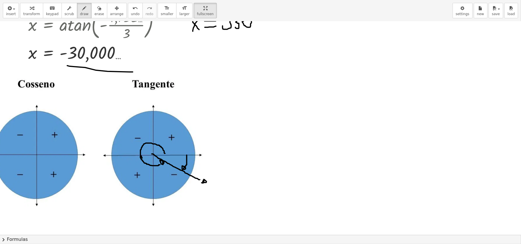
drag, startPoint x: 140, startPoint y: 157, endPoint x: 160, endPoint y: 165, distance: 21.3
click at [160, 165] on div at bounding box center [276, 186] width 841 height 788
drag, startPoint x: 159, startPoint y: 163, endPoint x: 163, endPoint y: 163, distance: 3.7
click at [163, 163] on div at bounding box center [276, 186] width 841 height 788
drag, startPoint x: 137, startPoint y: 163, endPoint x: 140, endPoint y: 166, distance: 5.1
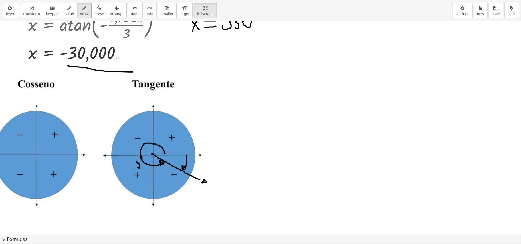
click at [137, 168] on div at bounding box center [276, 186] width 841 height 788
drag, startPoint x: 141, startPoint y: 164, endPoint x: 144, endPoint y: 167, distance: 3.7
click at [141, 169] on div at bounding box center [276, 186] width 841 height 788
click at [144, 167] on div at bounding box center [276, 186] width 841 height 788
click at [149, 167] on div at bounding box center [276, 186] width 841 height 788
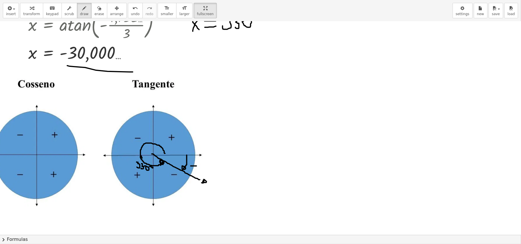
drag, startPoint x: 191, startPoint y: 167, endPoint x: 196, endPoint y: 167, distance: 5.7
click at [196, 167] on div at bounding box center [276, 186] width 841 height 788
drag, startPoint x: 201, startPoint y: 165, endPoint x: 199, endPoint y: 169, distance: 3.7
click at [199, 169] on div at bounding box center [276, 186] width 841 height 788
click at [203, 166] on div at bounding box center [276, 186] width 841 height 788
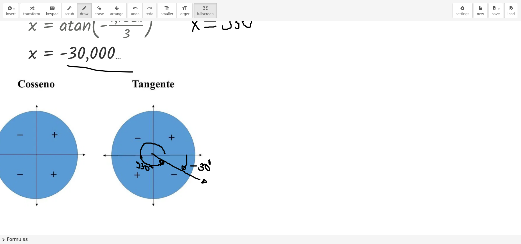
click at [209, 161] on div at bounding box center [276, 186] width 841 height 788
drag, startPoint x: 151, startPoint y: 153, endPoint x: 115, endPoint y: 108, distance: 58.5
click at [115, 108] on div at bounding box center [276, 186] width 841 height 788
click at [114, 108] on div at bounding box center [276, 186] width 841 height 788
drag, startPoint x: 114, startPoint y: 106, endPoint x: 114, endPoint y: 110, distance: 3.7
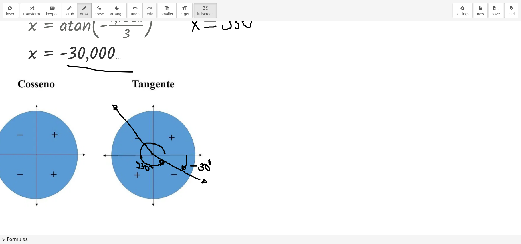
click at [114, 110] on div at bounding box center [276, 186] width 841 height 788
drag, startPoint x: 174, startPoint y: 167, endPoint x: 134, endPoint y: 129, distance: 54.5
click at [134, 129] on div at bounding box center [276, 186] width 841 height 788
drag, startPoint x: 162, startPoint y: 121, endPoint x: 168, endPoint y: 124, distance: 6.3
click at [165, 126] on div at bounding box center [276, 186] width 841 height 788
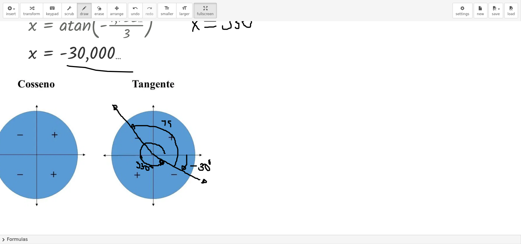
drag, startPoint x: 171, startPoint y: 122, endPoint x: 167, endPoint y: 127, distance: 6.4
click at [167, 128] on div at bounding box center [276, 186] width 841 height 788
click at [172, 125] on div at bounding box center [276, 186] width 841 height 788
click at [178, 121] on div at bounding box center [276, 186] width 841 height 788
click at [213, 187] on div at bounding box center [276, 186] width 841 height 788
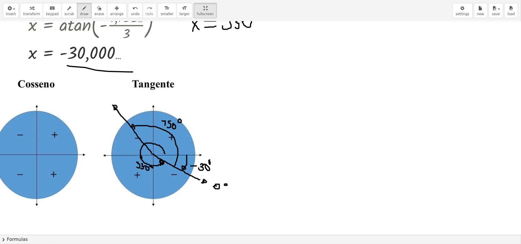
click at [225, 185] on div at bounding box center [276, 186] width 841 height 788
